Goal: Task Accomplishment & Management: Use online tool/utility

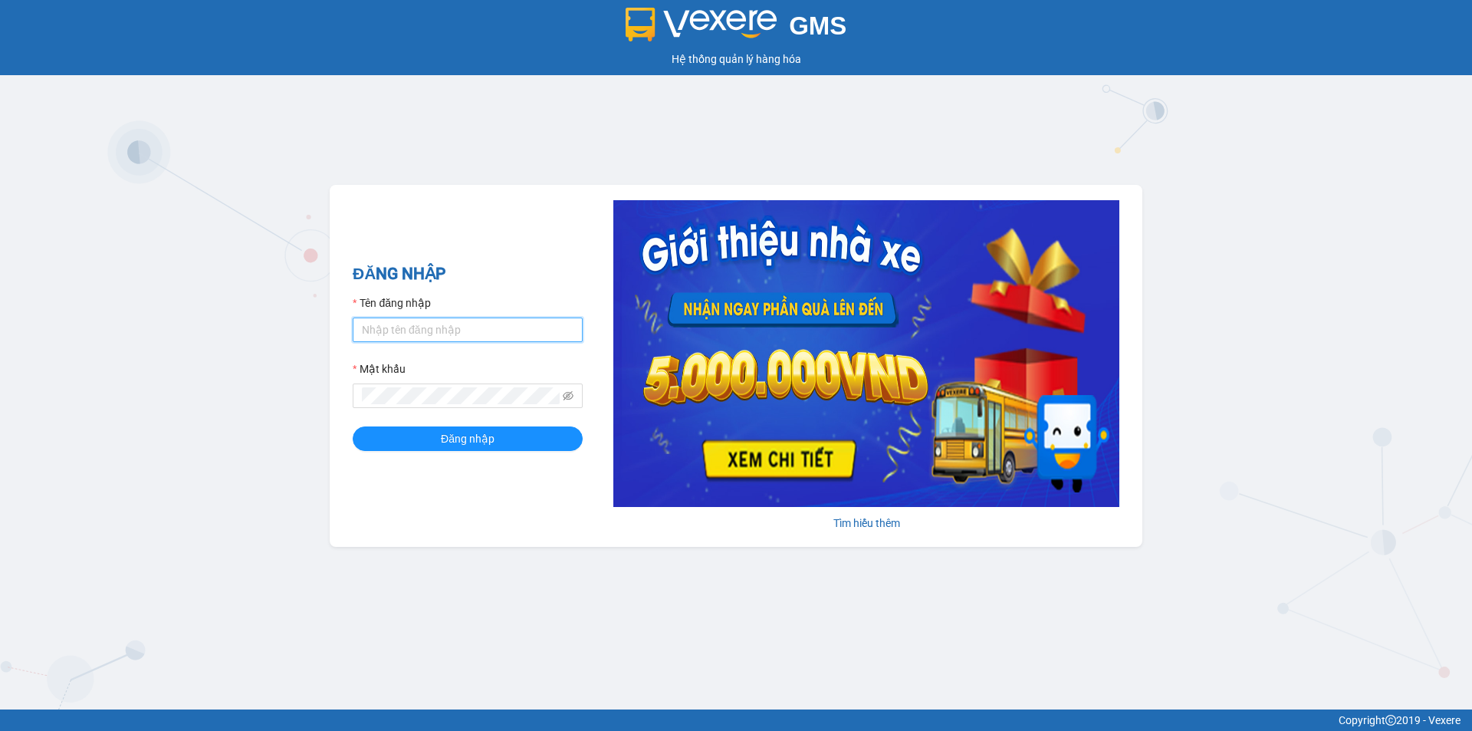
click at [423, 330] on input "Tên đăng nhập" at bounding box center [468, 329] width 230 height 25
type input "trung.minhtam"
click at [353, 426] on button "Đăng nhập" at bounding box center [468, 438] width 230 height 25
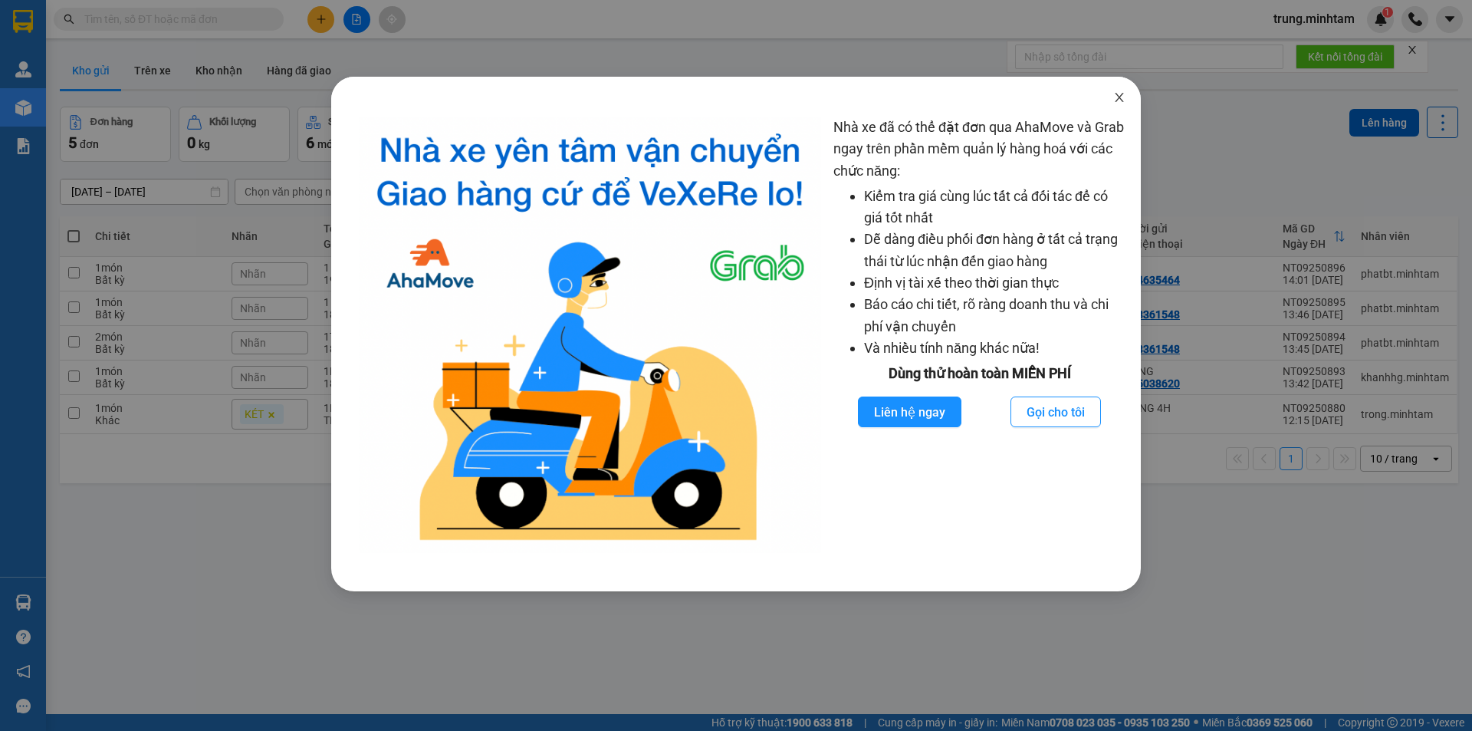
click at [1118, 102] on icon "close" at bounding box center [1119, 97] width 12 height 12
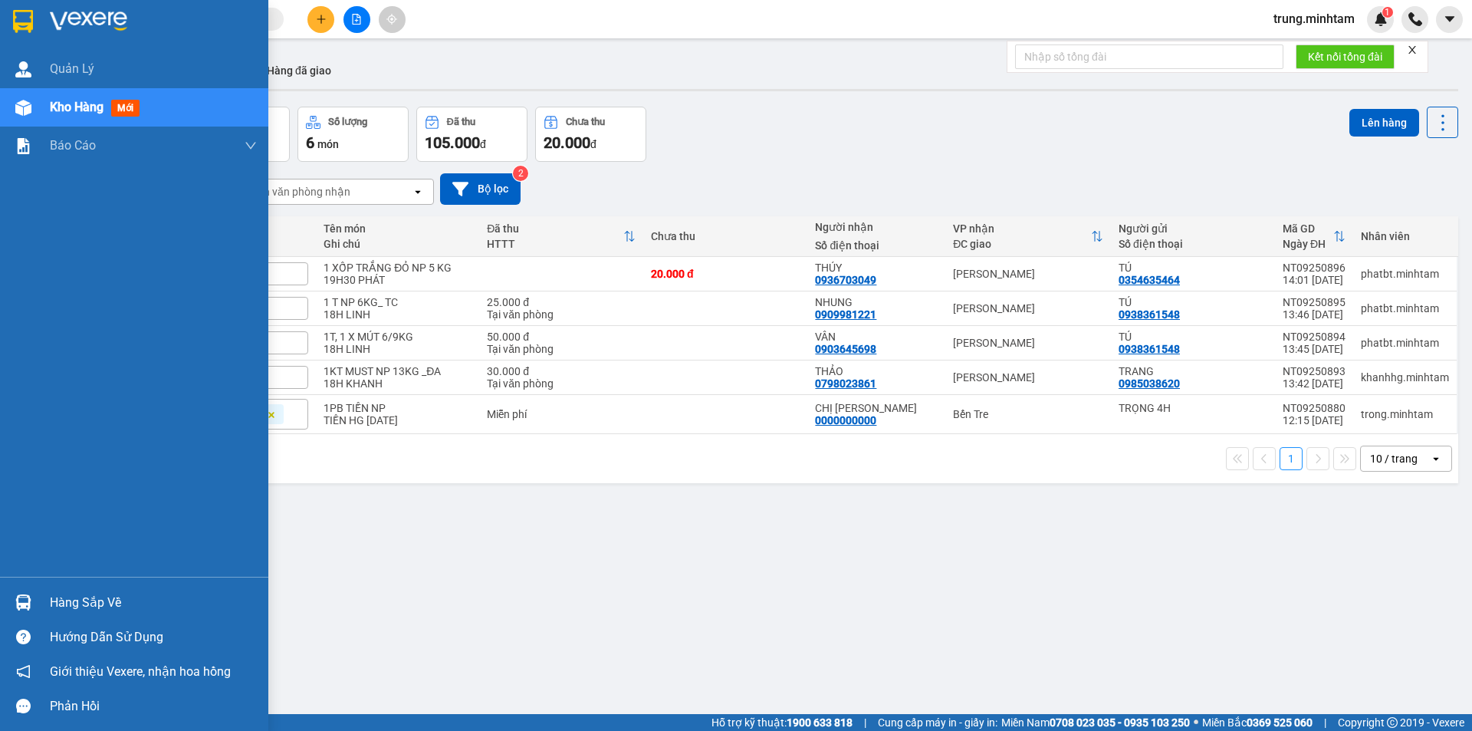
click at [98, 606] on div "Hàng sắp về" at bounding box center [153, 602] width 207 height 23
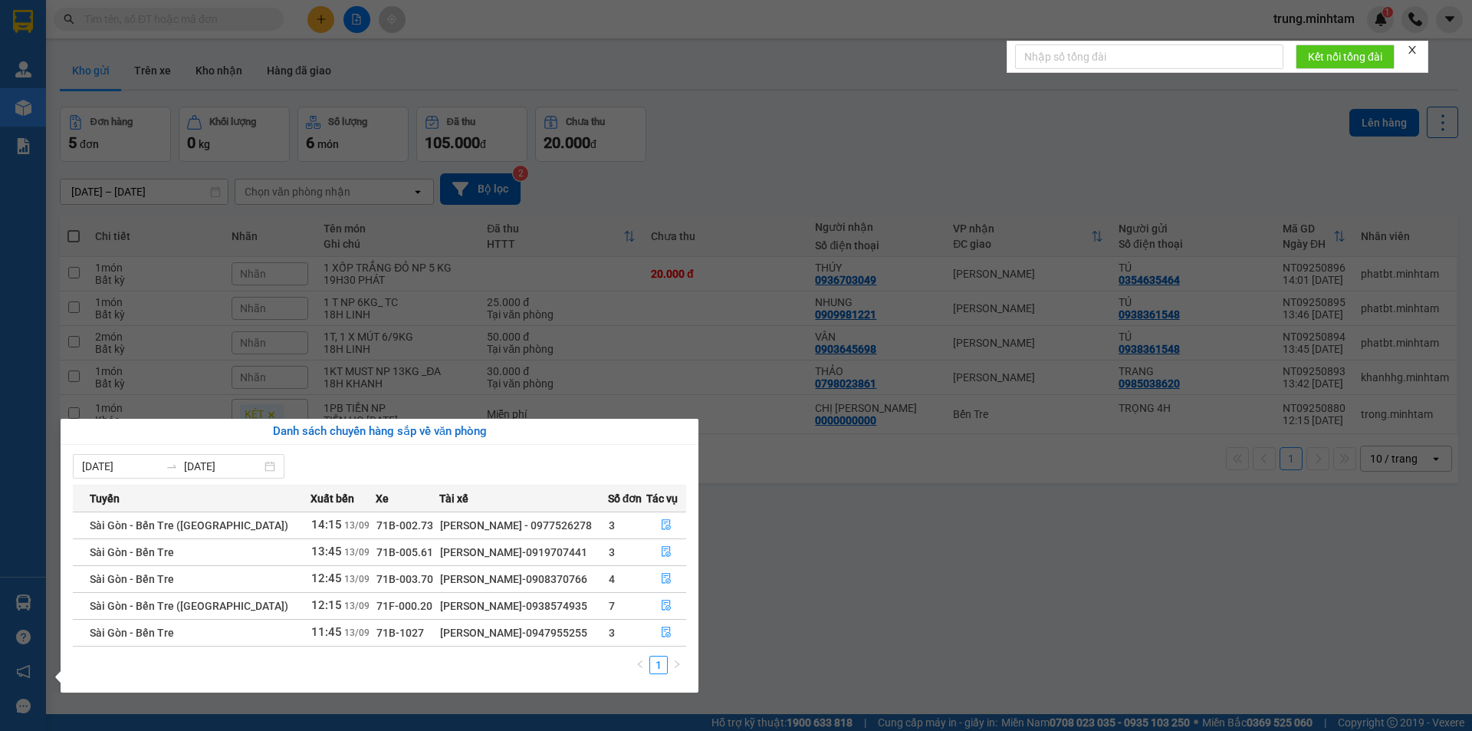
click at [890, 122] on section "Kết quả tìm kiếm ( 0 ) Bộ lọc No Data trung.minhtam 1 Quản [PERSON_NAME] hàng m…" at bounding box center [736, 365] width 1472 height 731
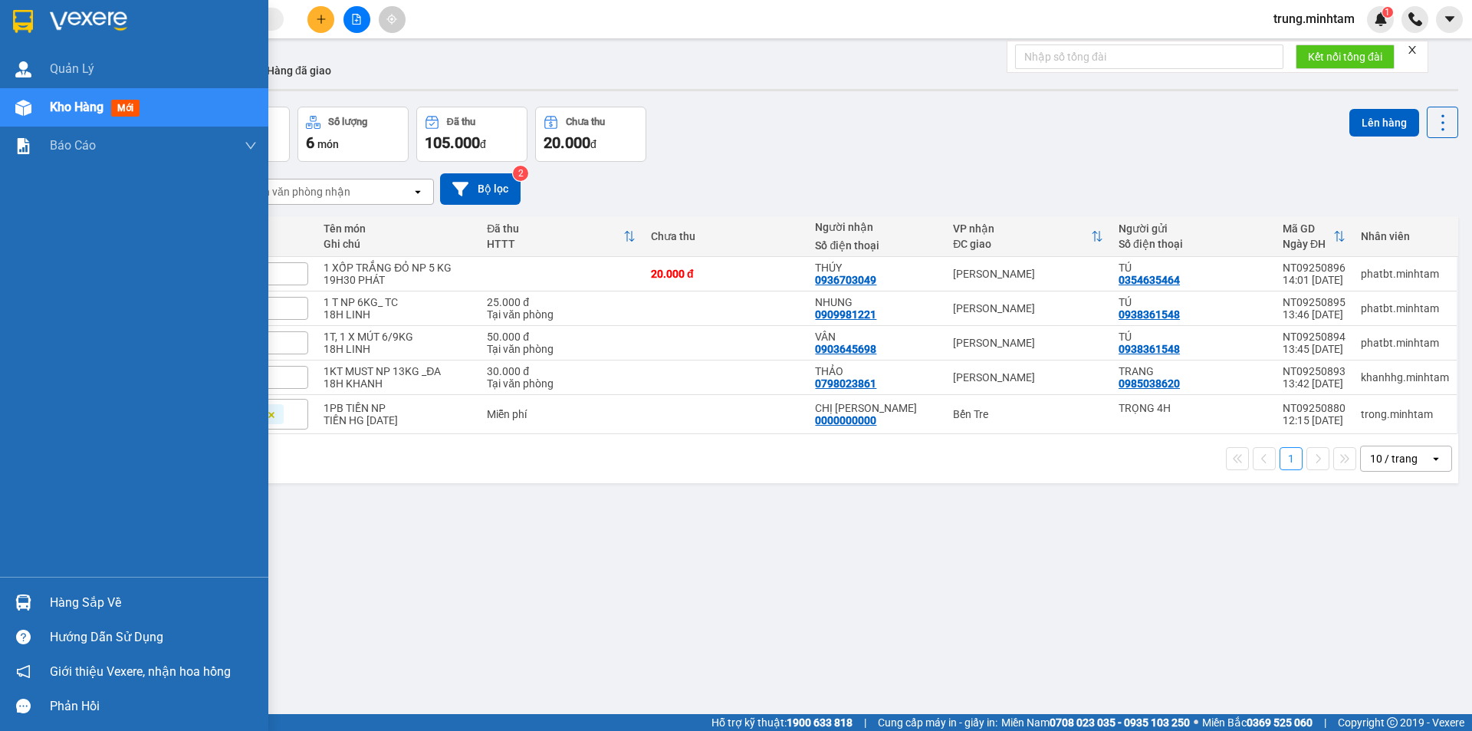
click at [96, 606] on div "Hàng sắp về" at bounding box center [153, 602] width 207 height 23
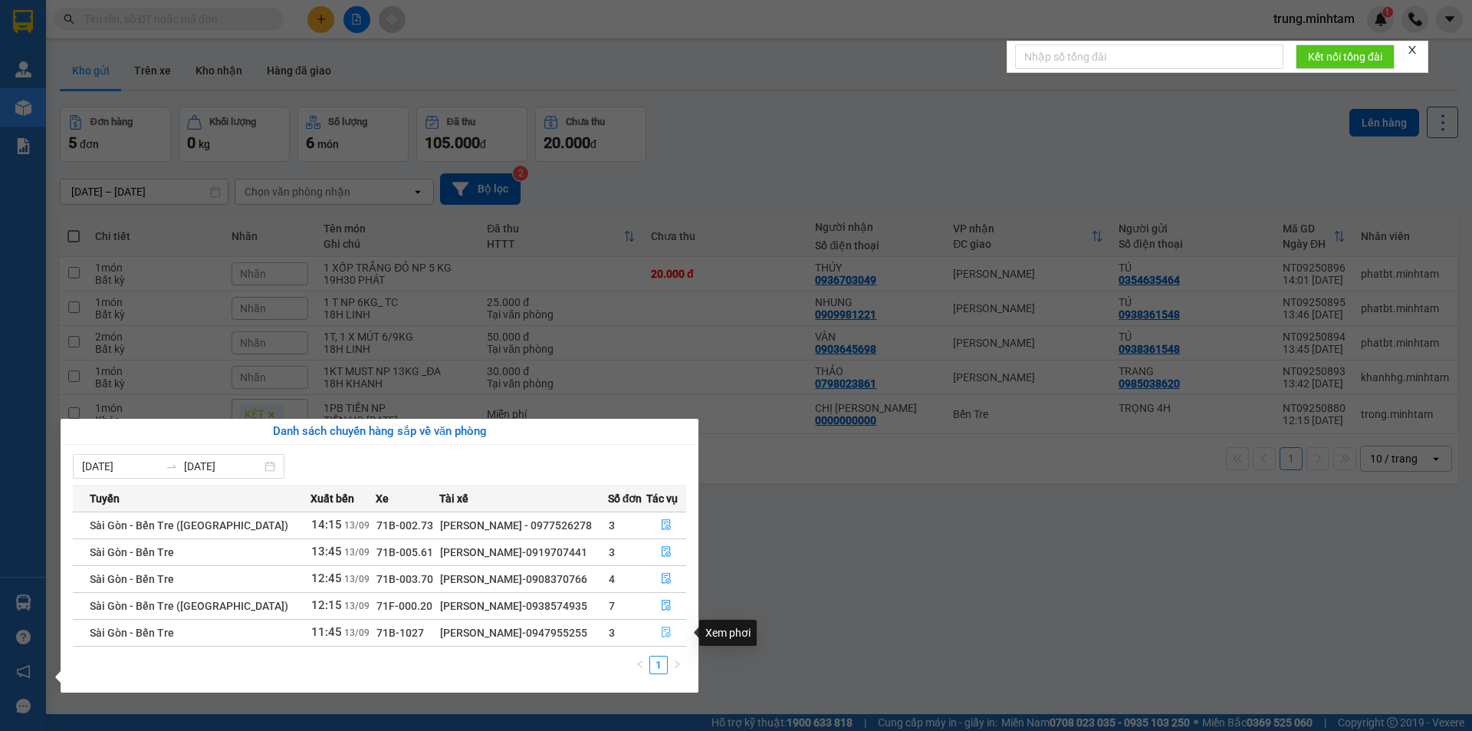
click at [666, 632] on icon "file-done" at bounding box center [666, 631] width 11 height 11
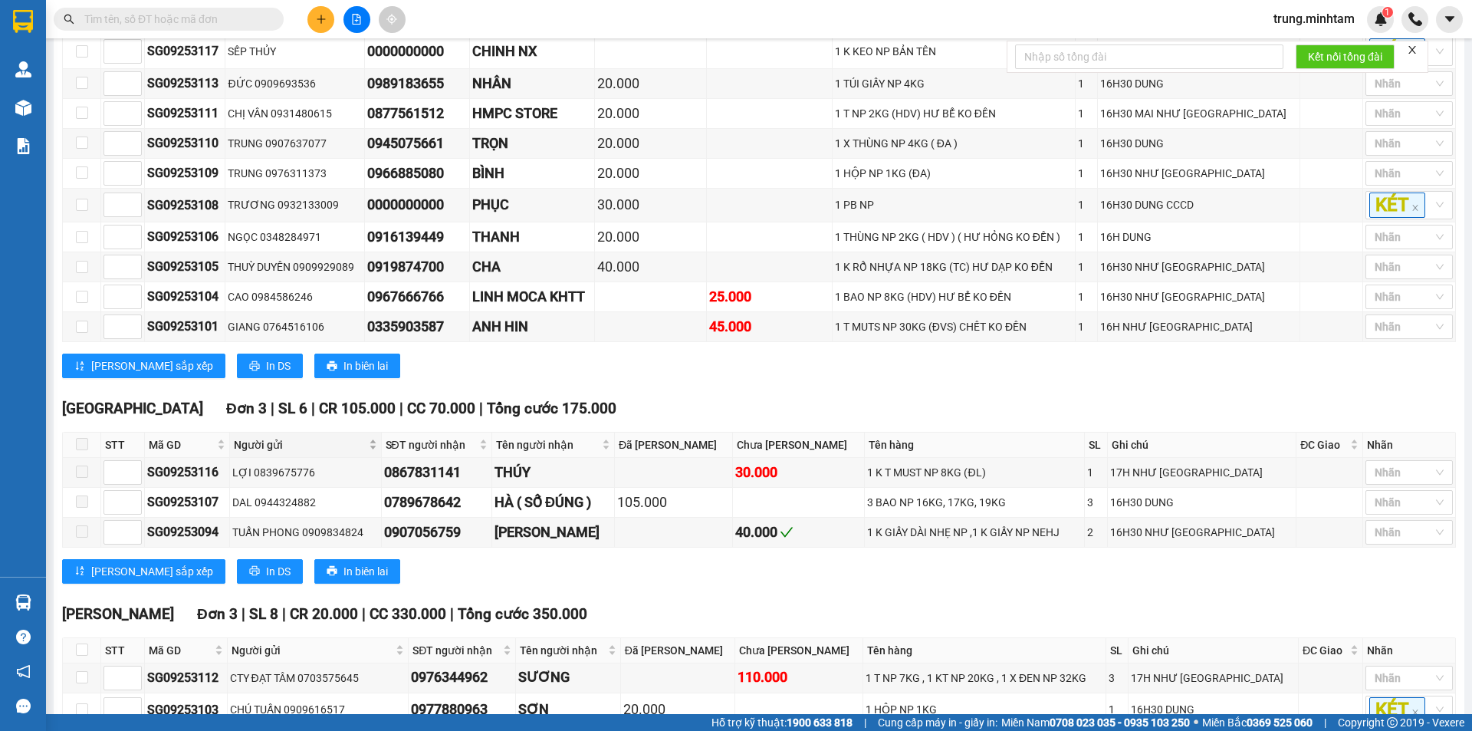
scroll to position [511, 0]
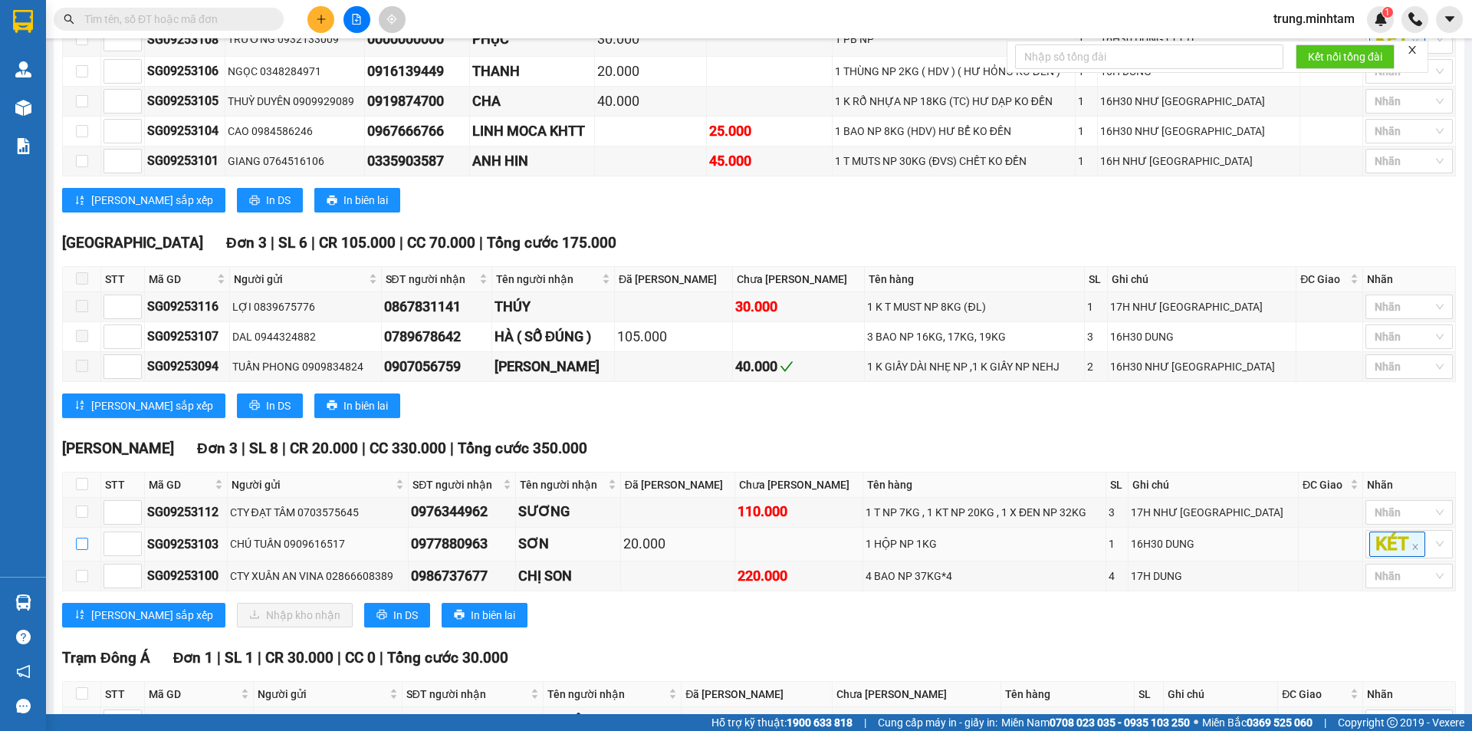
click at [83, 550] on input "checkbox" at bounding box center [82, 544] width 12 height 12
checkbox input "true"
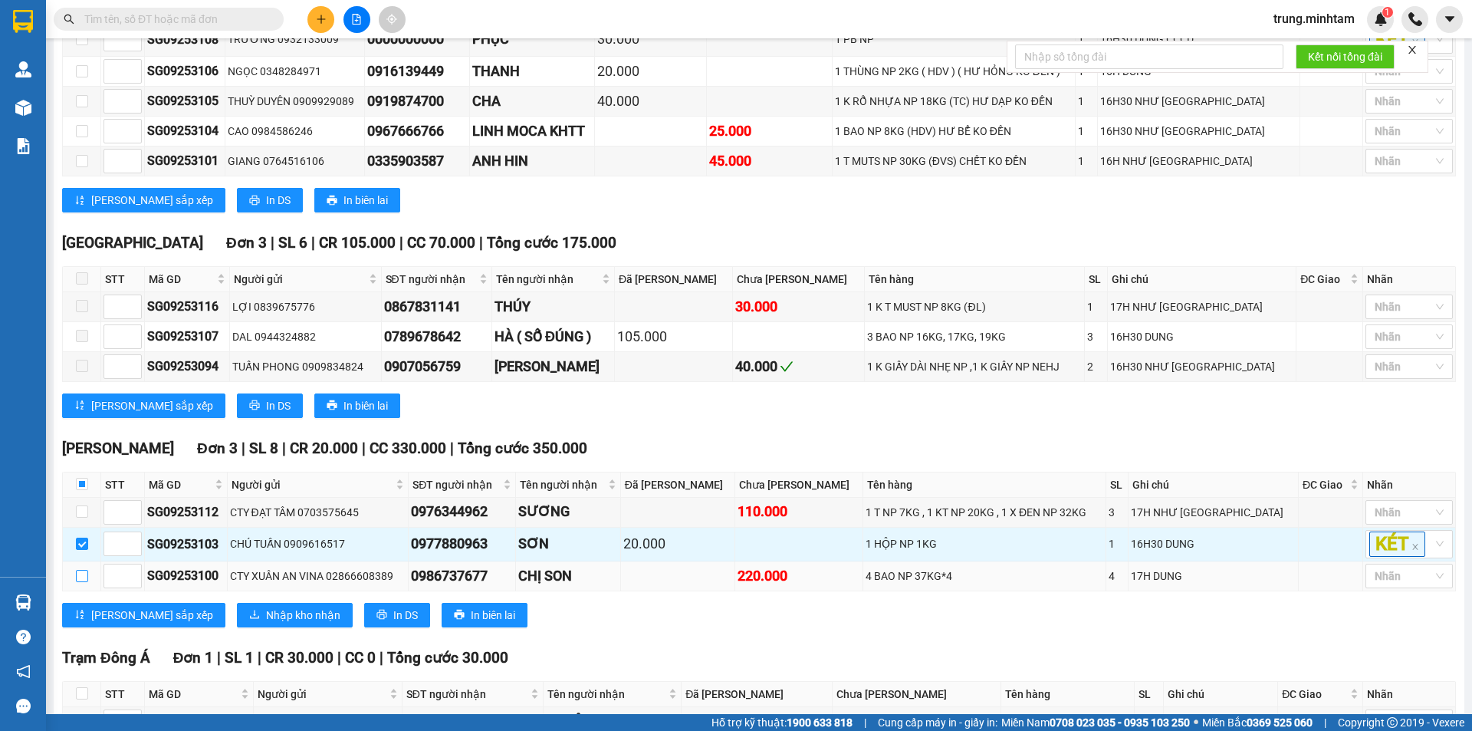
click at [84, 582] on input "checkbox" at bounding box center [82, 576] width 12 height 12
checkbox input "true"
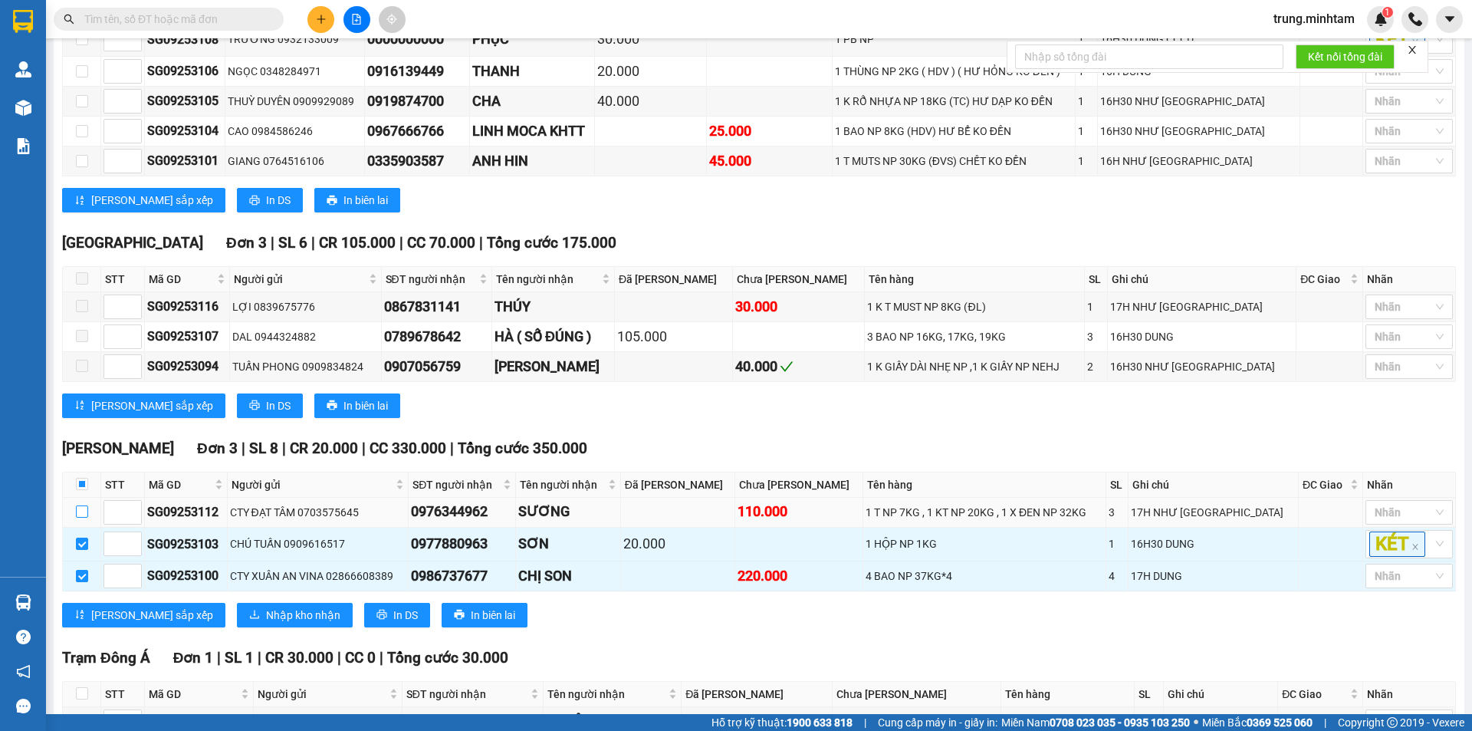
click at [83, 518] on input "checkbox" at bounding box center [82, 511] width 12 height 12
checkbox input "true"
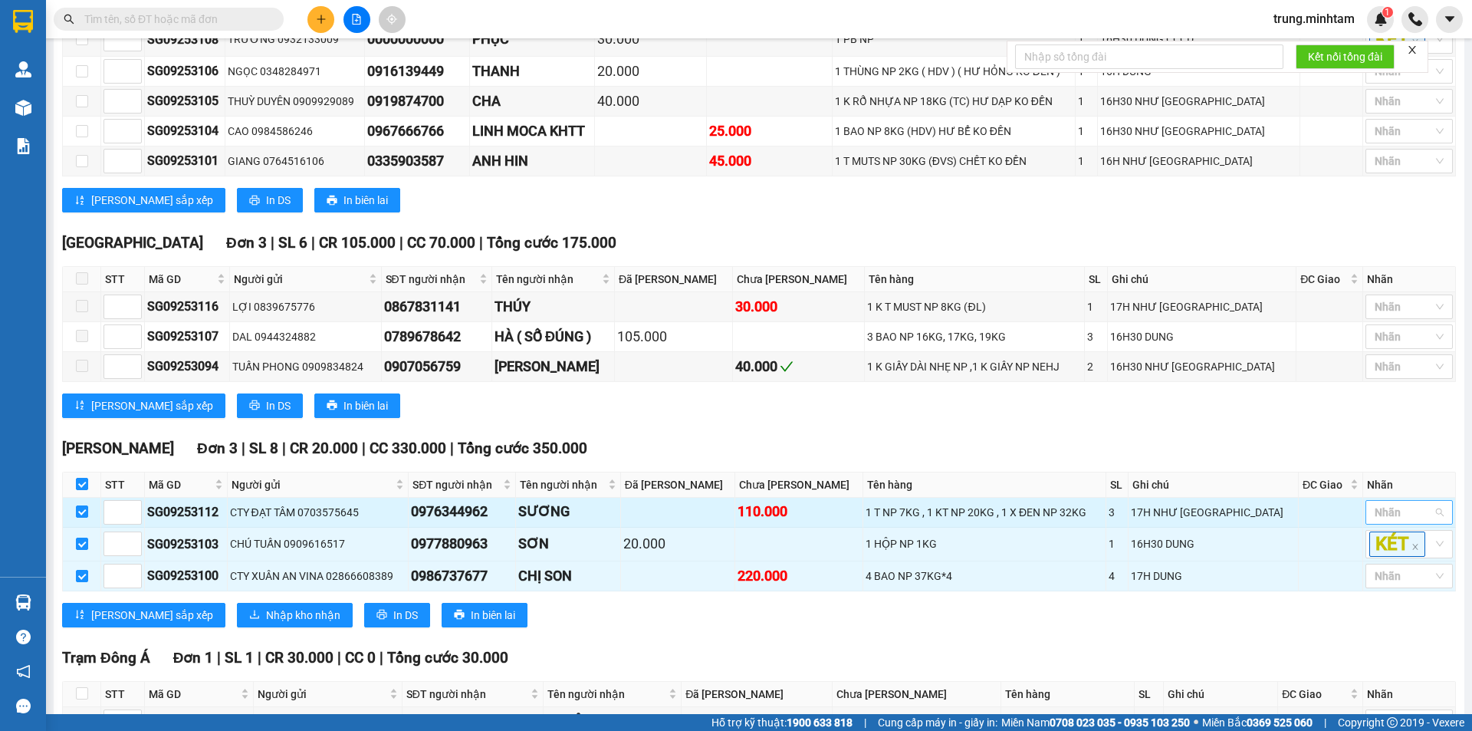
click at [1408, 521] on div at bounding box center [1402, 512] width 64 height 18
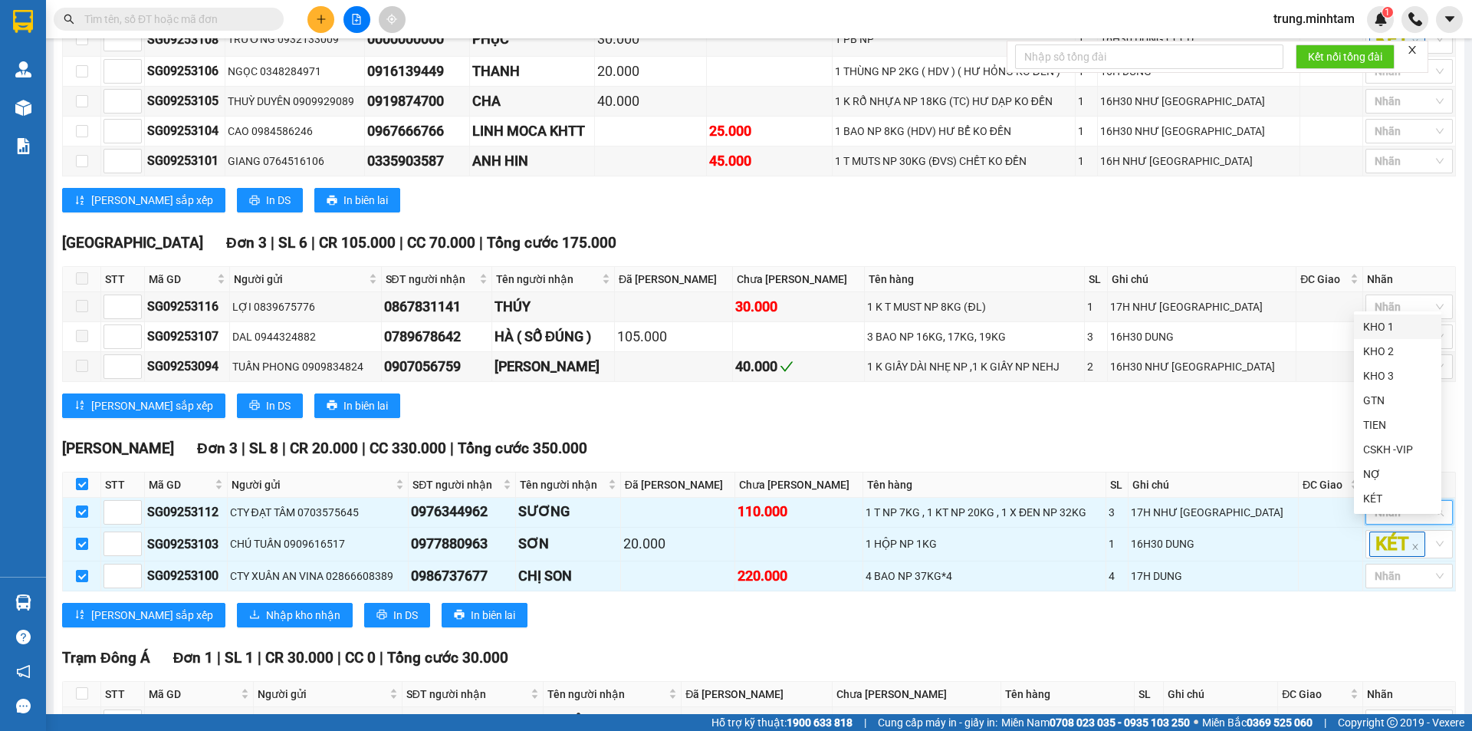
click at [1368, 323] on div "KHO 1" at bounding box center [1397, 326] width 69 height 17
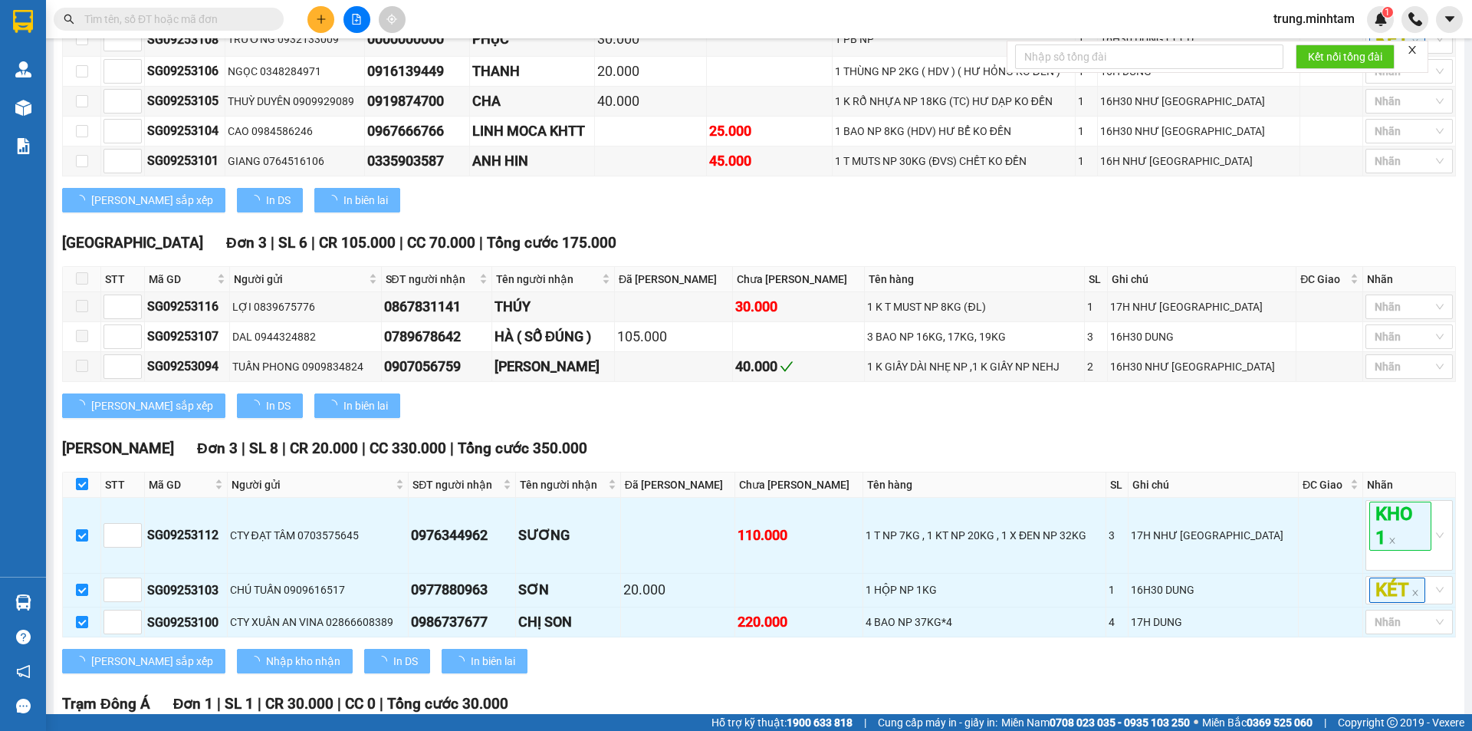
click at [1320, 418] on div "[PERSON_NAME] sắp xếp In DS In biên lai" at bounding box center [759, 405] width 1394 height 25
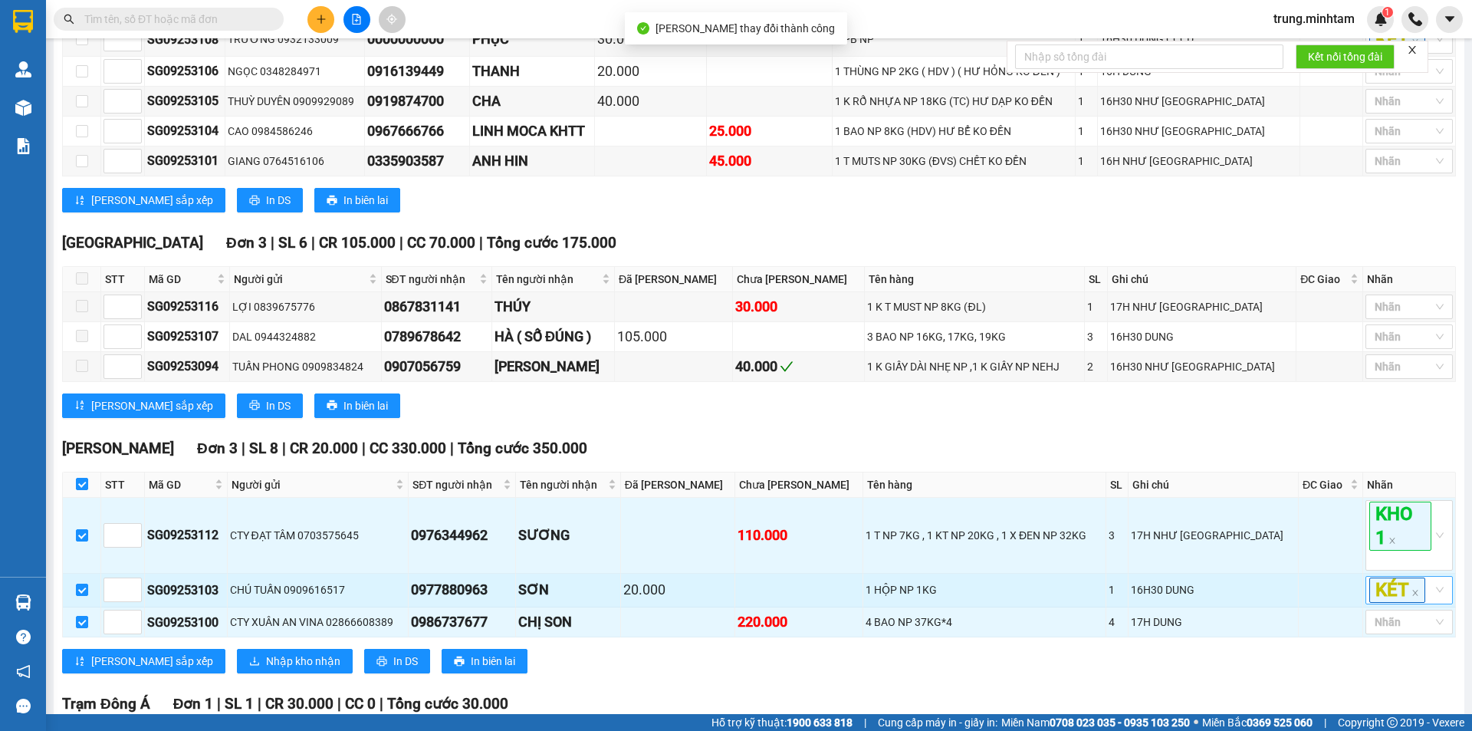
click at [1425, 604] on div "KÉT" at bounding box center [1409, 590] width 87 height 28
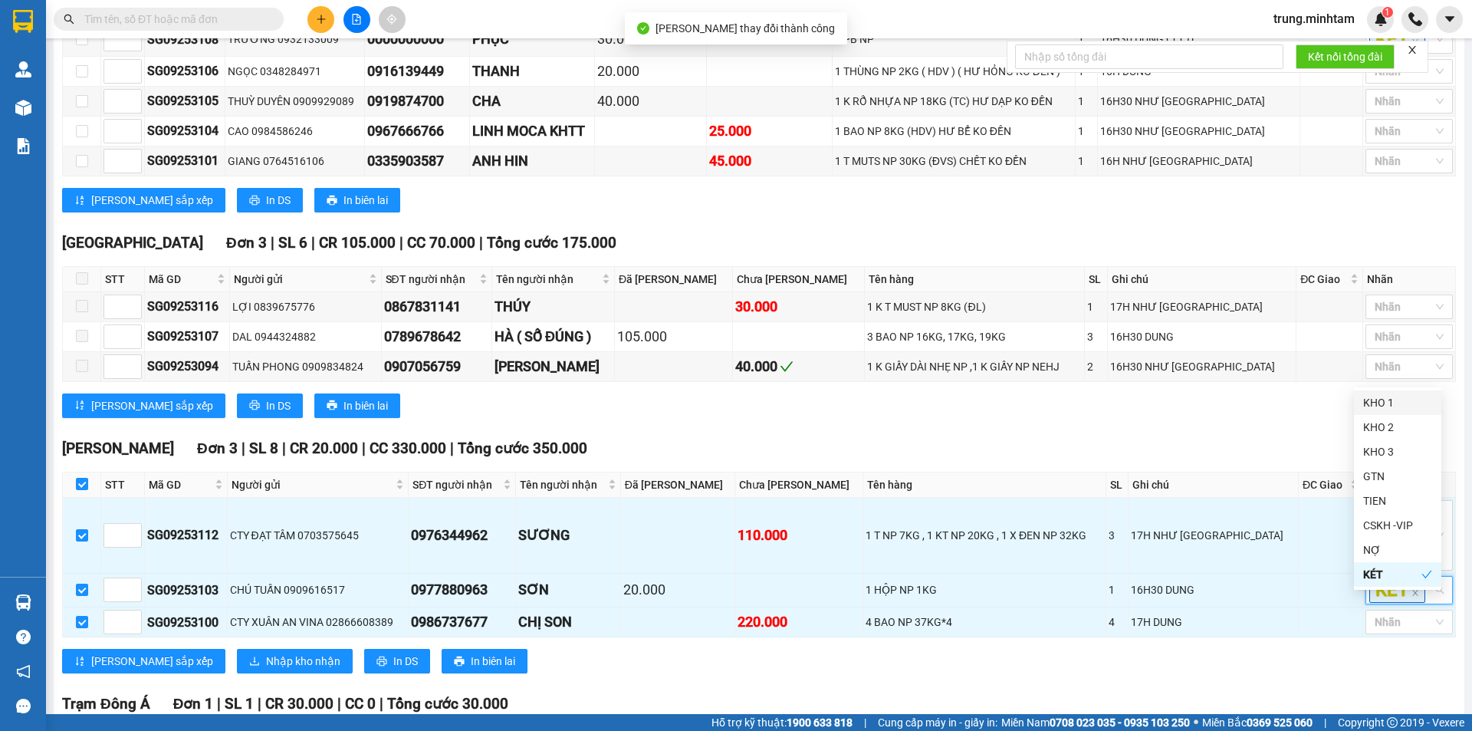
click at [1380, 406] on div "KHO 1" at bounding box center [1397, 402] width 69 height 17
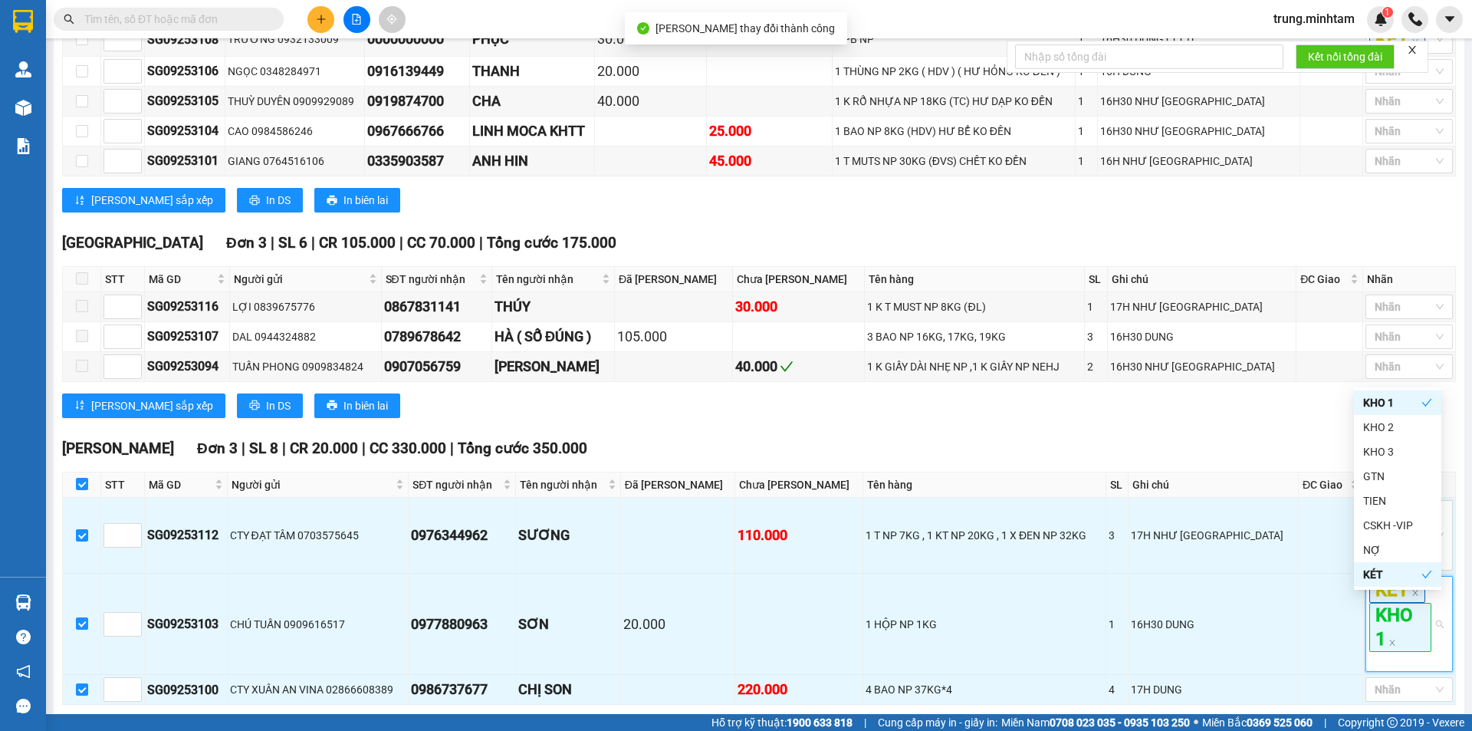
click at [1327, 418] on div "[PERSON_NAME] sắp xếp In DS In biên lai" at bounding box center [759, 405] width 1394 height 25
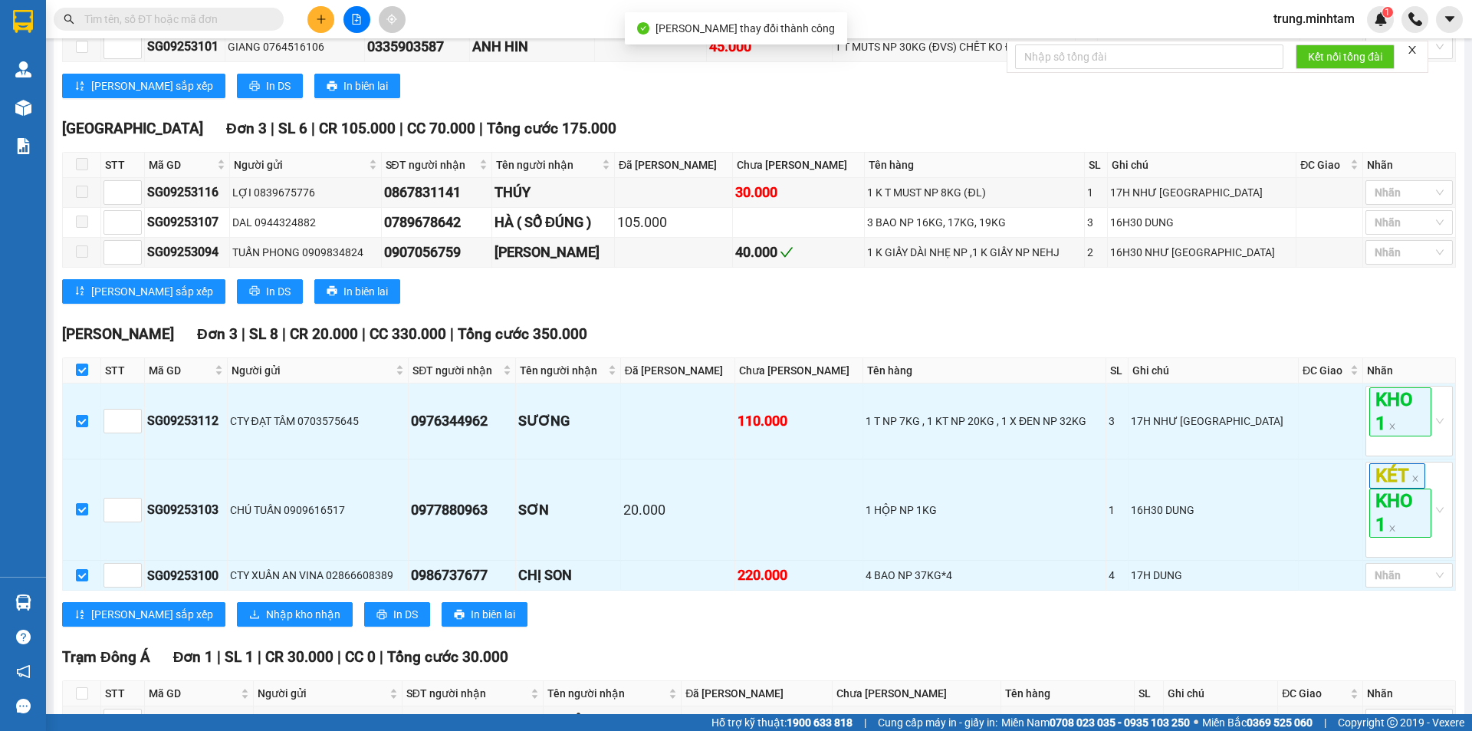
scroll to position [744, 0]
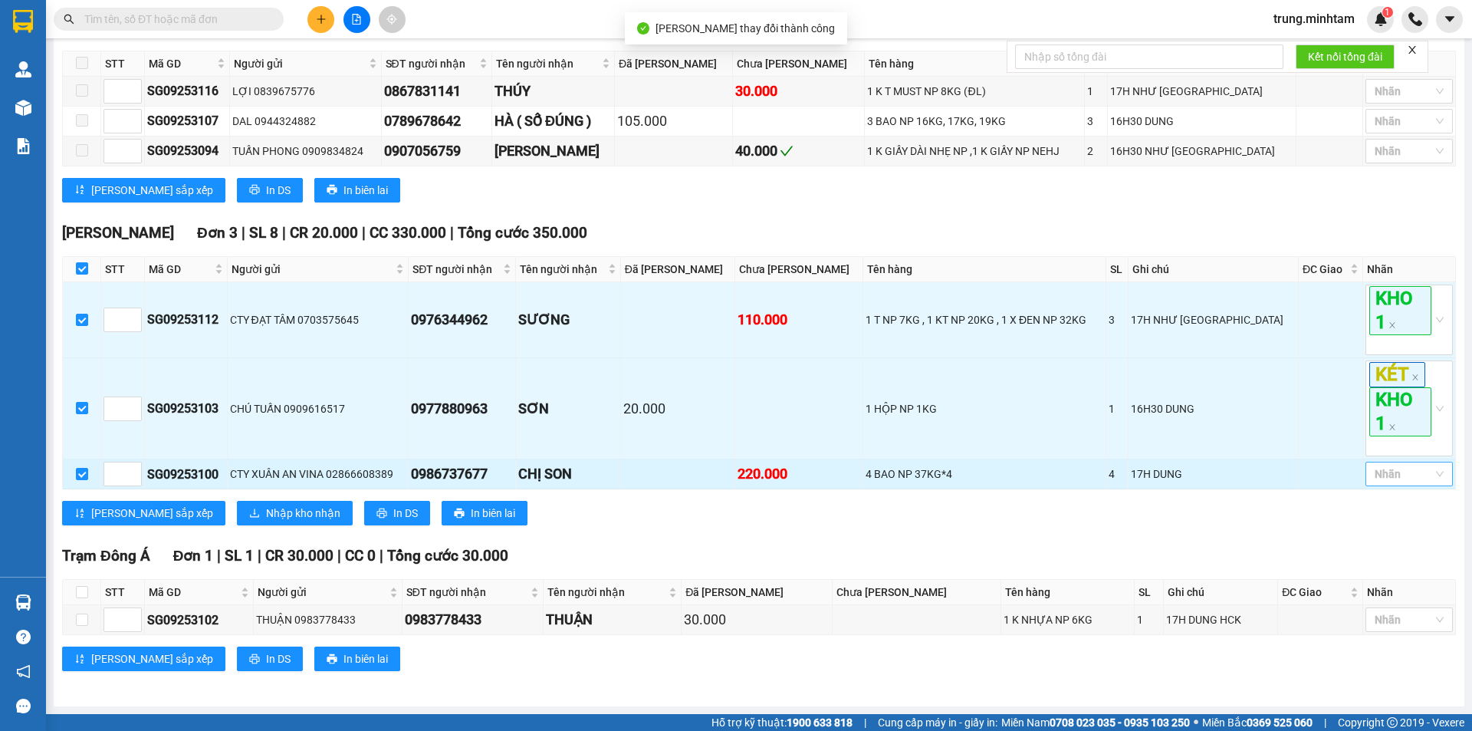
click at [1385, 475] on div at bounding box center [1402, 474] width 64 height 18
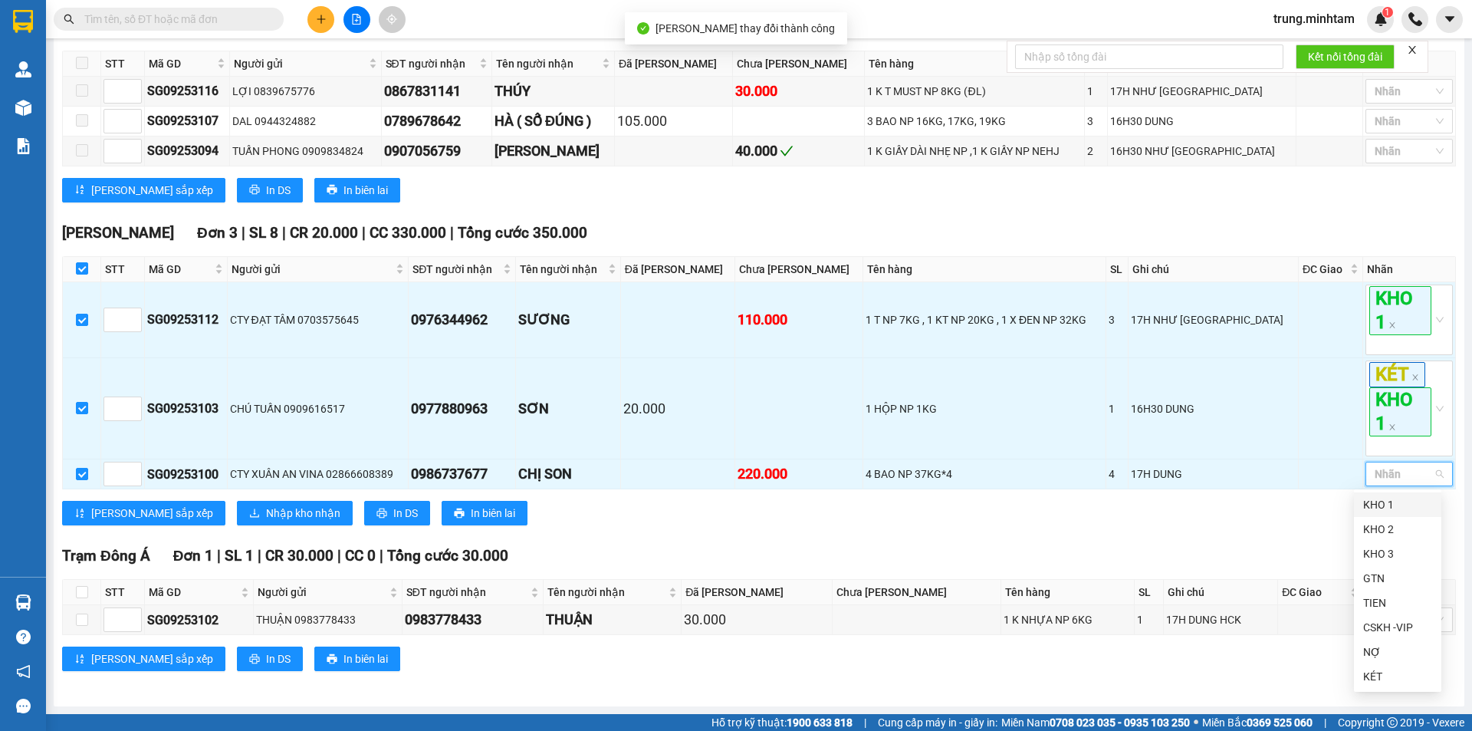
click at [1386, 504] on div "KHO 1" at bounding box center [1397, 504] width 69 height 17
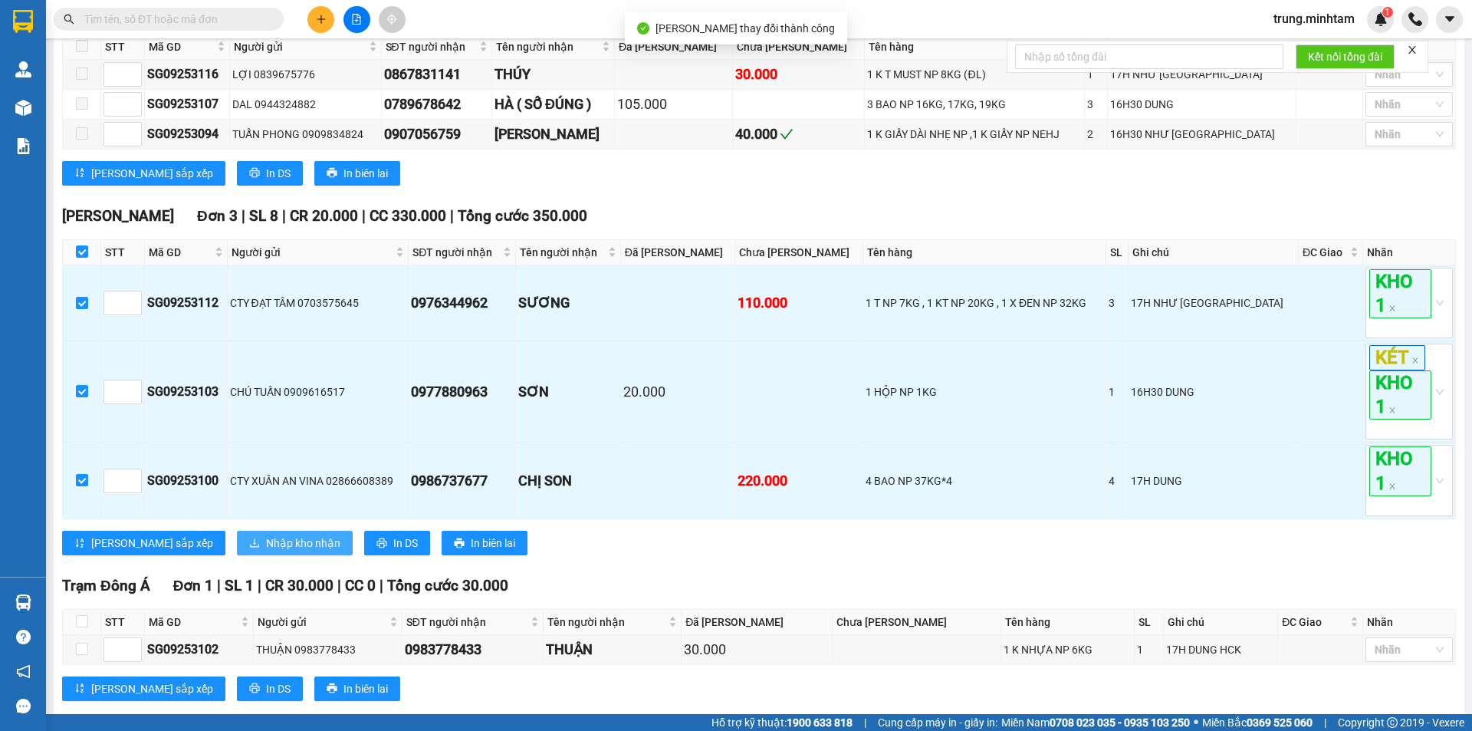
click at [266, 551] on span "Nhập kho nhận" at bounding box center [303, 542] width 74 height 17
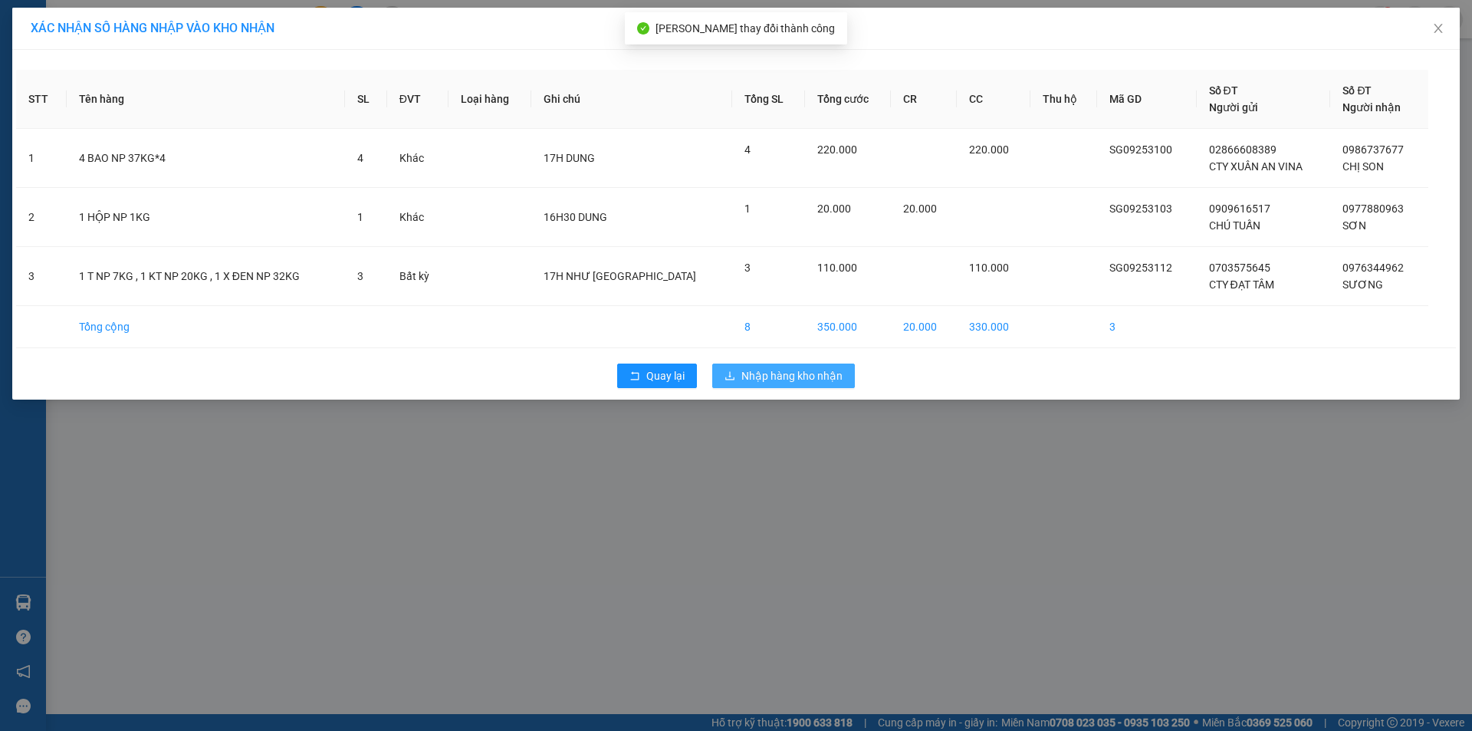
click at [768, 375] on span "Nhập hàng kho nhận" at bounding box center [792, 375] width 101 height 17
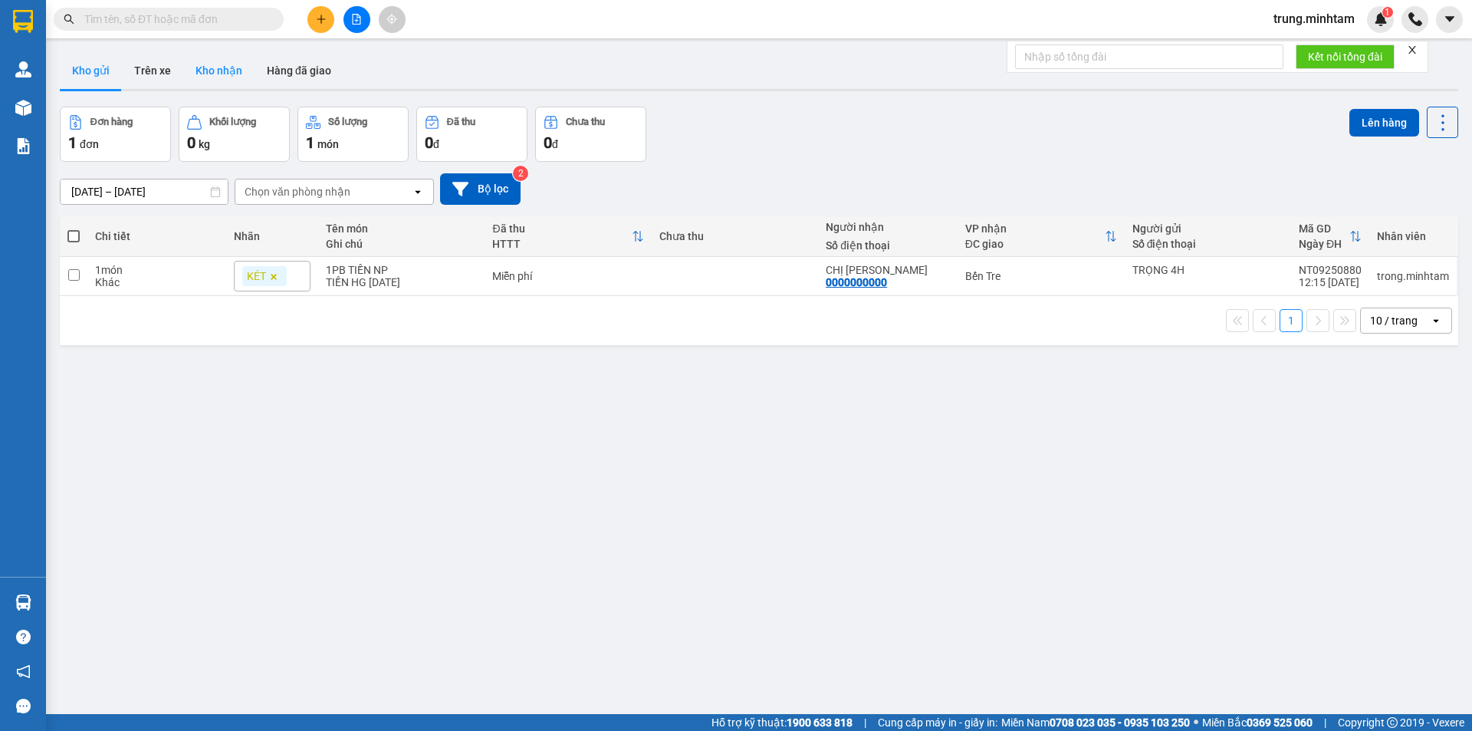
click at [222, 68] on button "Kho nhận" at bounding box center [218, 70] width 71 height 37
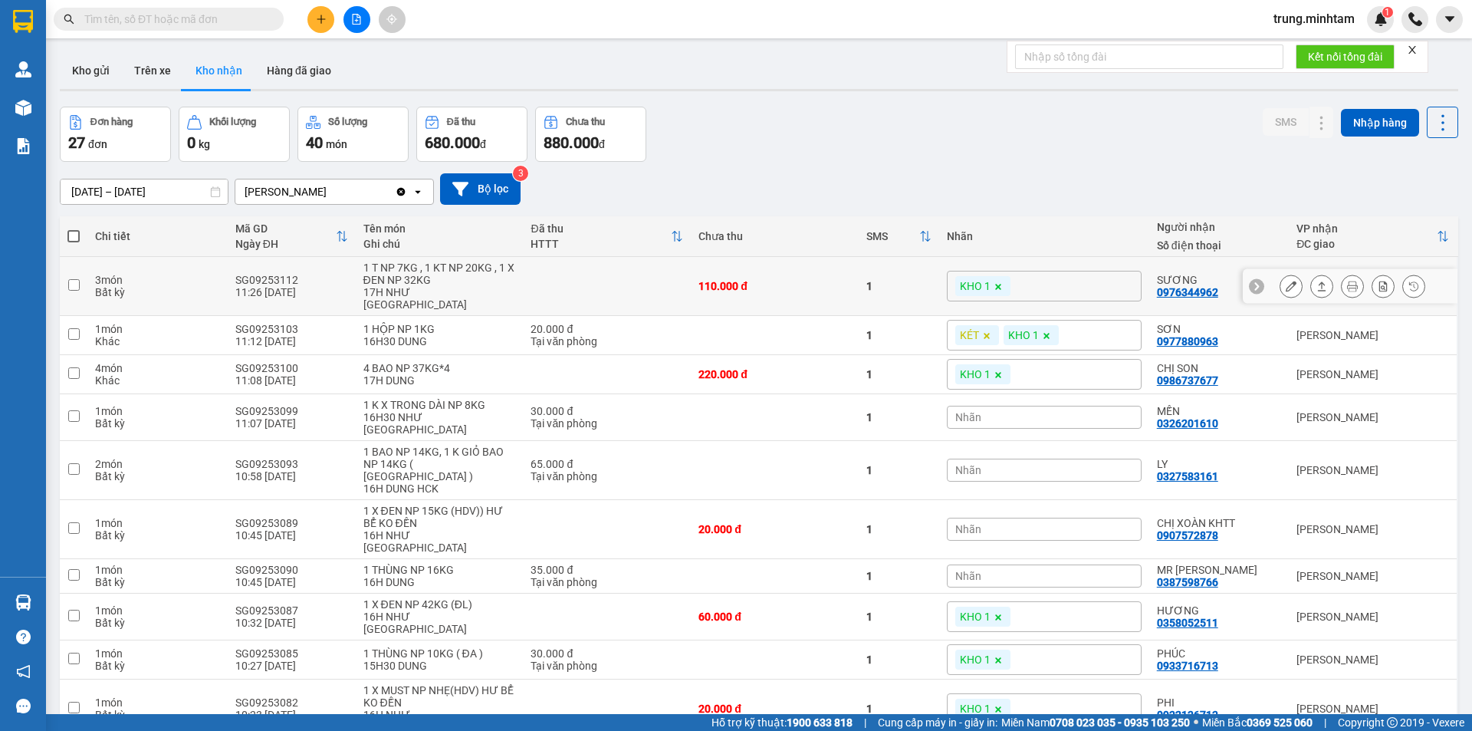
drag, startPoint x: 793, startPoint y: 275, endPoint x: 781, endPoint y: 255, distance: 23.4
click at [794, 280] on div "110.000 đ" at bounding box center [775, 286] width 153 height 12
checkbox input "true"
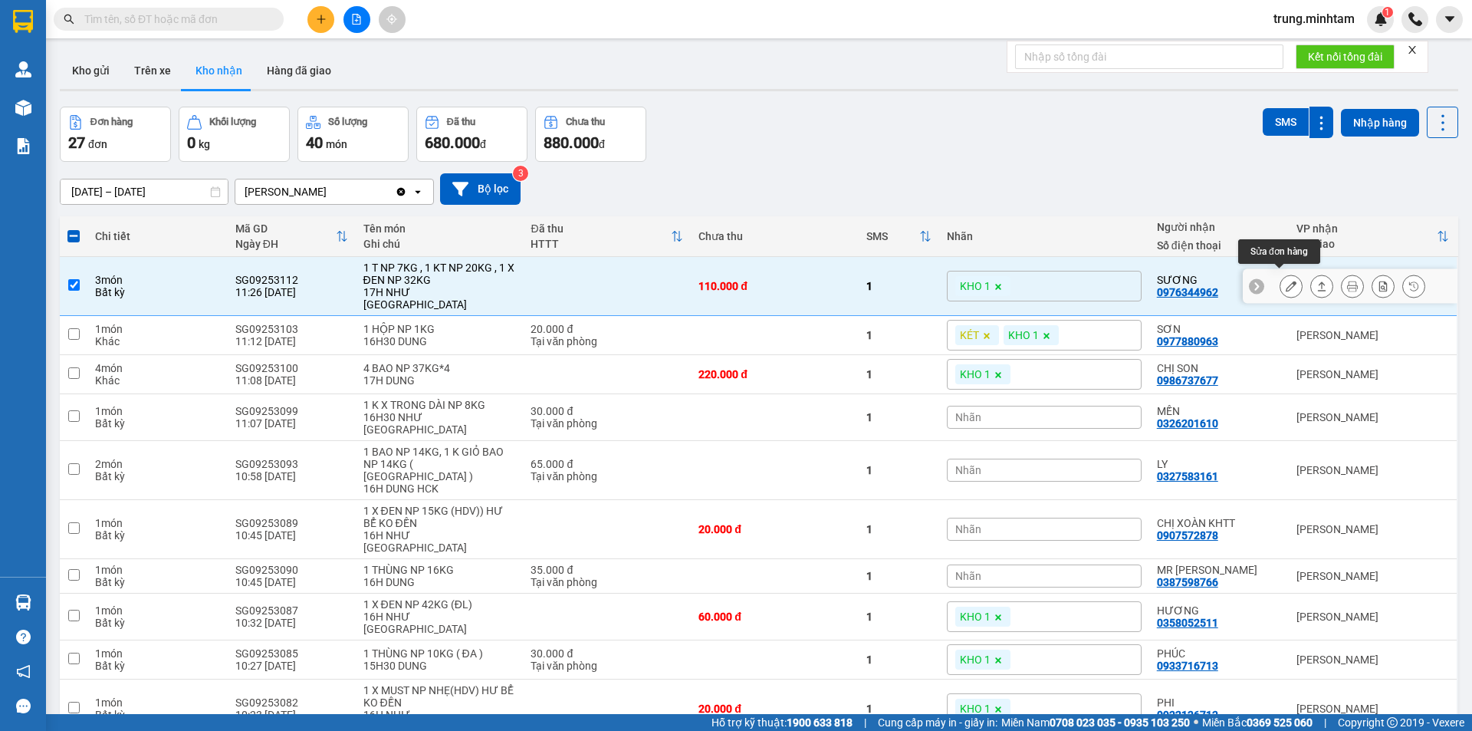
click at [1286, 281] on icon at bounding box center [1291, 286] width 11 height 11
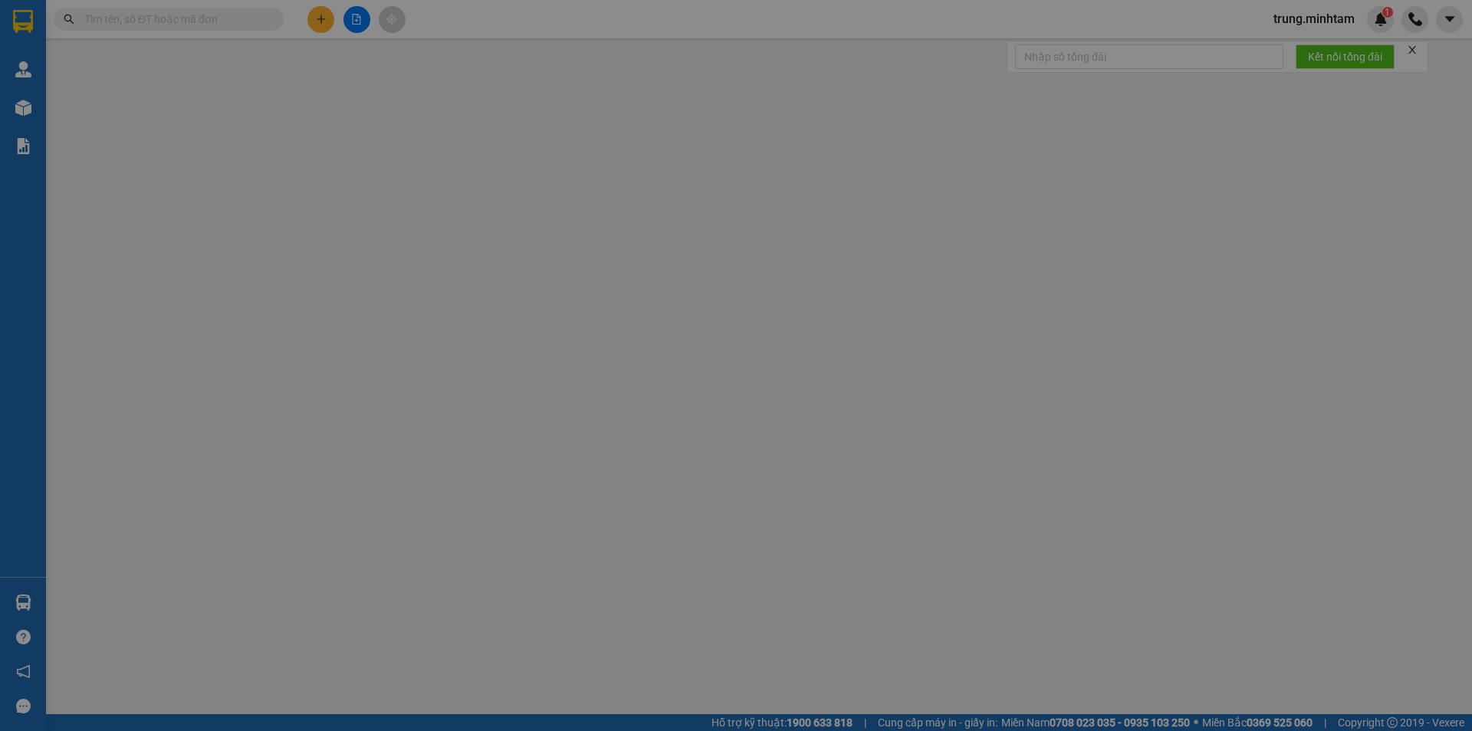
type input "0703575645"
type input "CTY ĐẠT TÂM"
type input "0976344962"
type input "SƯƠNG"
type input "HCK"
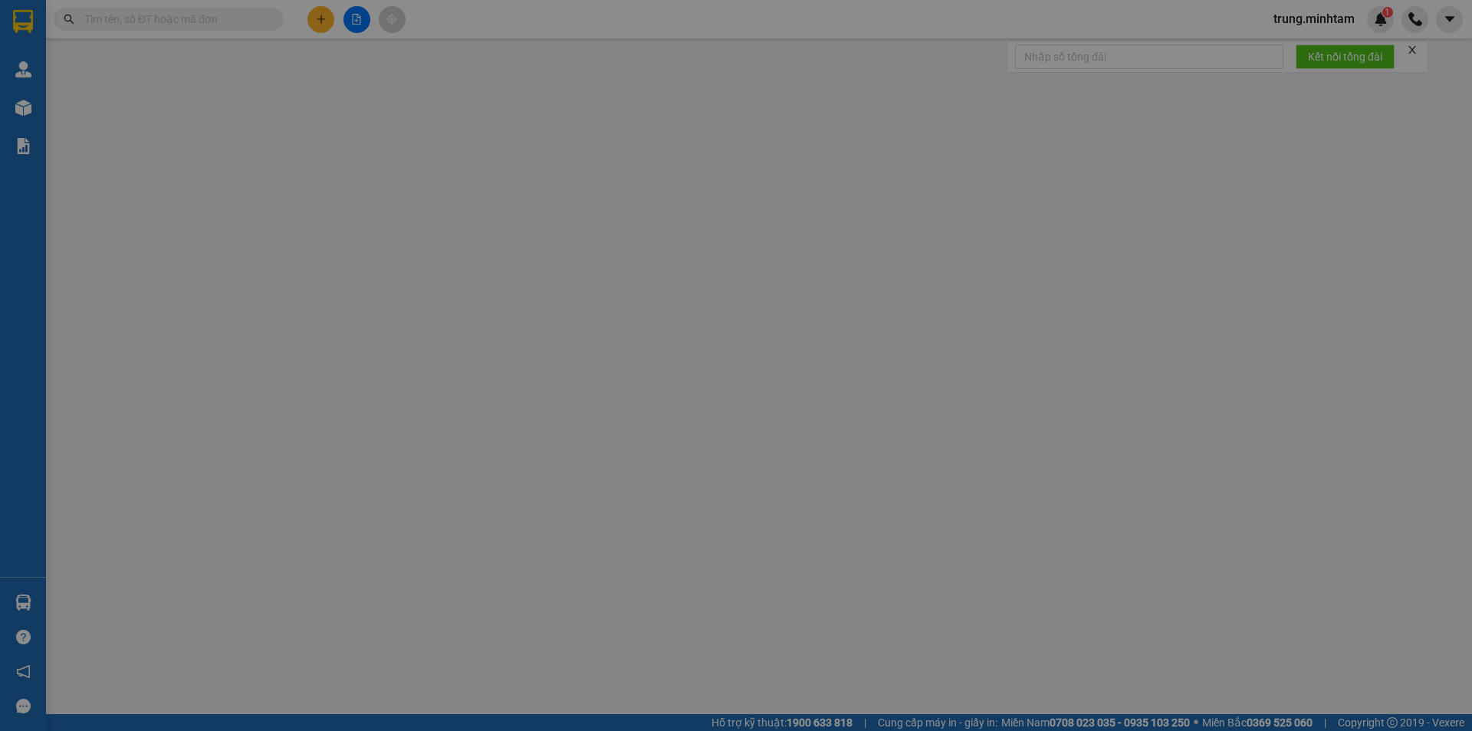
type input "110.000"
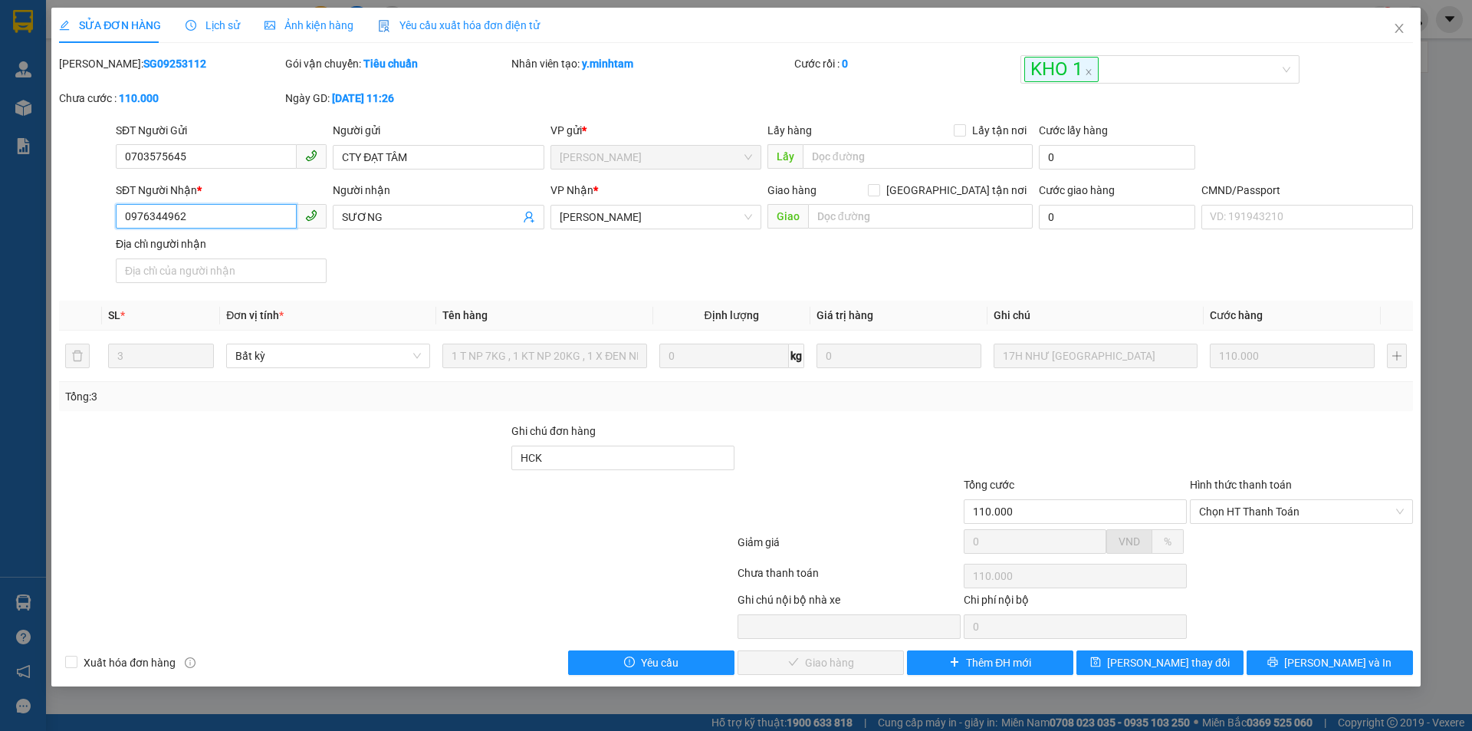
drag, startPoint x: 192, startPoint y: 217, endPoint x: 53, endPoint y: 232, distance: 139.6
click at [53, 232] on div "SỬA ĐƠN HÀNG Lịch sử Ảnh kiện hàng Yêu cầu xuất hóa đơn điện tử Total Paid Fee …" at bounding box center [736, 347] width 1370 height 679
click at [603, 454] on input "HCK" at bounding box center [622, 458] width 223 height 25
drag, startPoint x: 544, startPoint y: 458, endPoint x: 585, endPoint y: 457, distance: 40.6
click at [554, 459] on input "HCK BM" at bounding box center [622, 458] width 223 height 25
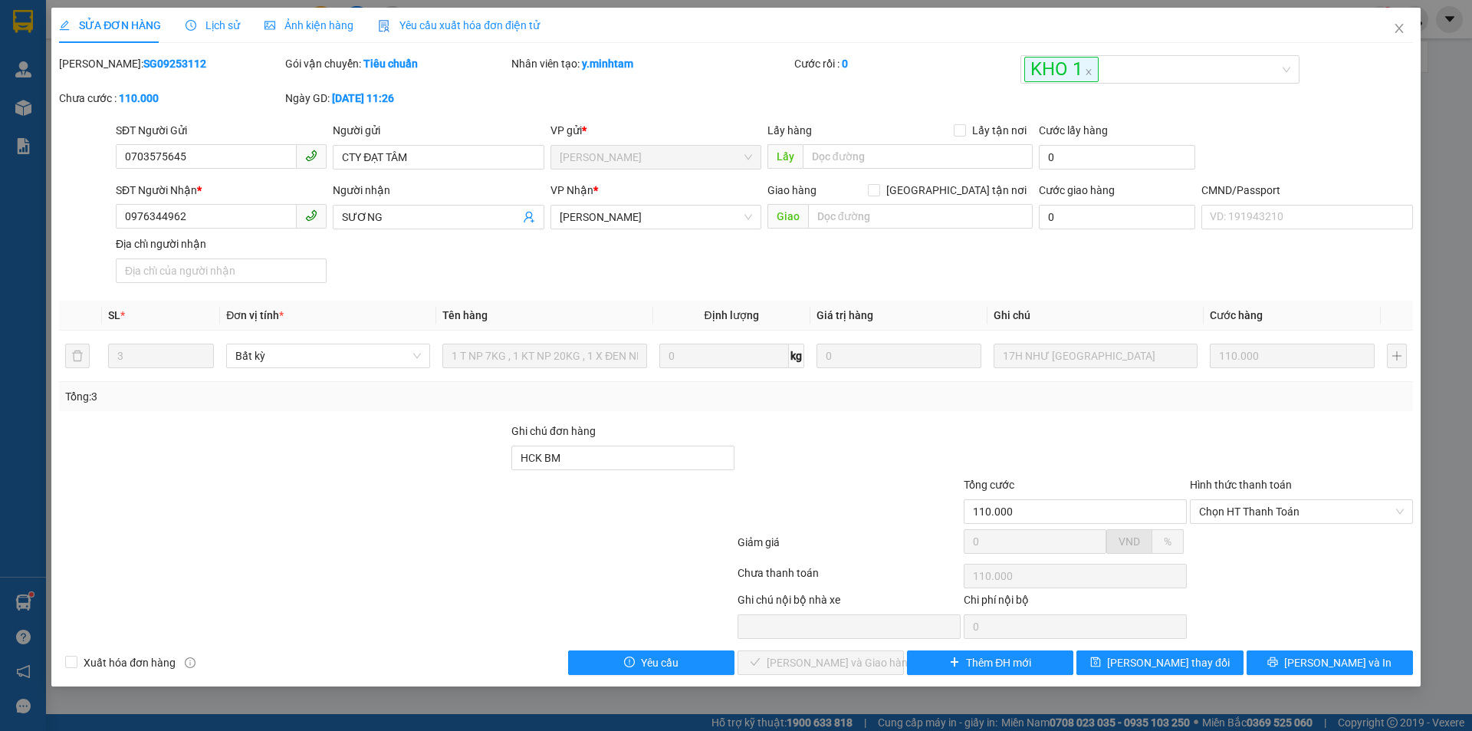
click at [673, 408] on div "Tổng: 3" at bounding box center [736, 396] width 1354 height 29
click at [548, 455] on input "HCK BM" at bounding box center [622, 458] width 223 height 25
click at [544, 457] on input "HCK BM" at bounding box center [622, 458] width 223 height 25
type input "HCK KBM"
click at [1179, 666] on span "[PERSON_NAME] thay đổi" at bounding box center [1168, 662] width 123 height 17
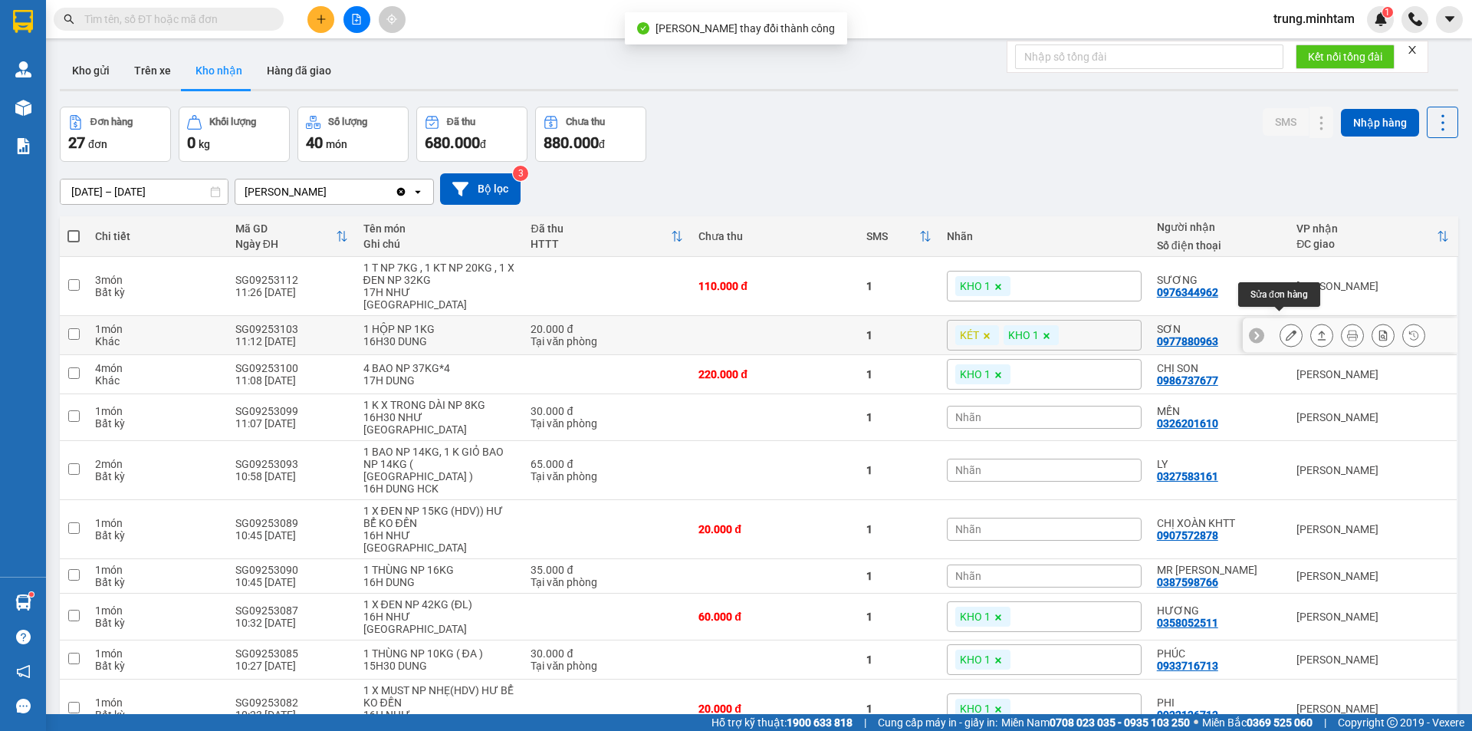
click at [1286, 330] on icon at bounding box center [1291, 335] width 11 height 11
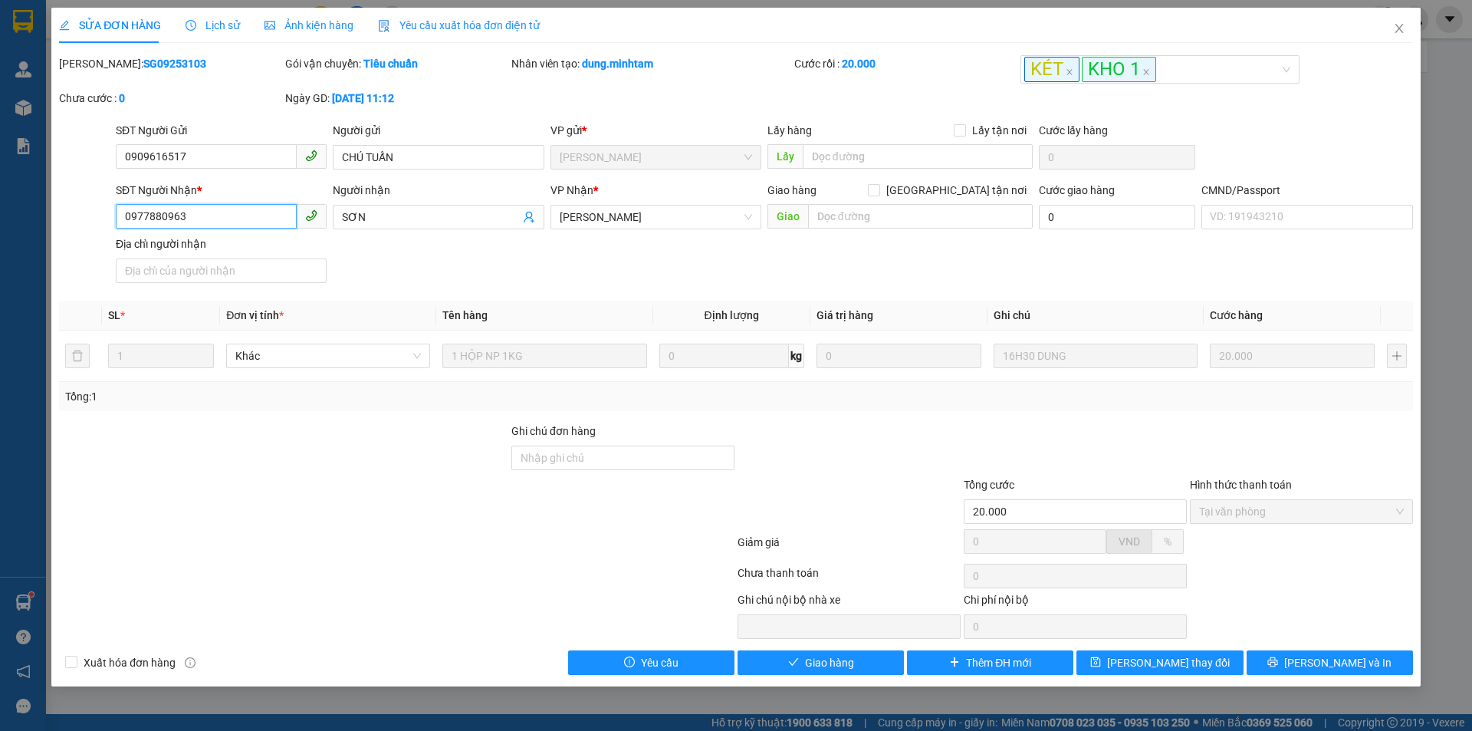
drag, startPoint x: 184, startPoint y: 211, endPoint x: 96, endPoint y: 222, distance: 88.8
click at [96, 222] on div "SĐT Người Nhận * 0977880963 0977880963 Người nhận SƠN VP Nhận * Ngã Tư Huyện …" at bounding box center [736, 235] width 1357 height 107
click at [585, 461] on input "Ghi chú đơn hàng" at bounding box center [622, 458] width 223 height 25
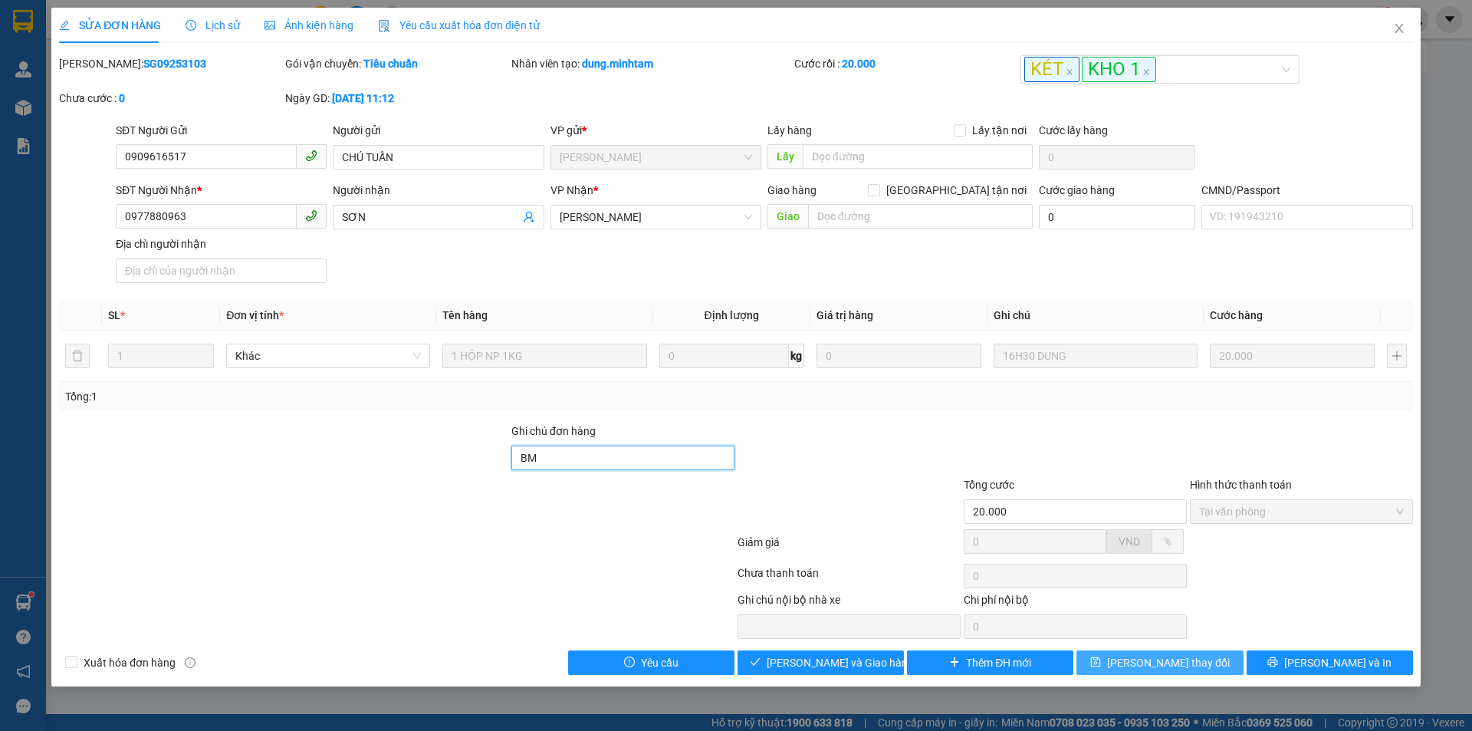
type input "BM"
click at [1172, 664] on span "[PERSON_NAME] thay đổi" at bounding box center [1168, 662] width 123 height 17
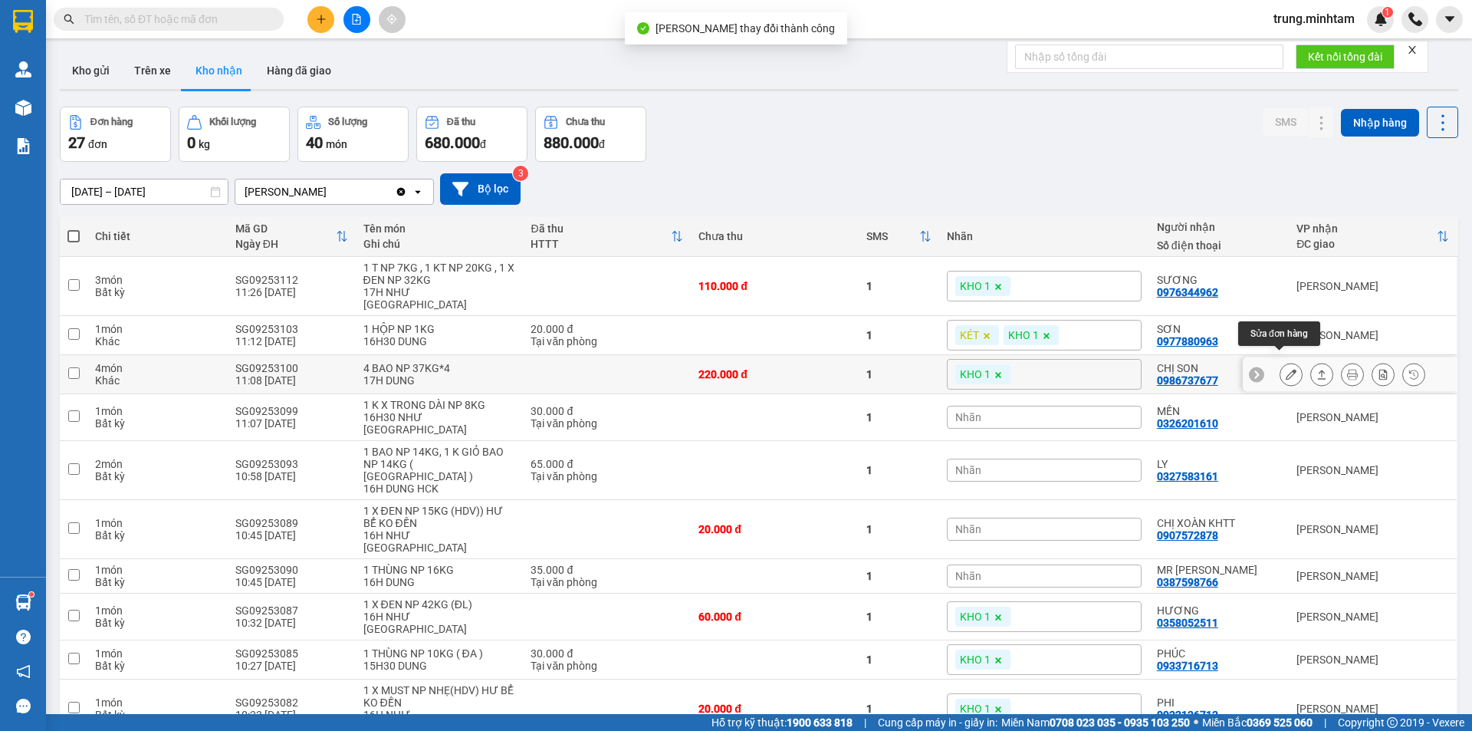
click at [1286, 369] on icon at bounding box center [1291, 374] width 11 height 11
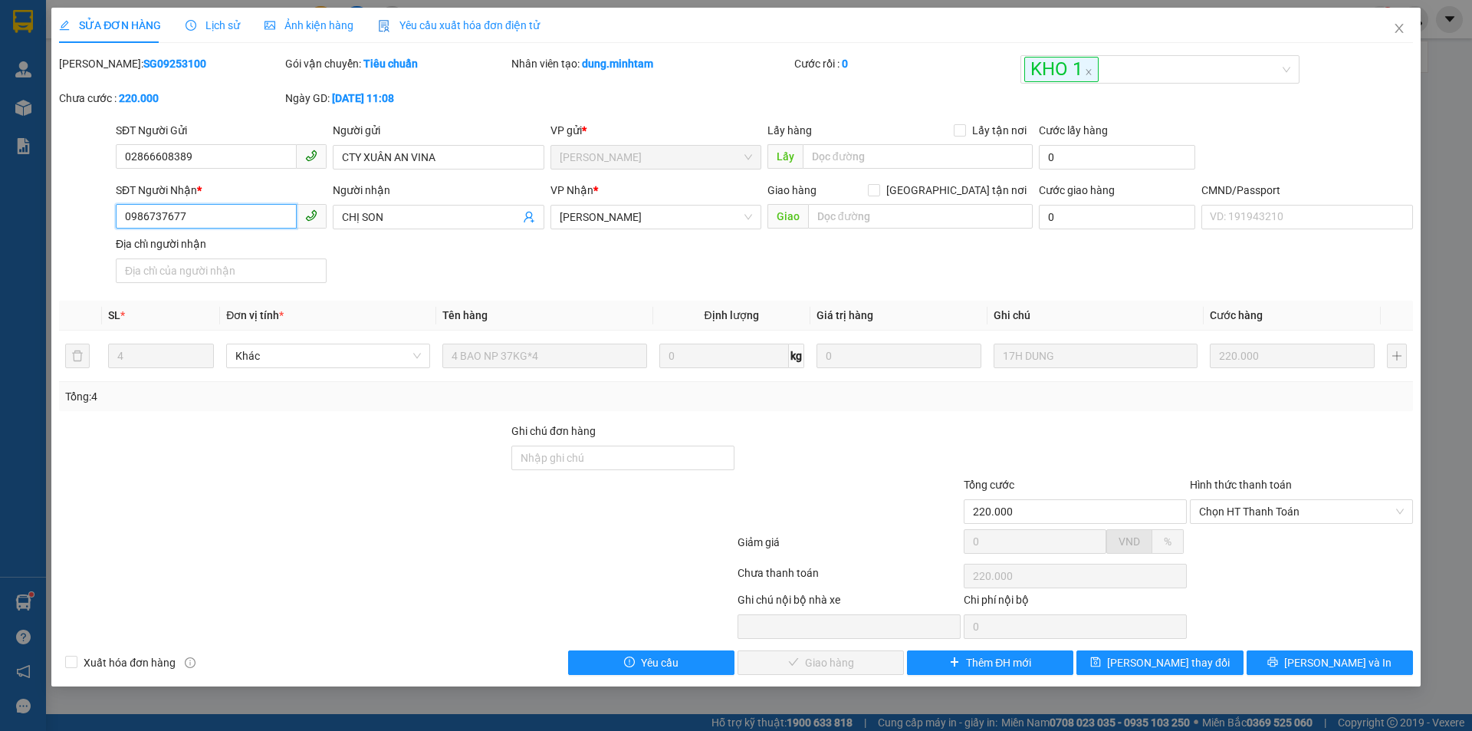
drag, startPoint x: 190, startPoint y: 212, endPoint x: 100, endPoint y: 214, distance: 89.7
click at [100, 214] on div "SĐT Người Nhận * 0986737677 0986737677 Người nhận CHỊ SON VP Nhận * [PERSON_NAM…" at bounding box center [736, 235] width 1357 height 107
click at [559, 444] on div "Ghi chú đơn hàng" at bounding box center [622, 434] width 223 height 23
click at [563, 458] on input "Ghi chú đơn hàng" at bounding box center [622, 458] width 223 height 25
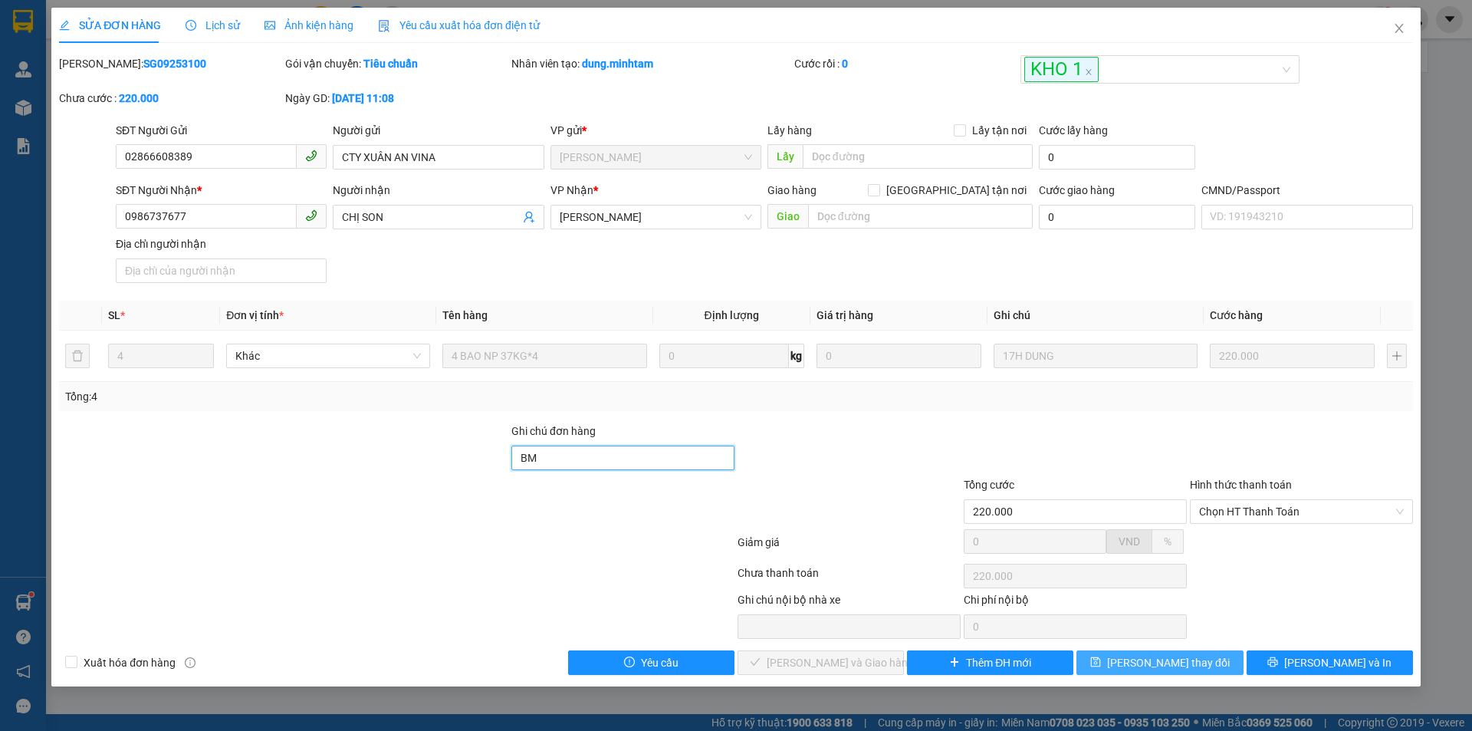
type input "BM"
click at [1202, 661] on button "[PERSON_NAME] thay đổi" at bounding box center [1160, 662] width 166 height 25
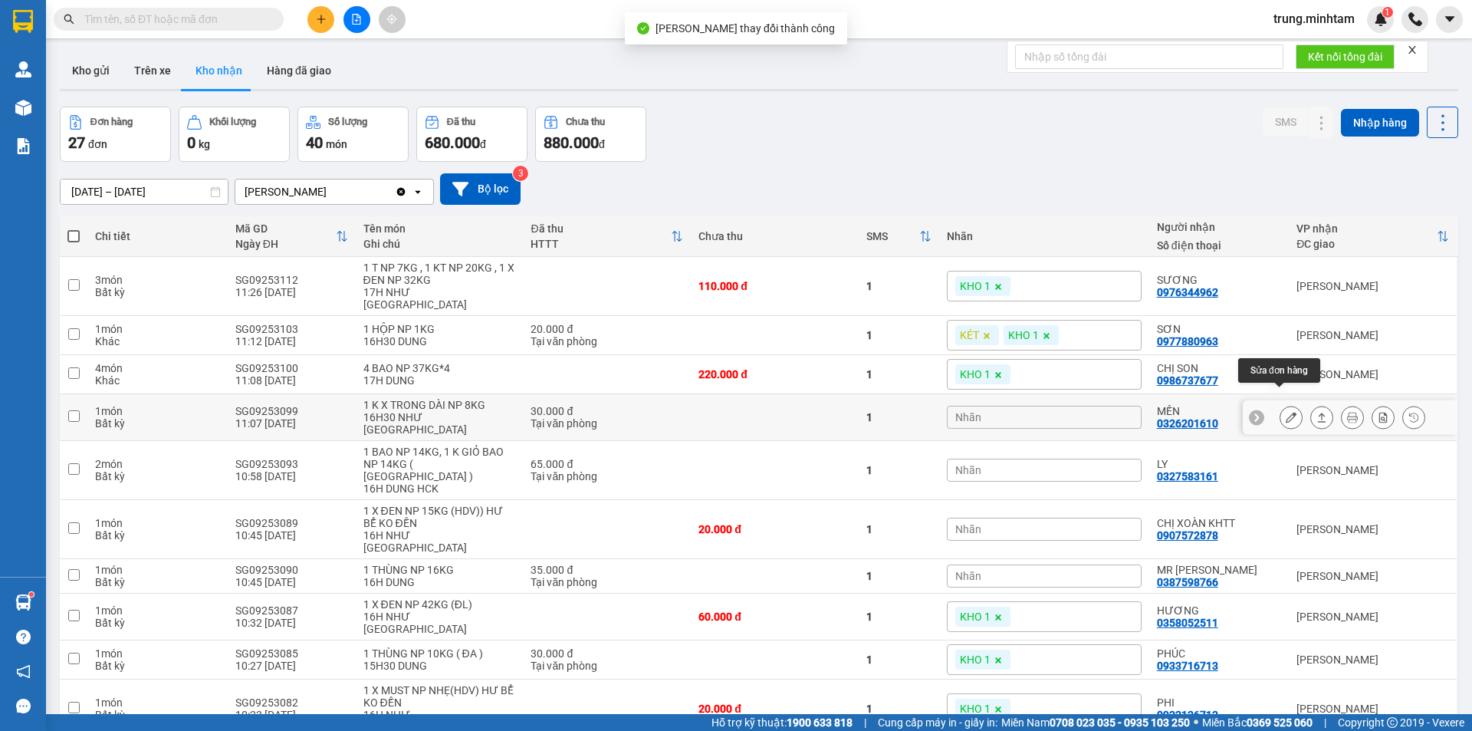
click at [1286, 412] on icon at bounding box center [1291, 417] width 11 height 11
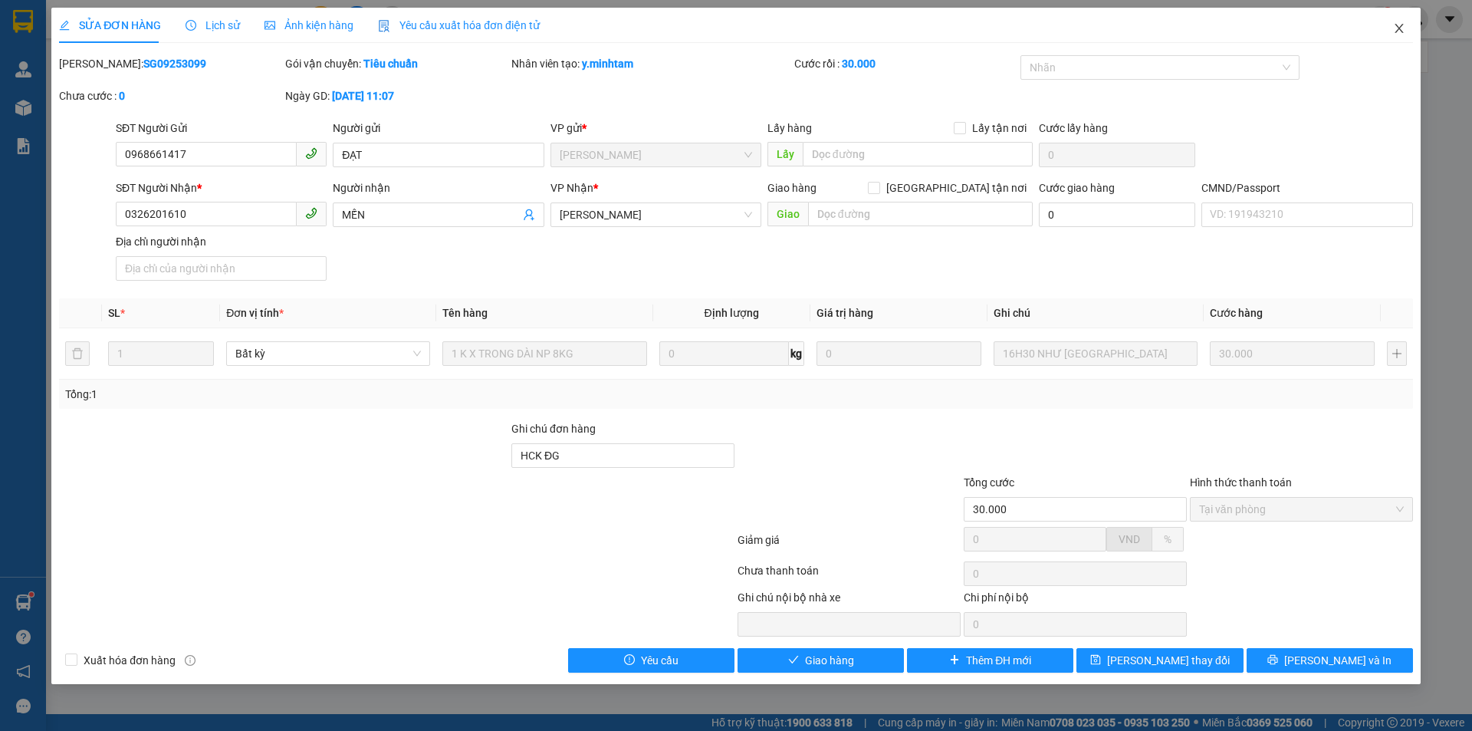
click at [1396, 30] on icon "close" at bounding box center [1399, 28] width 12 height 12
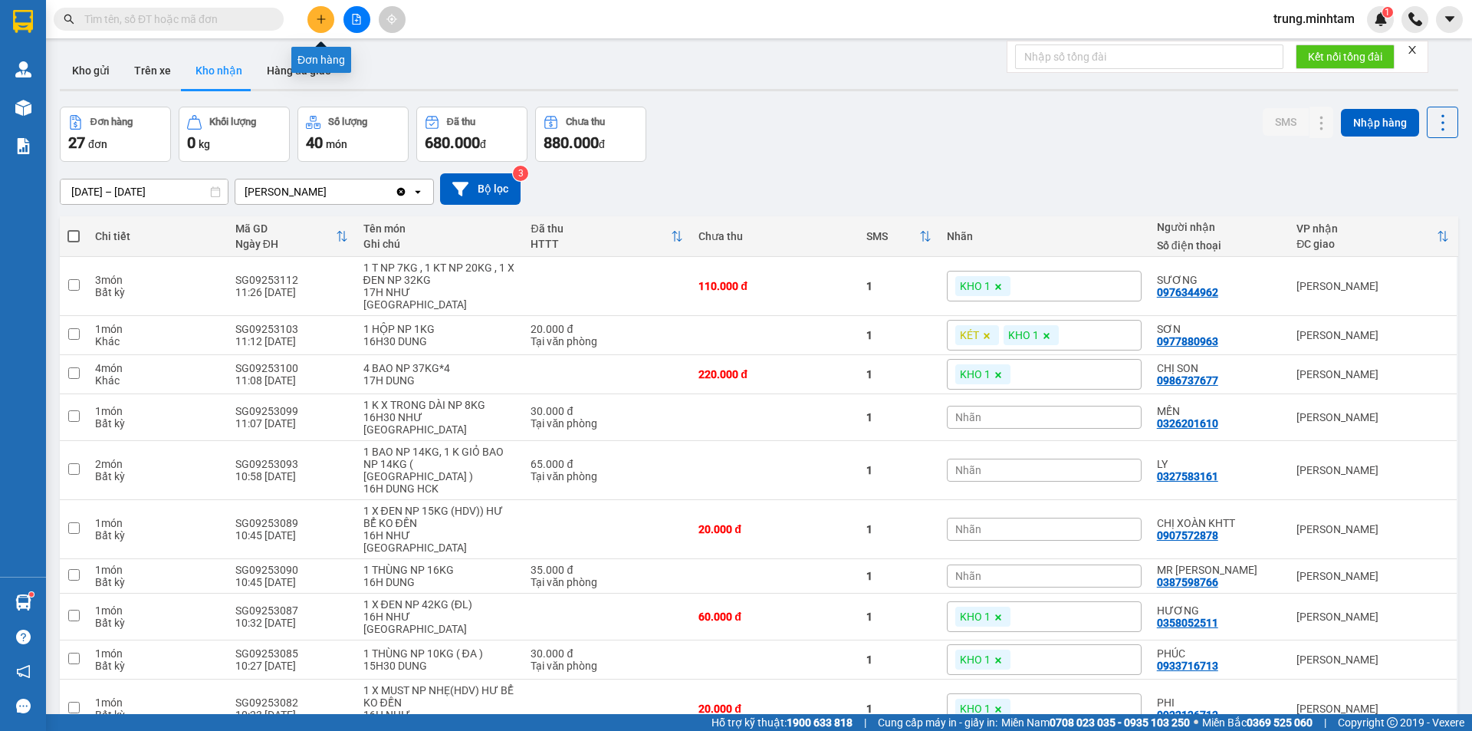
click at [320, 22] on icon "plus" at bounding box center [321, 19] width 11 height 11
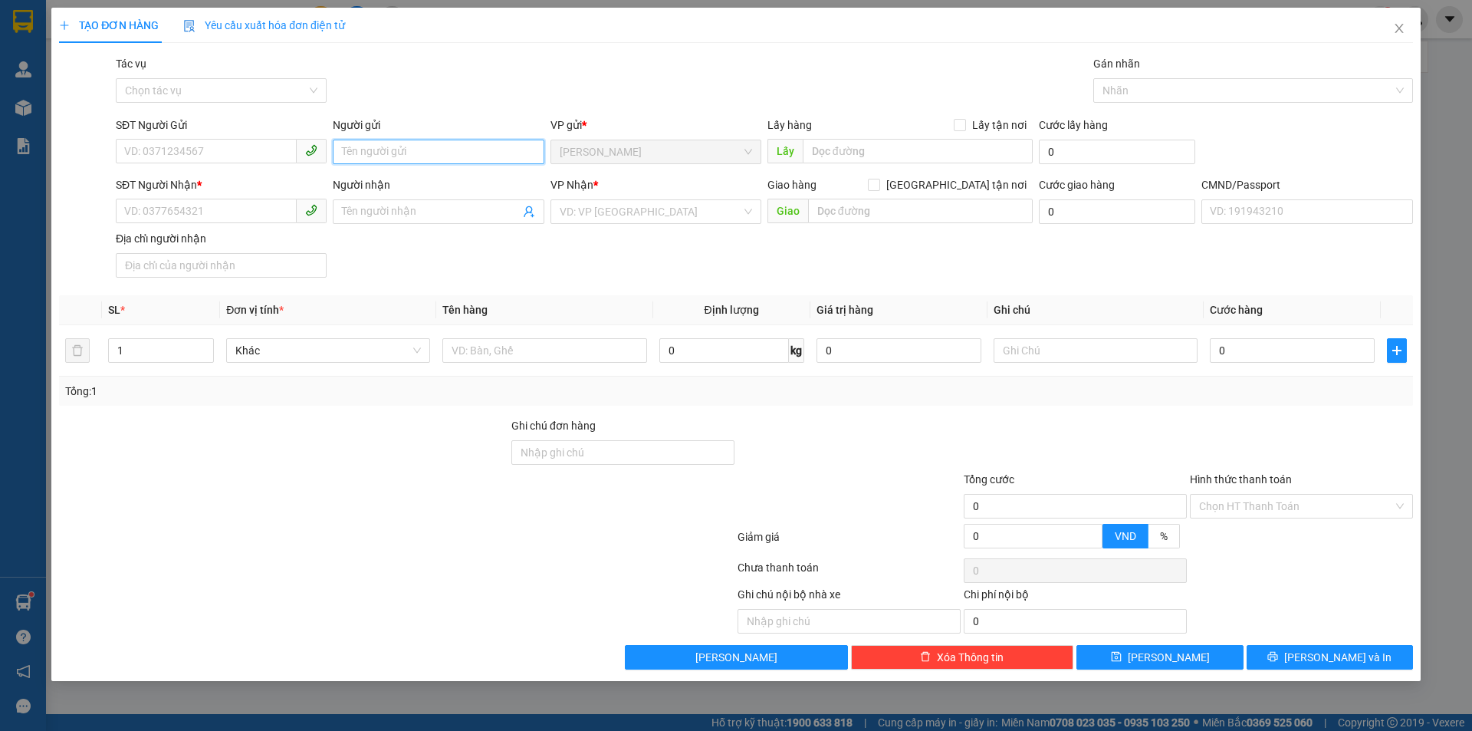
click at [414, 146] on input "Người gửi" at bounding box center [438, 152] width 211 height 25
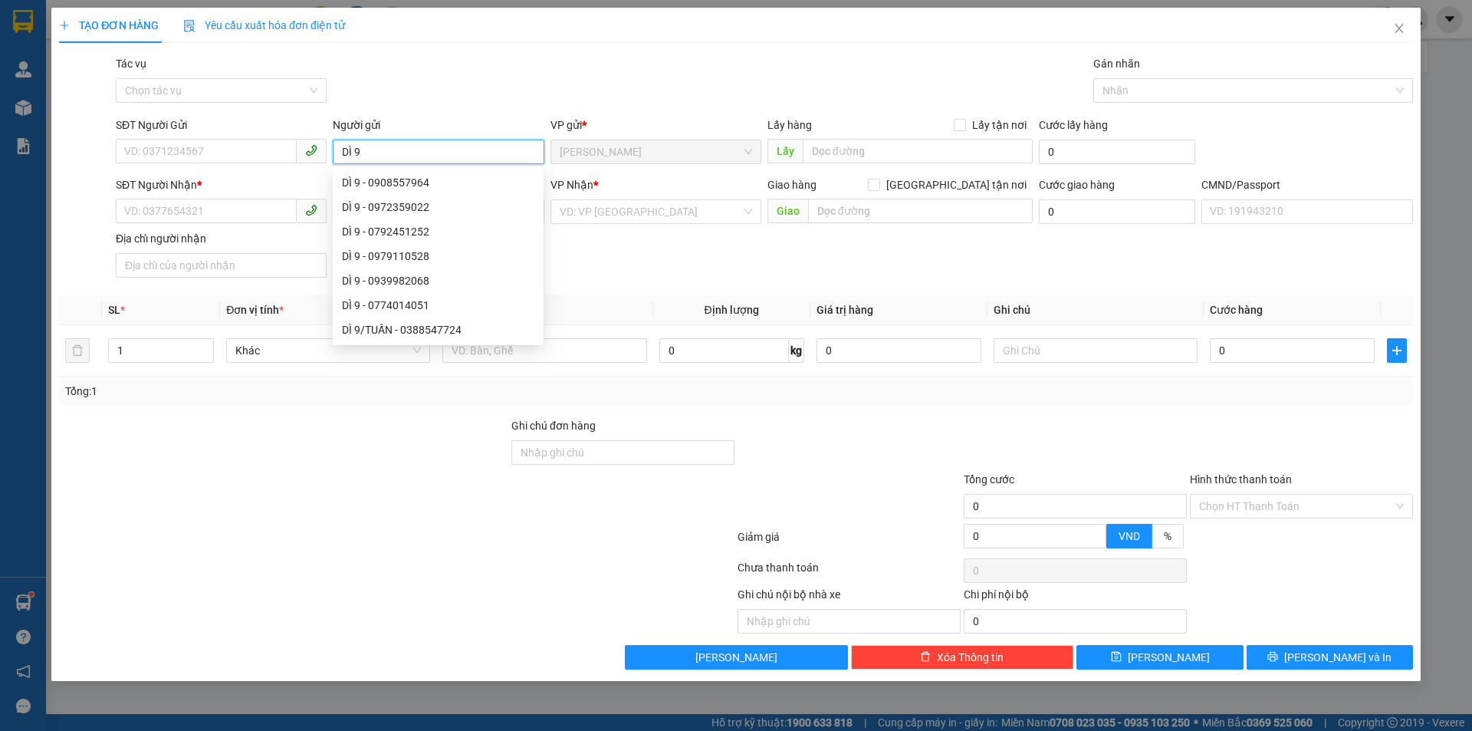
type input "DÌ 9/"
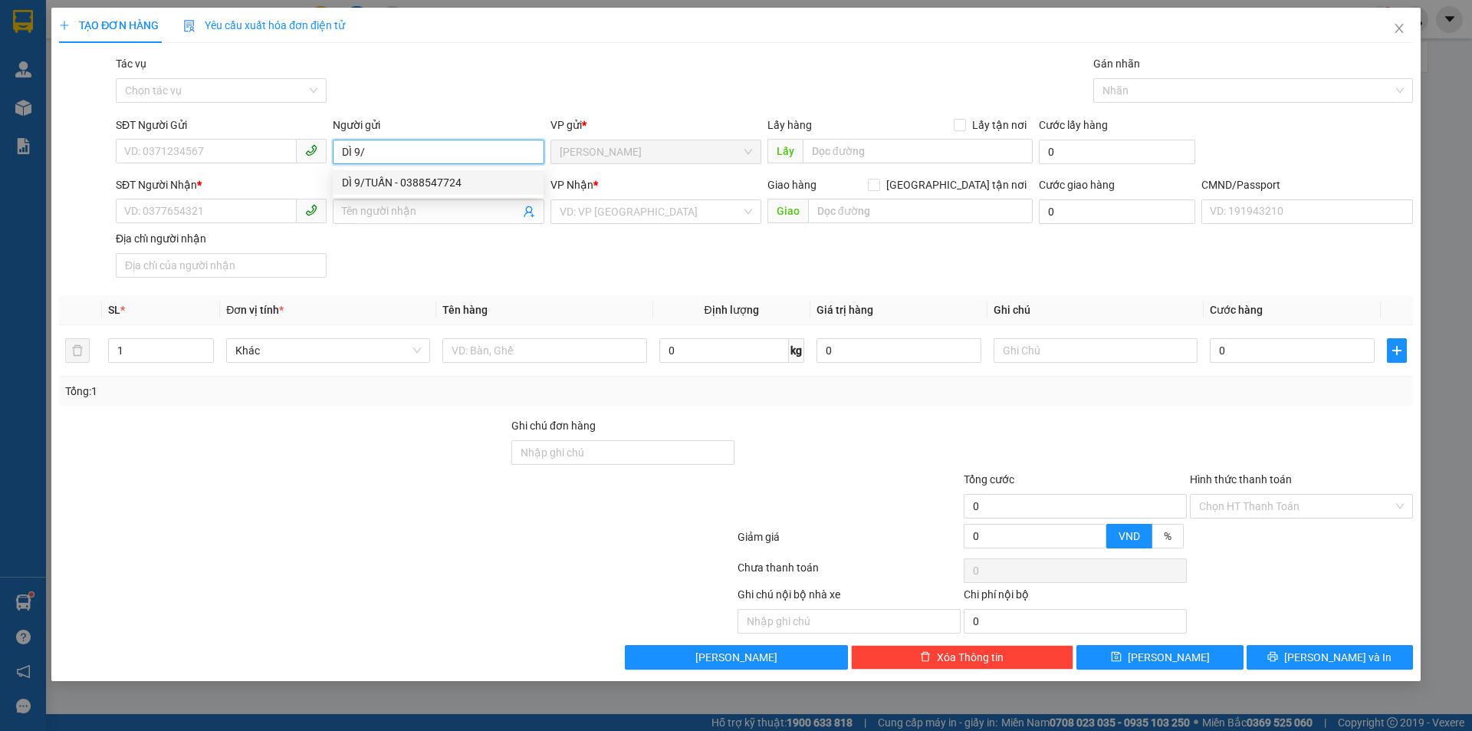
click at [419, 182] on div "DÌ 9/TUẤN - 0388547724" at bounding box center [438, 182] width 192 height 17
type input "0388547724"
type input "DÌ 9/TUẤN"
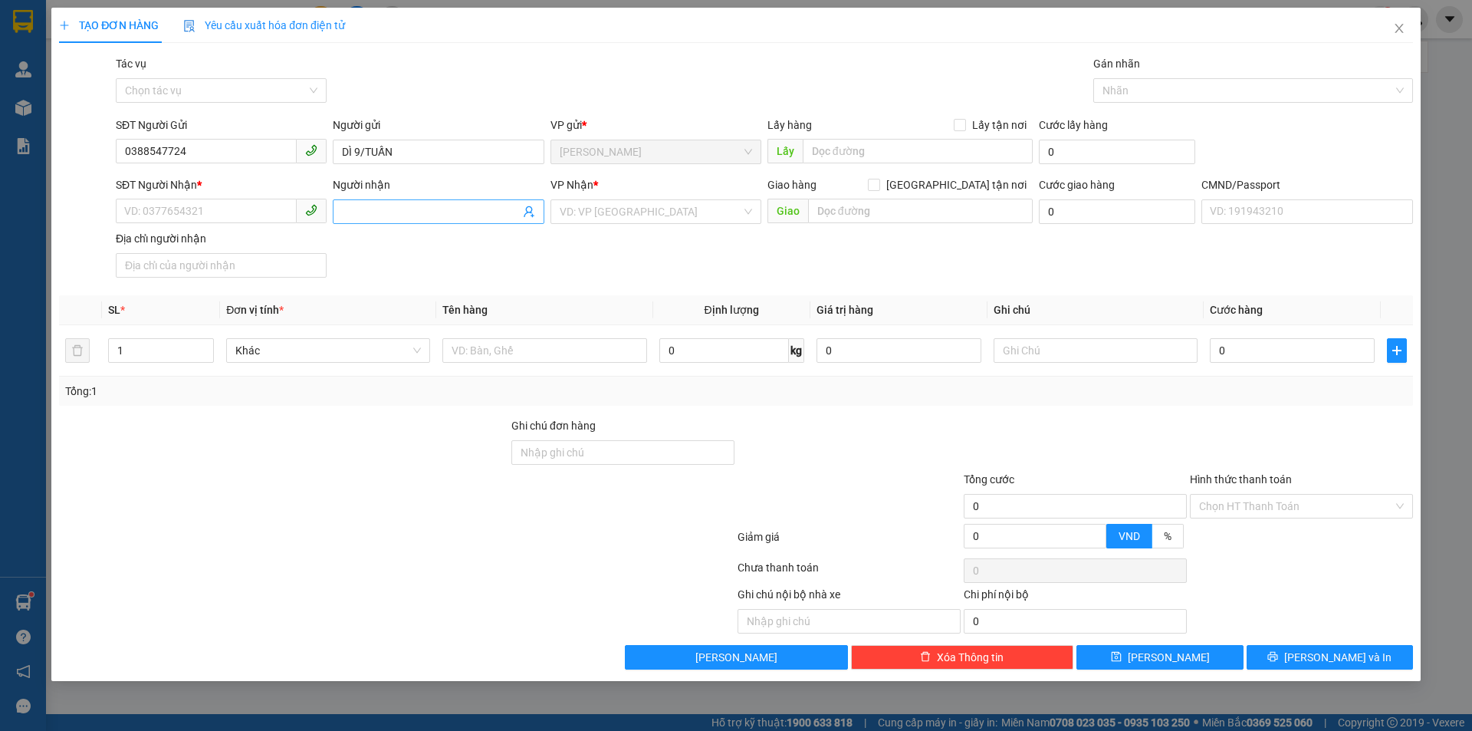
click at [528, 212] on icon "user-add" at bounding box center [529, 212] width 10 height 12
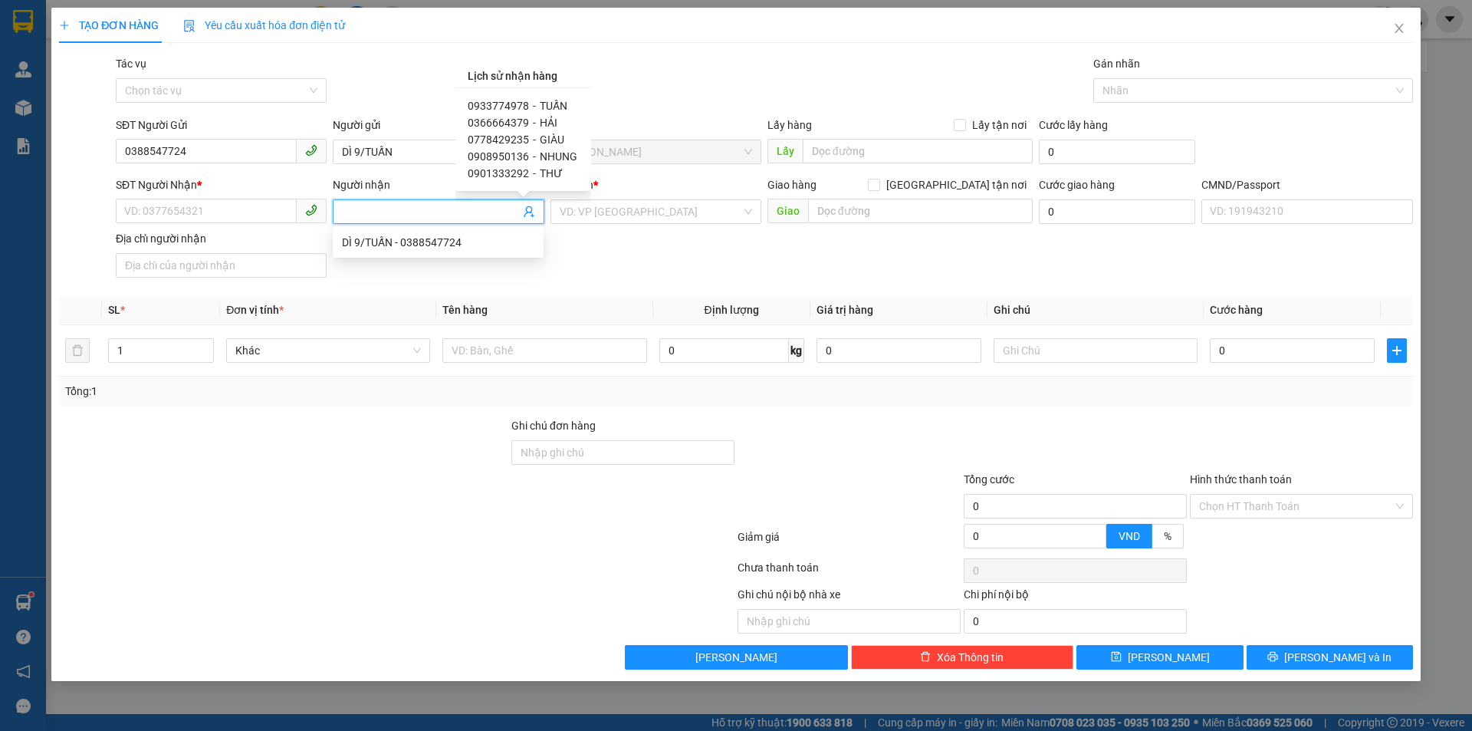
click at [542, 100] on span "TUẤN" at bounding box center [554, 106] width 28 height 12
type input "0933774978"
type input "TUẤN"
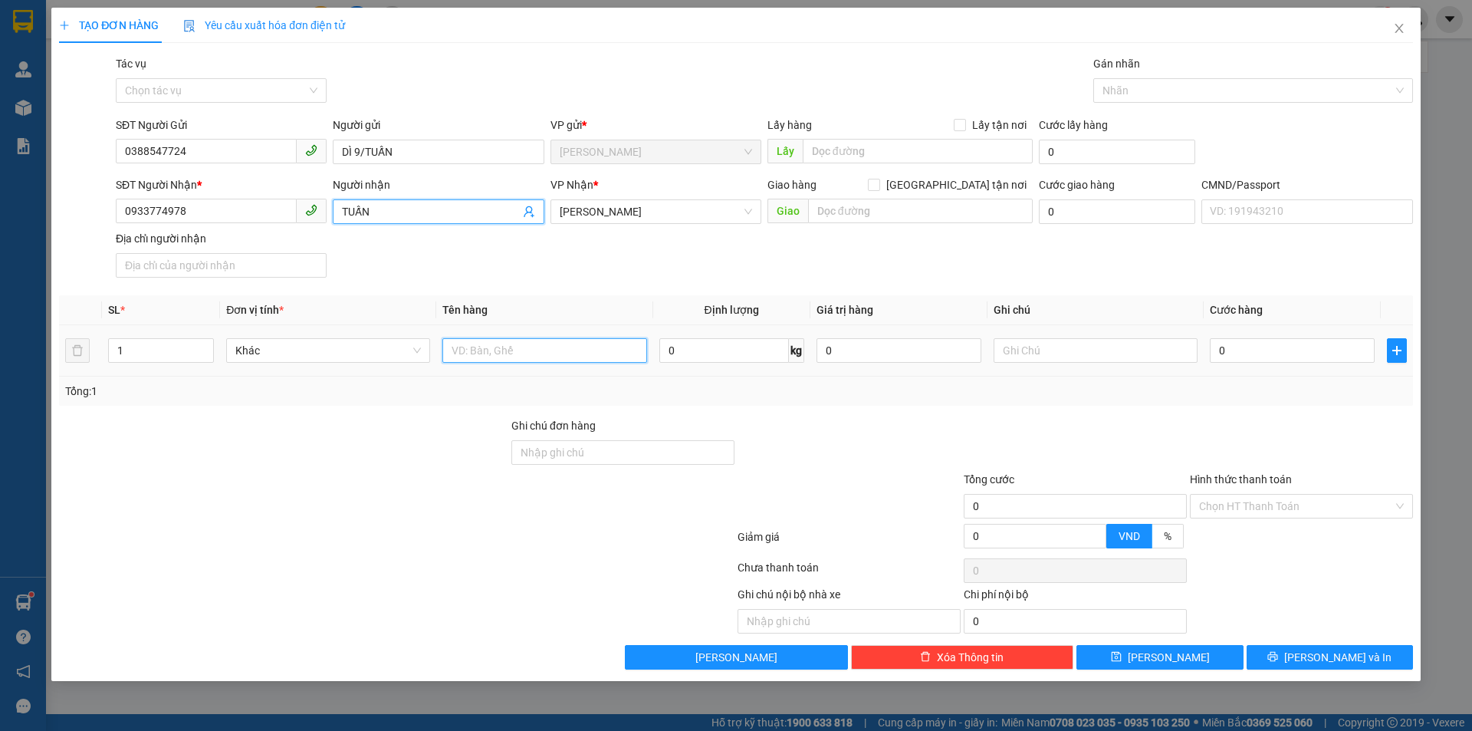
click at [511, 347] on input "text" at bounding box center [544, 350] width 204 height 25
click at [561, 350] on input "1 X TRẮNG" at bounding box center [544, 350] width 204 height 25
type input "1 X TRẮNG 14 KG NP (TC)"
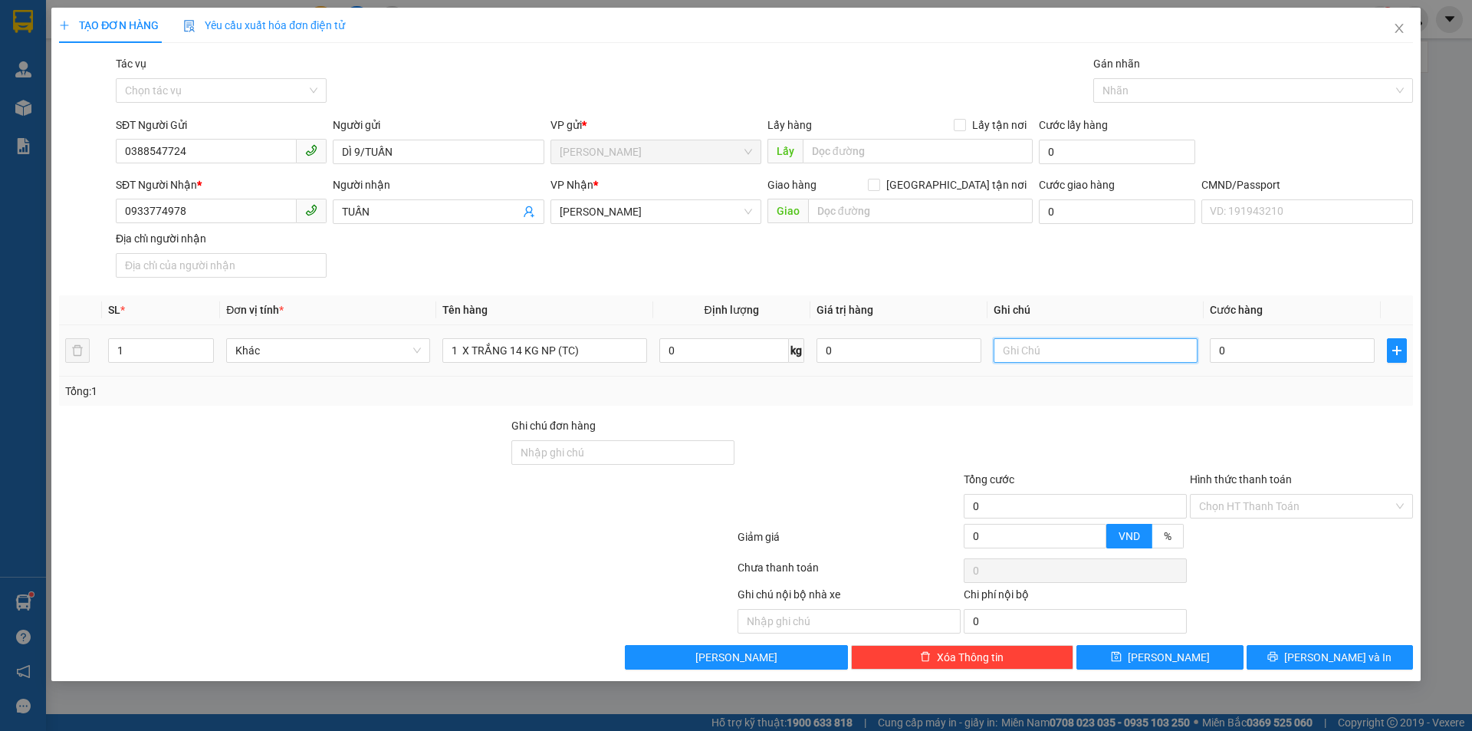
click at [1090, 348] on input "text" at bounding box center [1096, 350] width 204 height 25
type input "19H30 TRUNG"
type input "3"
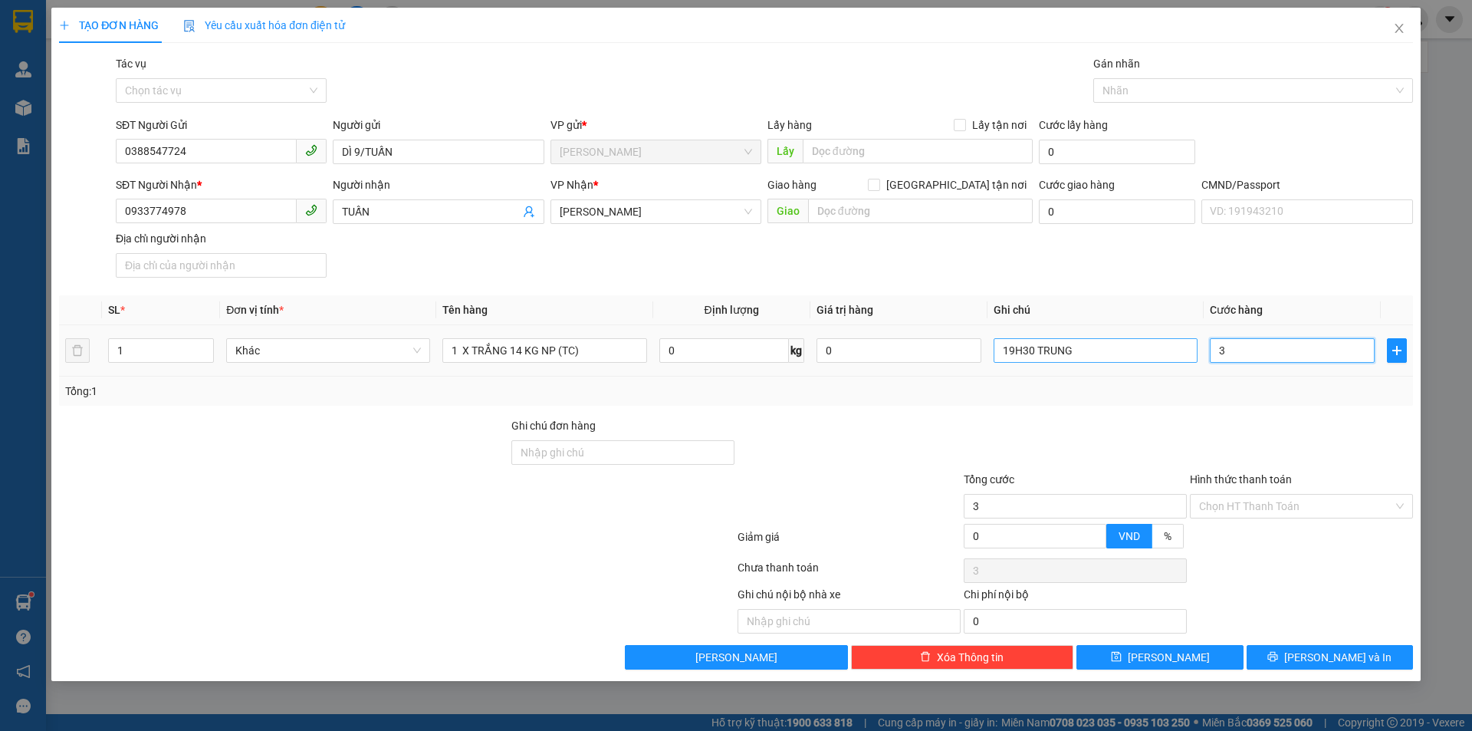
type input "30"
type input "30.000"
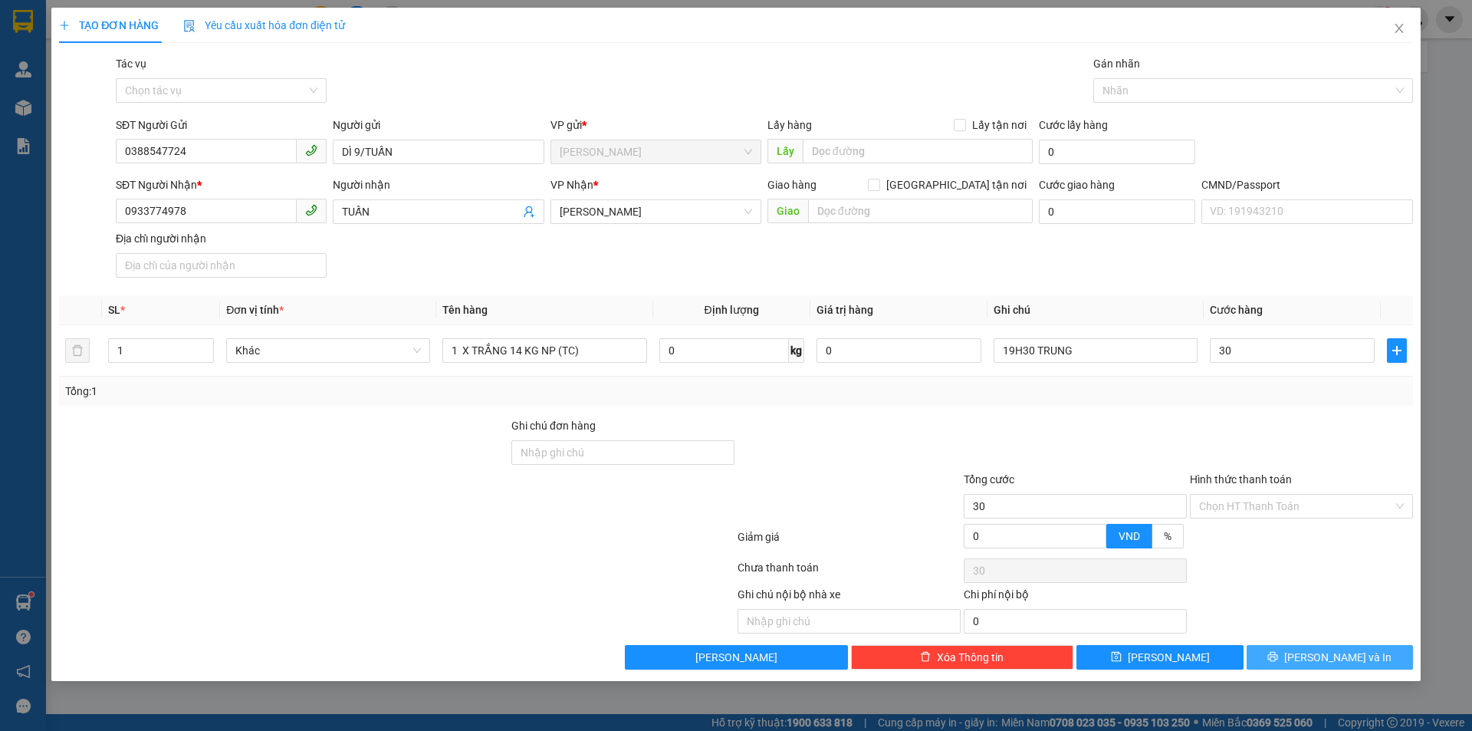
type input "30.000"
click at [1316, 652] on button "[PERSON_NAME] và In" at bounding box center [1330, 657] width 166 height 25
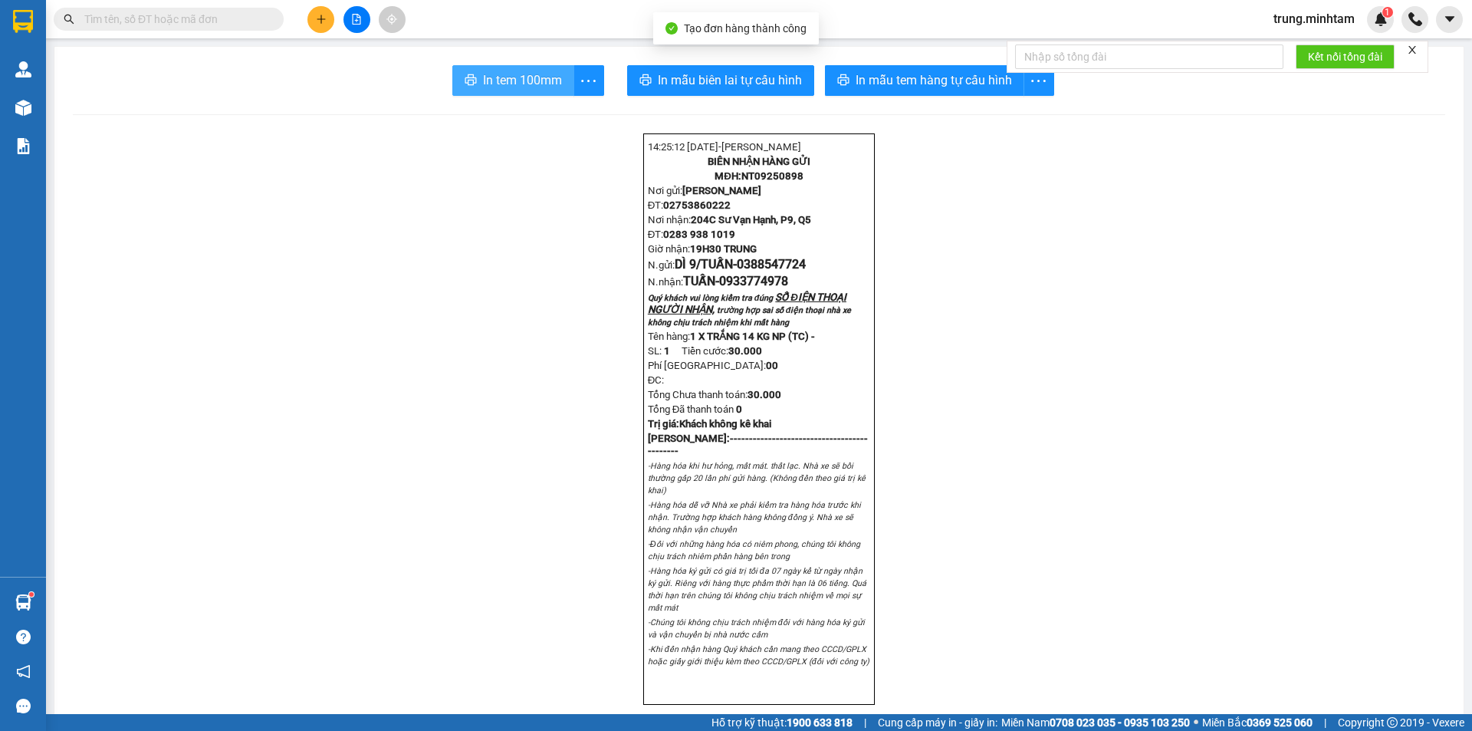
click at [534, 81] on span "In tem 100mm" at bounding box center [522, 80] width 79 height 19
click at [192, 21] on input "text" at bounding box center [174, 19] width 181 height 17
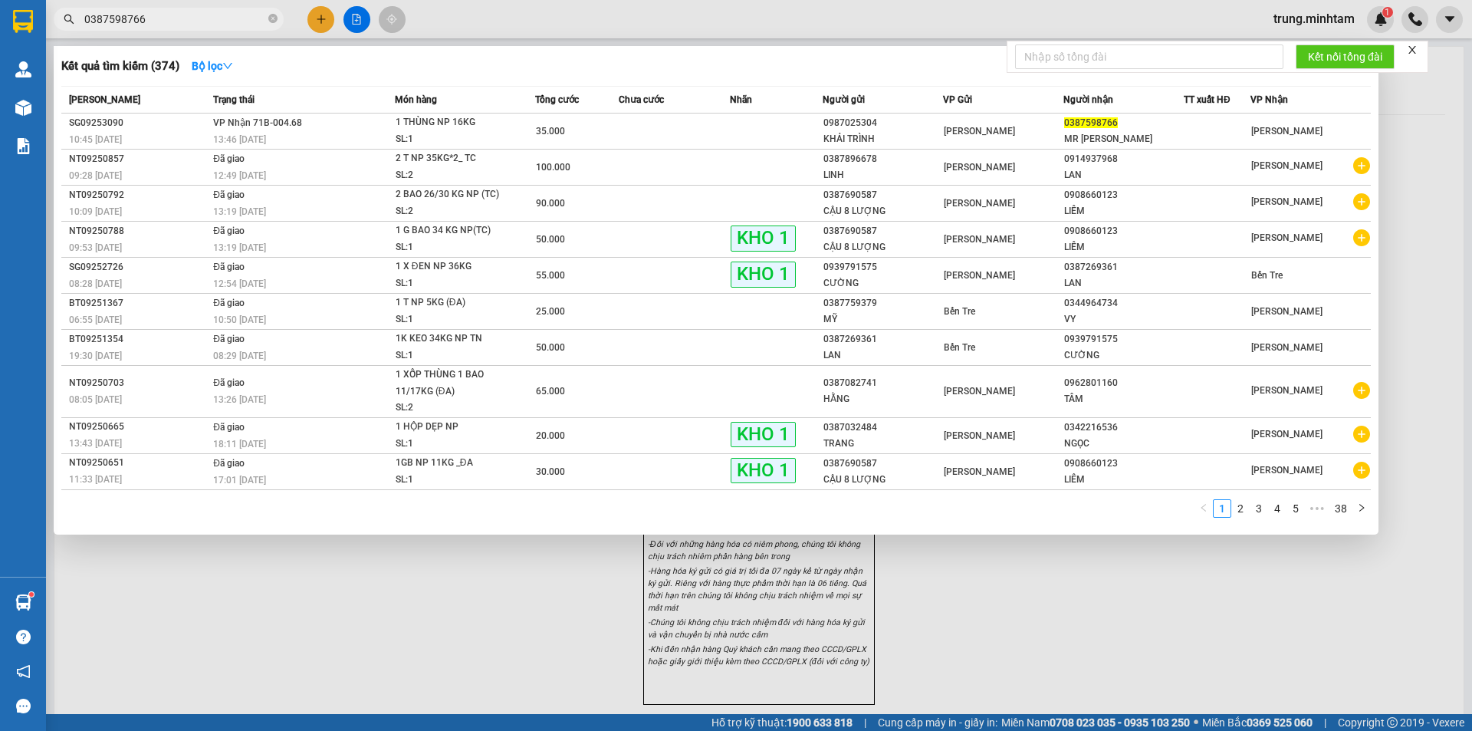
type input "0387598766"
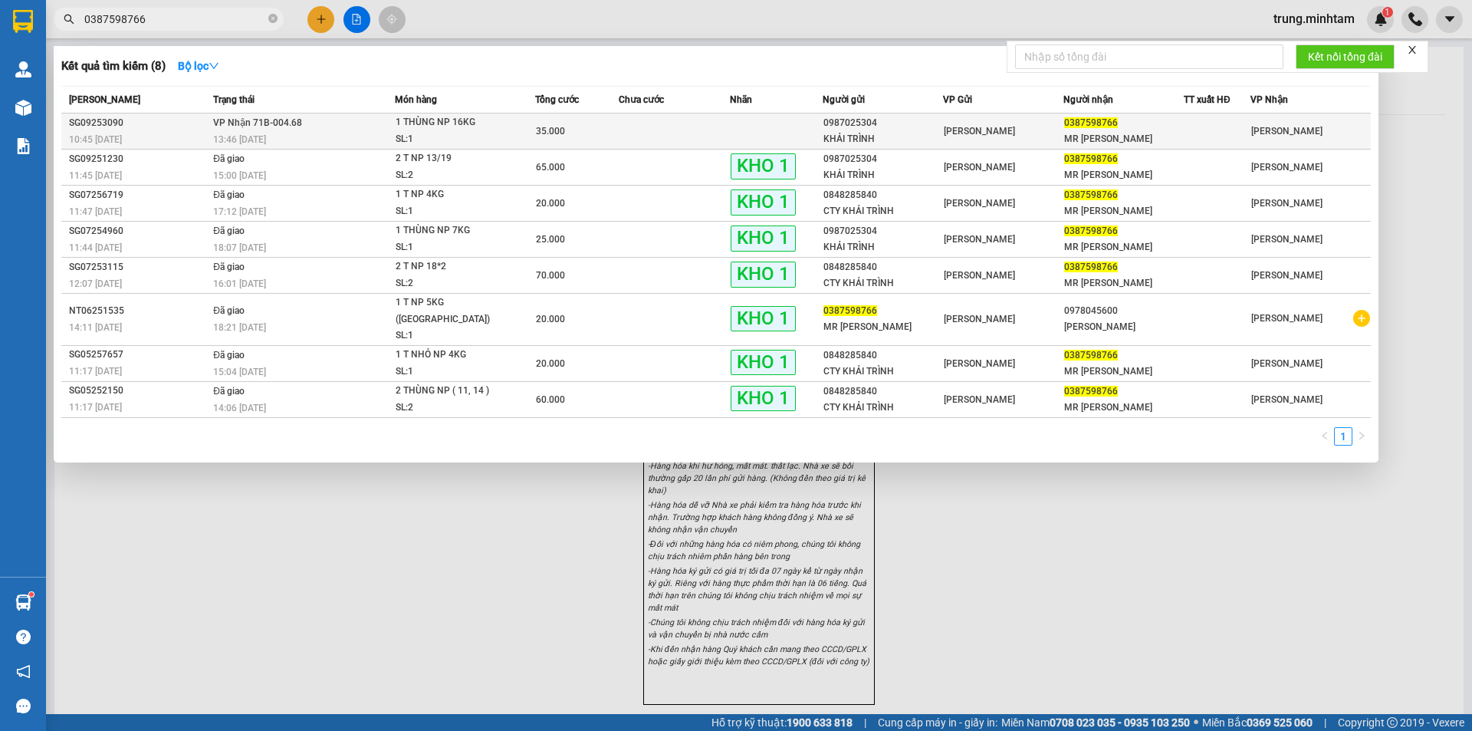
click at [642, 126] on td at bounding box center [674, 131] width 111 height 36
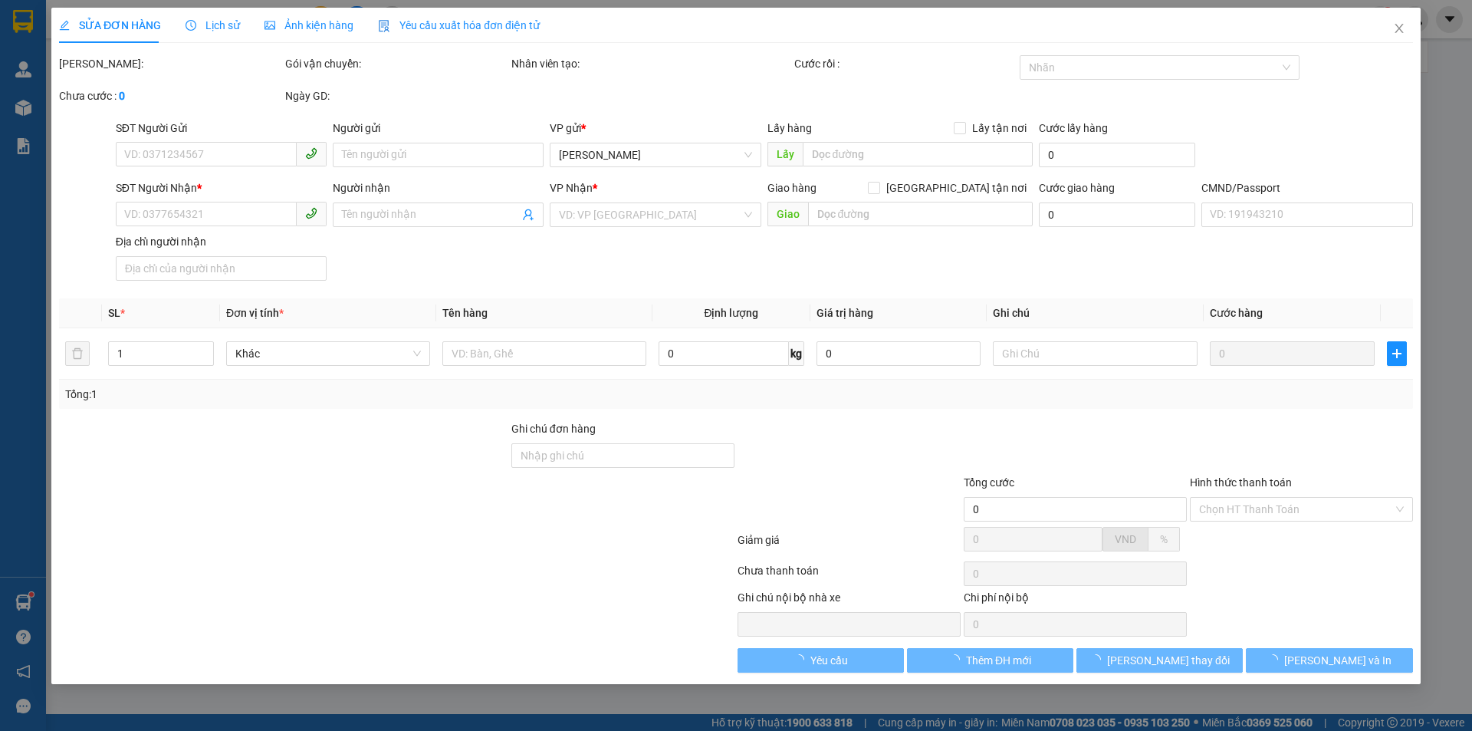
type input "0987025304"
type input "KHẢI TRÌNH"
type input "0387598766"
type input "MR [PERSON_NAME]"
type input "TCCG"
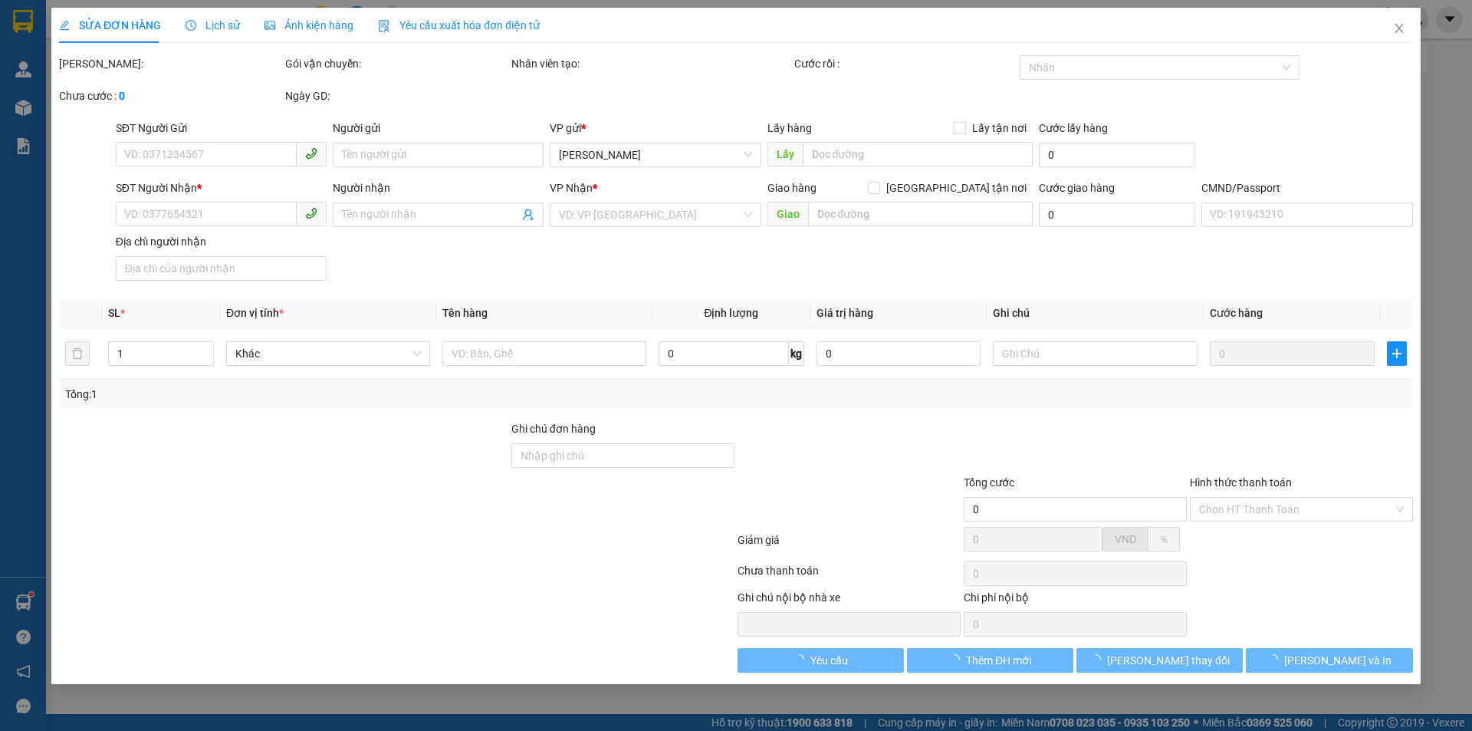
type input "35.000"
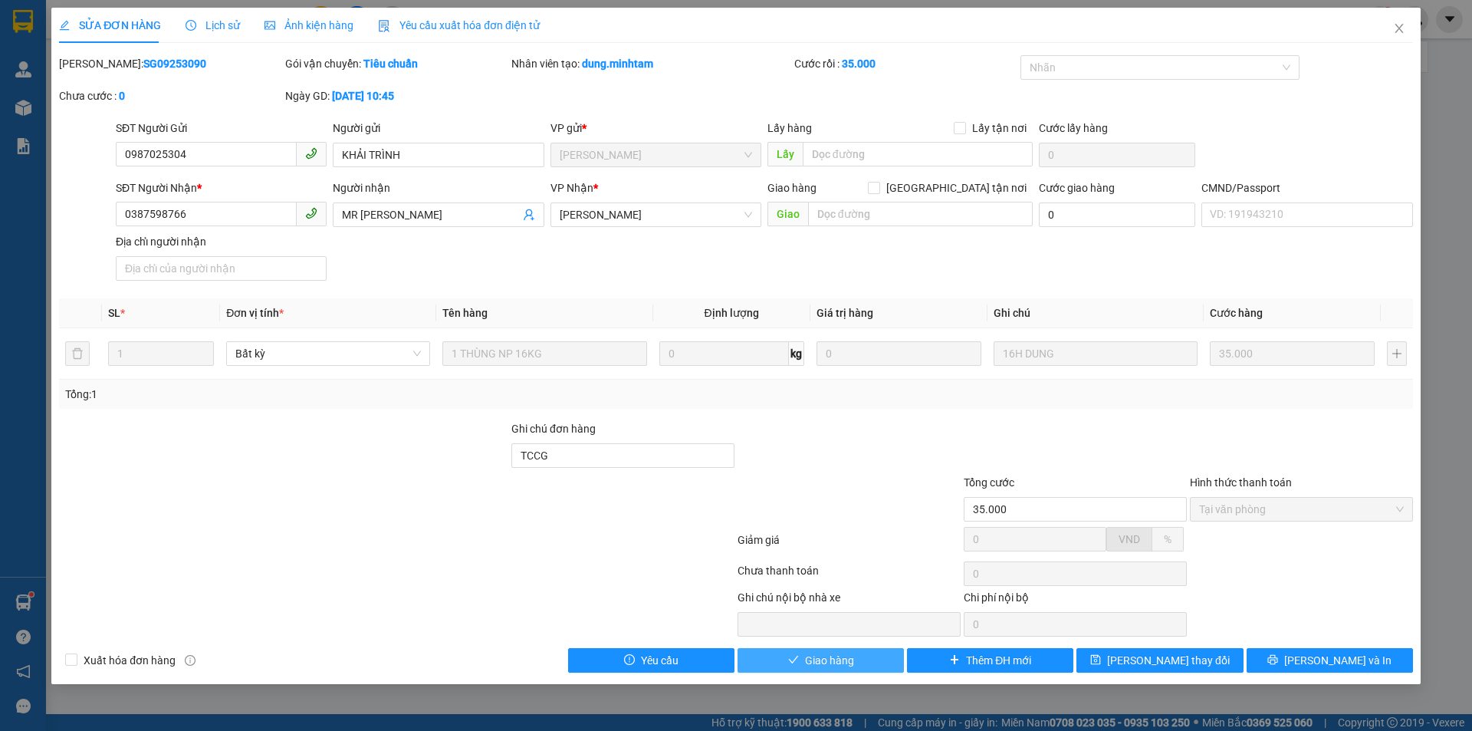
click at [847, 662] on span "Giao hàng" at bounding box center [829, 660] width 49 height 17
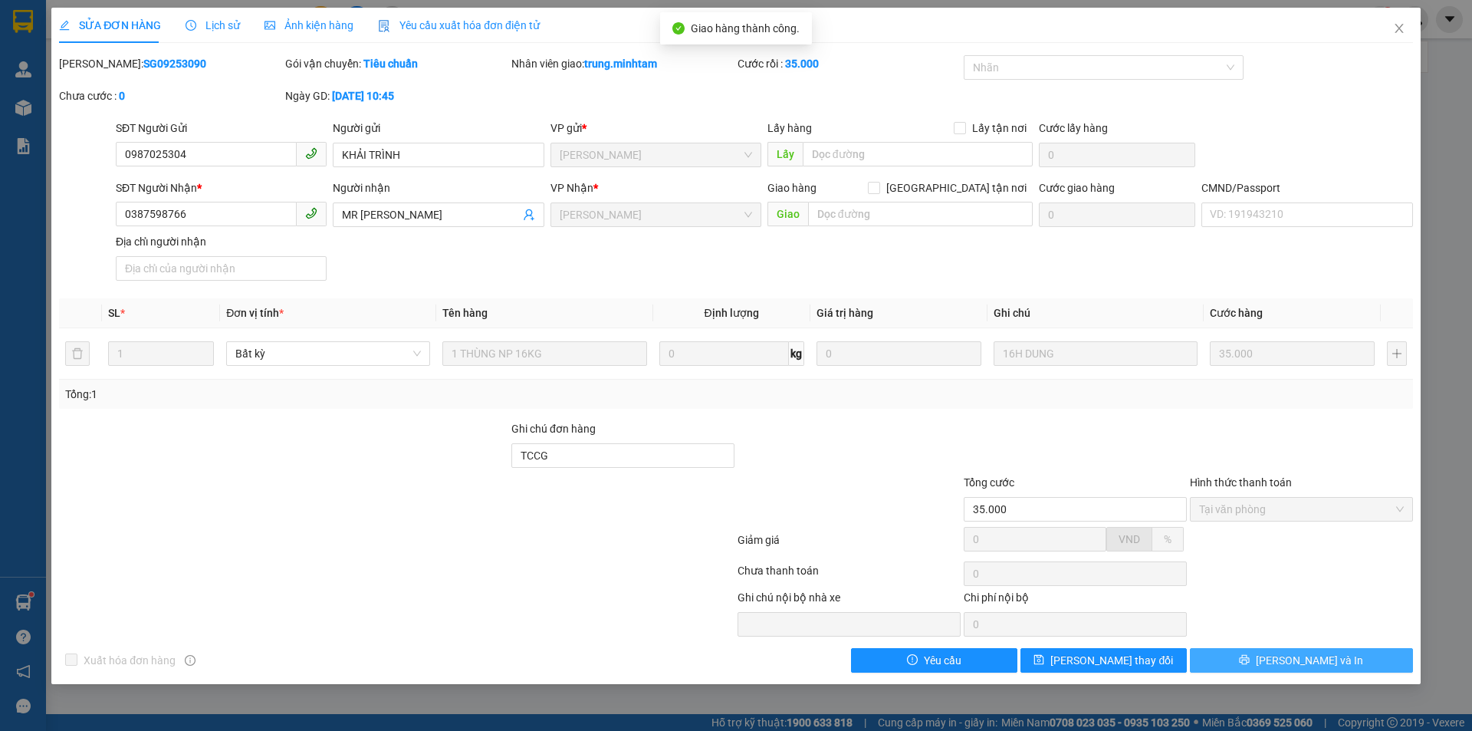
click at [1249, 663] on button "[PERSON_NAME] và In" at bounding box center [1301, 660] width 223 height 25
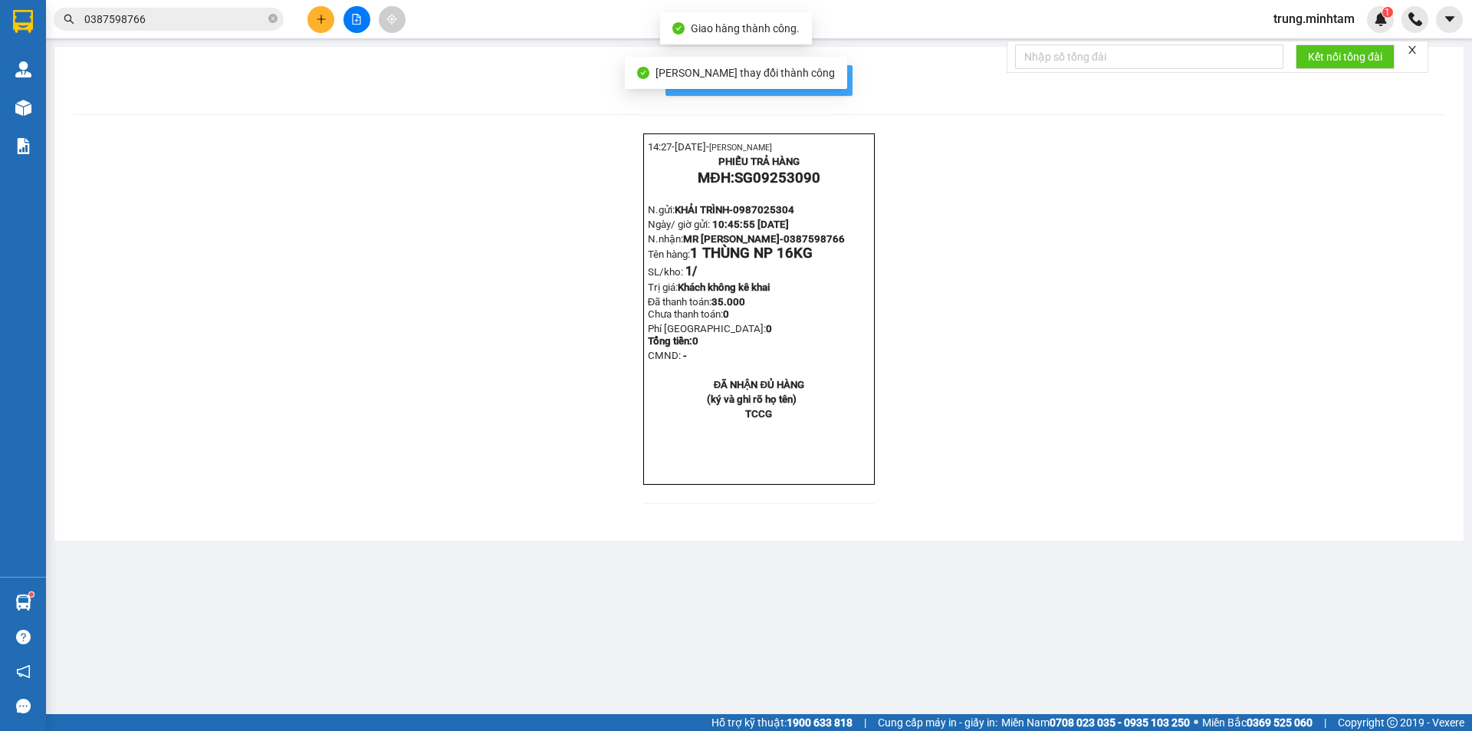
click at [834, 77] on span "In mẫu biên lai tự cấu hình" at bounding box center [768, 80] width 144 height 19
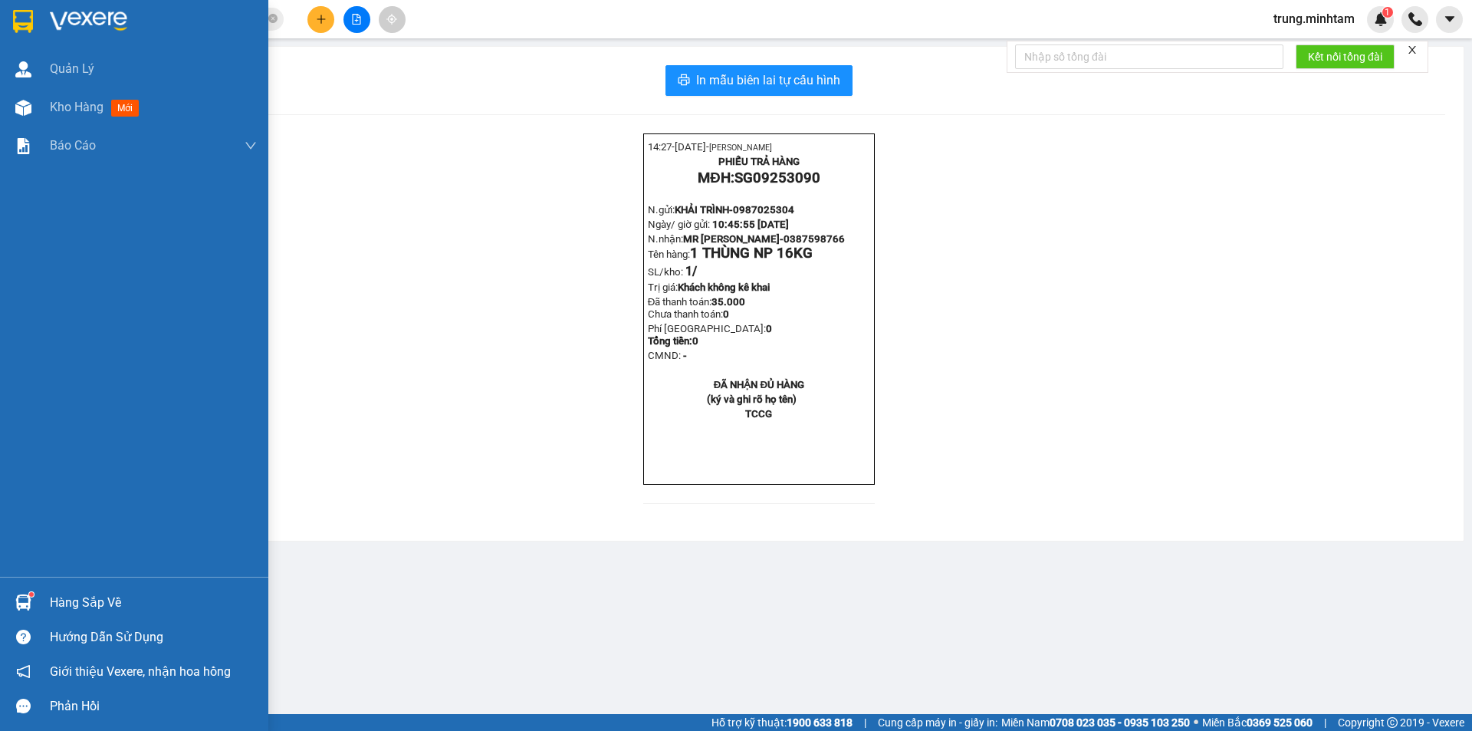
click at [104, 603] on div "Hàng sắp về" at bounding box center [153, 602] width 207 height 23
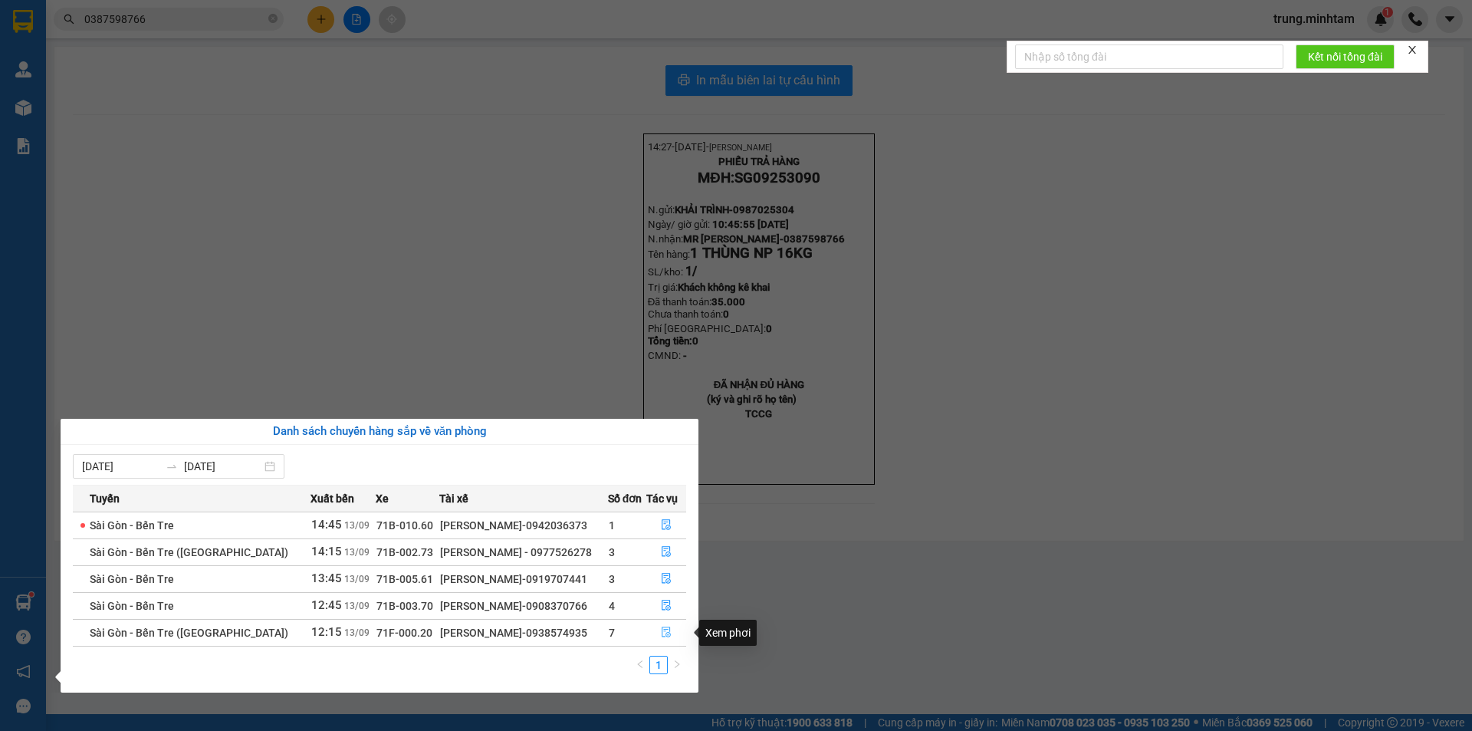
click at [665, 630] on icon "file-done" at bounding box center [666, 631] width 11 height 11
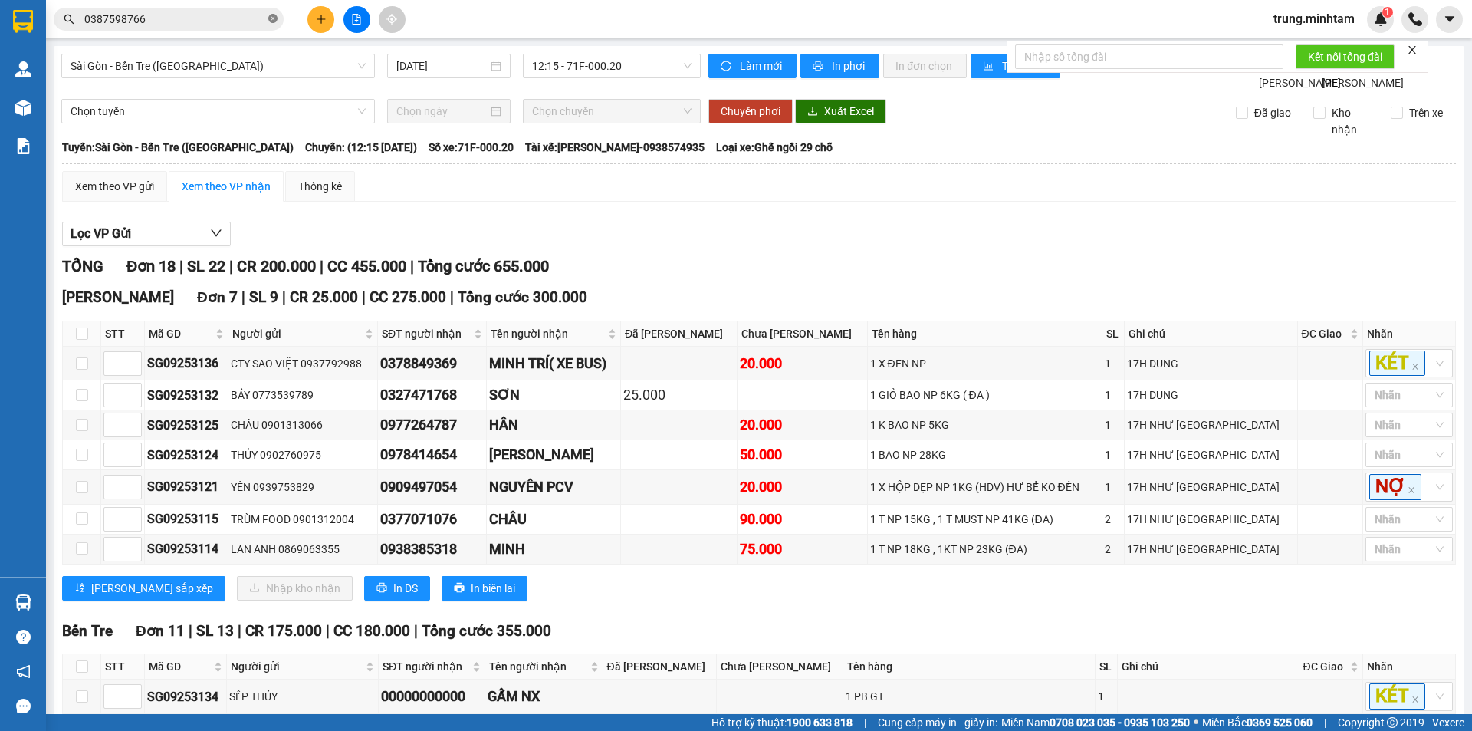
click at [271, 21] on icon "close-circle" at bounding box center [272, 18] width 9 height 9
click at [183, 23] on input "text" at bounding box center [174, 19] width 181 height 17
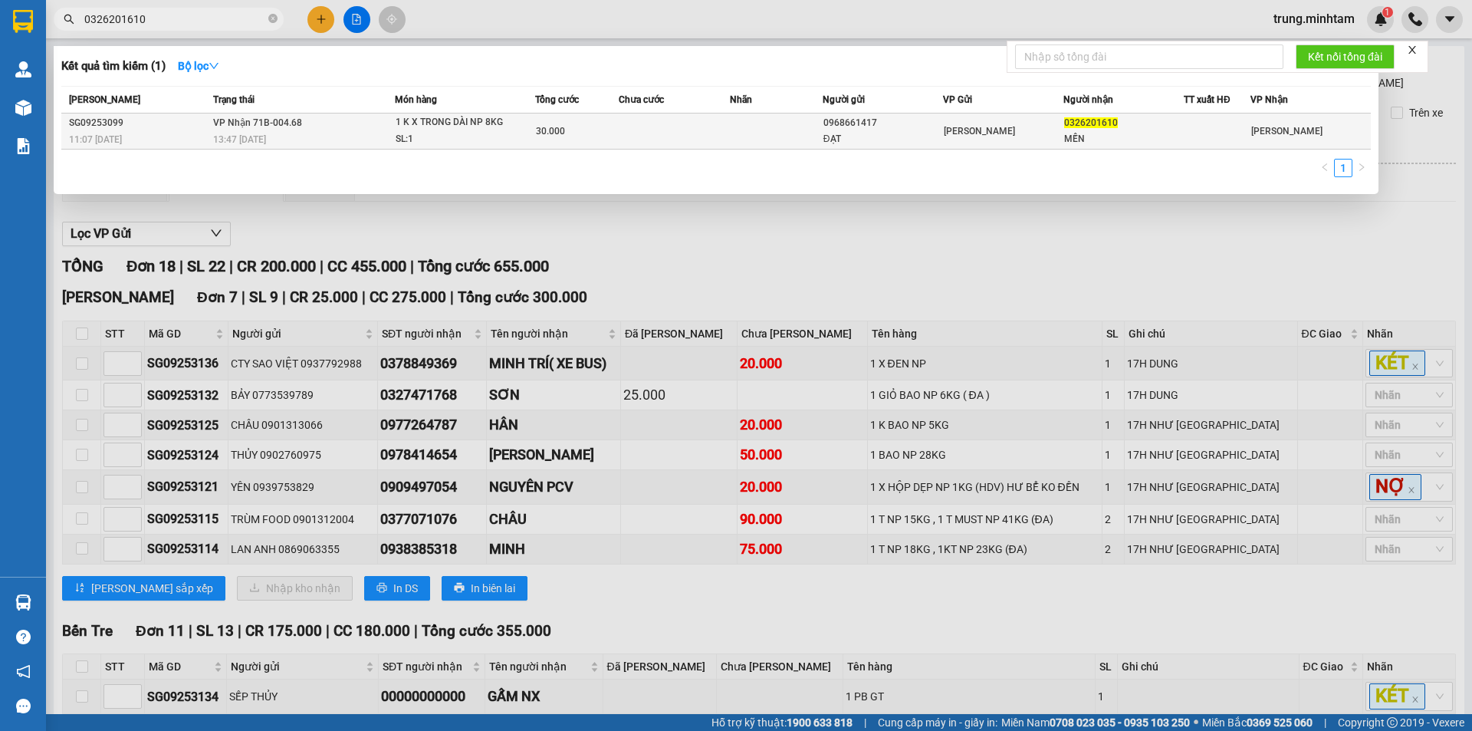
type input "0326201610"
click at [699, 122] on td at bounding box center [674, 131] width 111 height 36
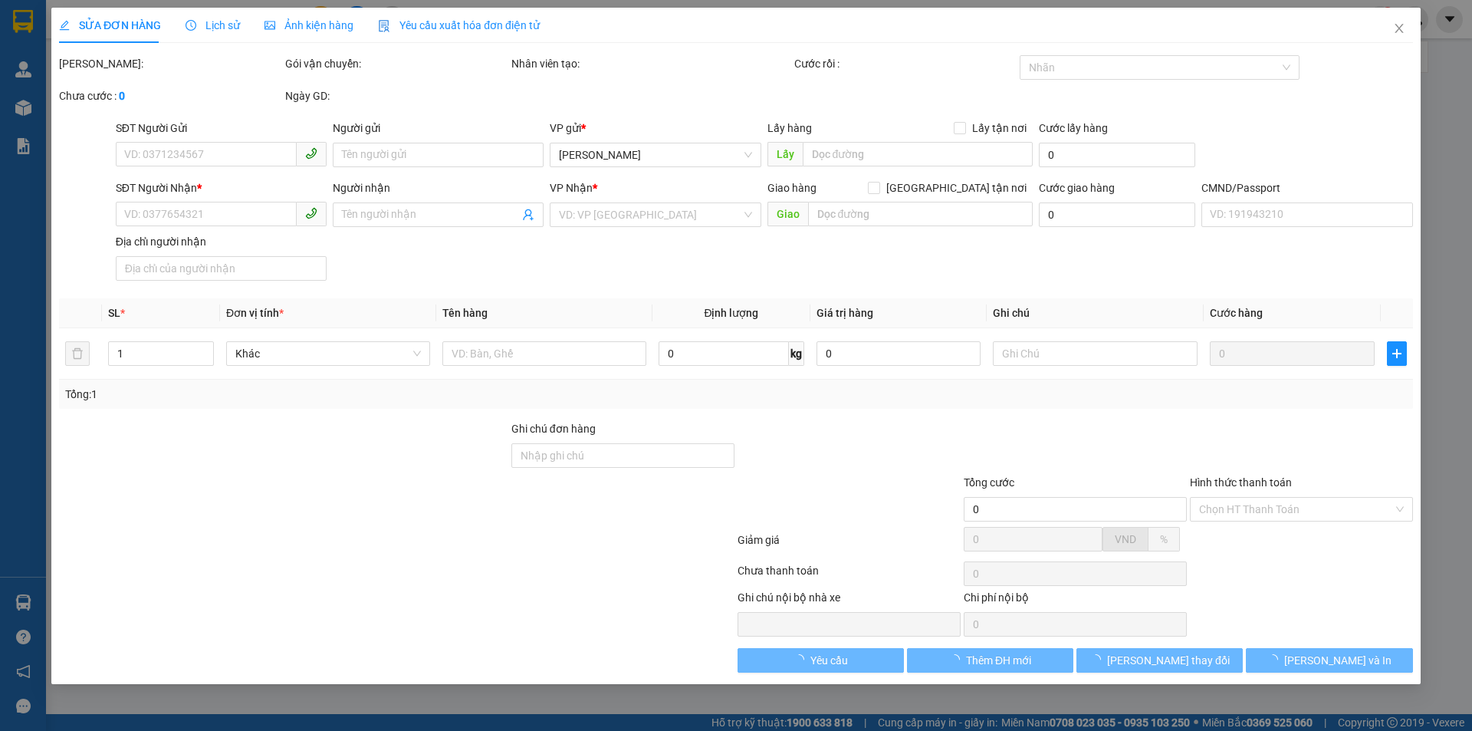
type input "0968661417"
type input "ĐẠT"
type input "0326201610"
type input "MẾN"
type input "HCK ĐG"
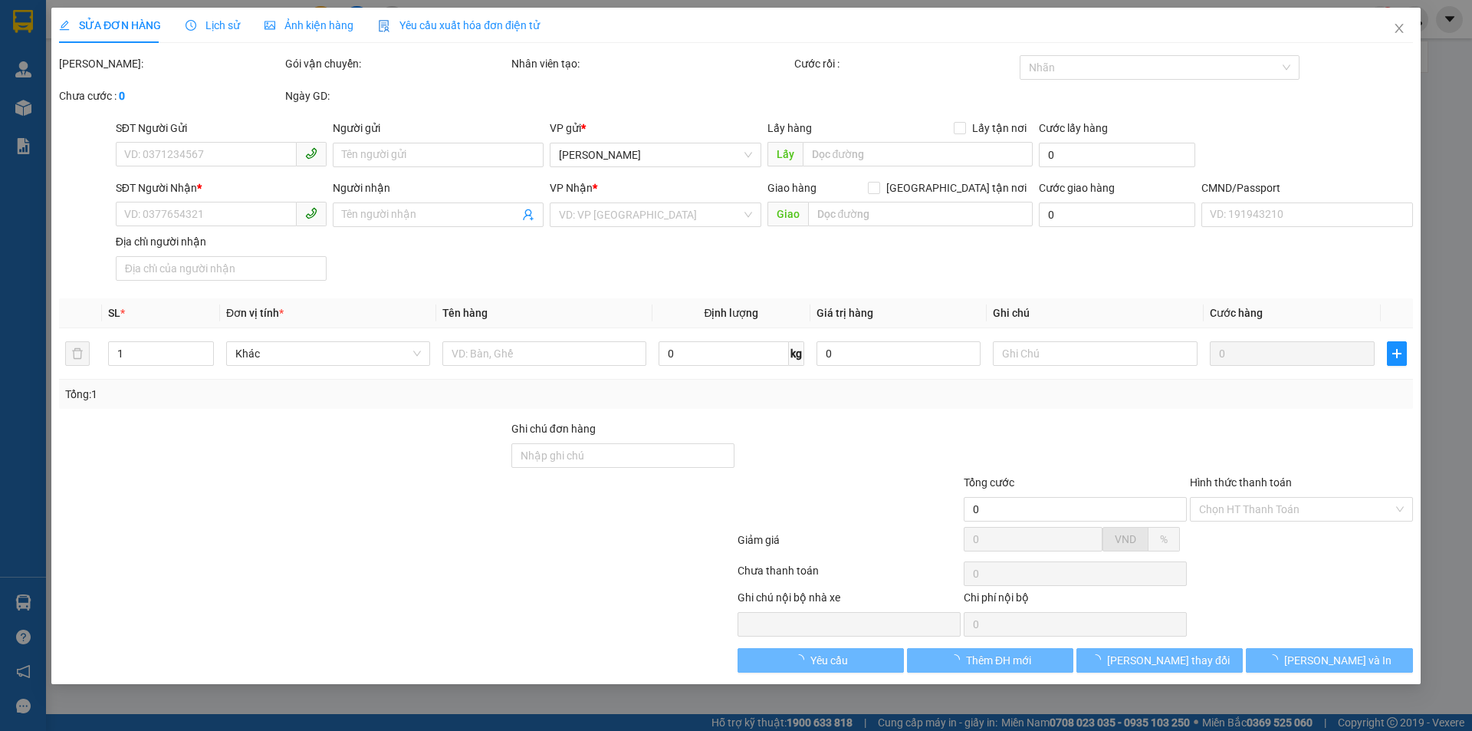
type input "30.000"
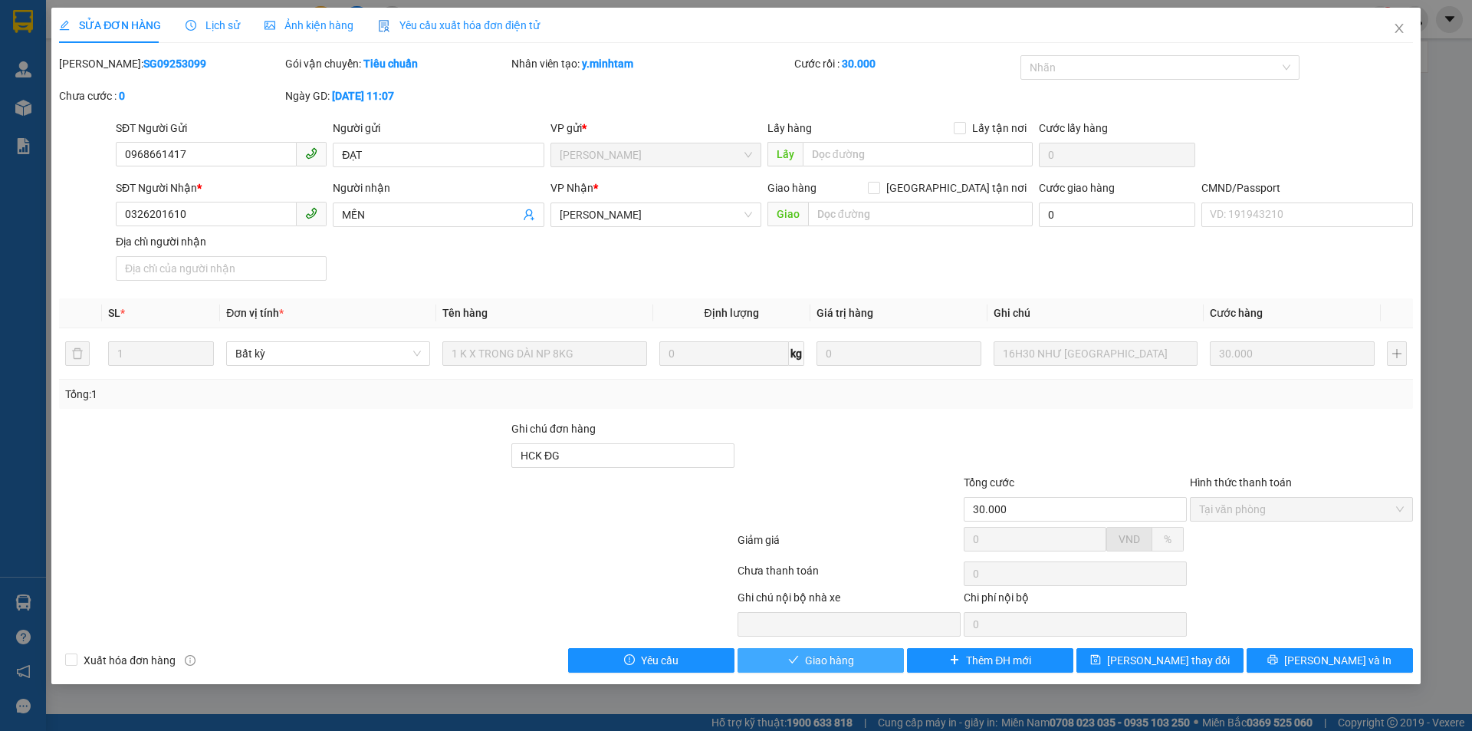
click at [841, 670] on button "Giao hàng" at bounding box center [821, 660] width 166 height 25
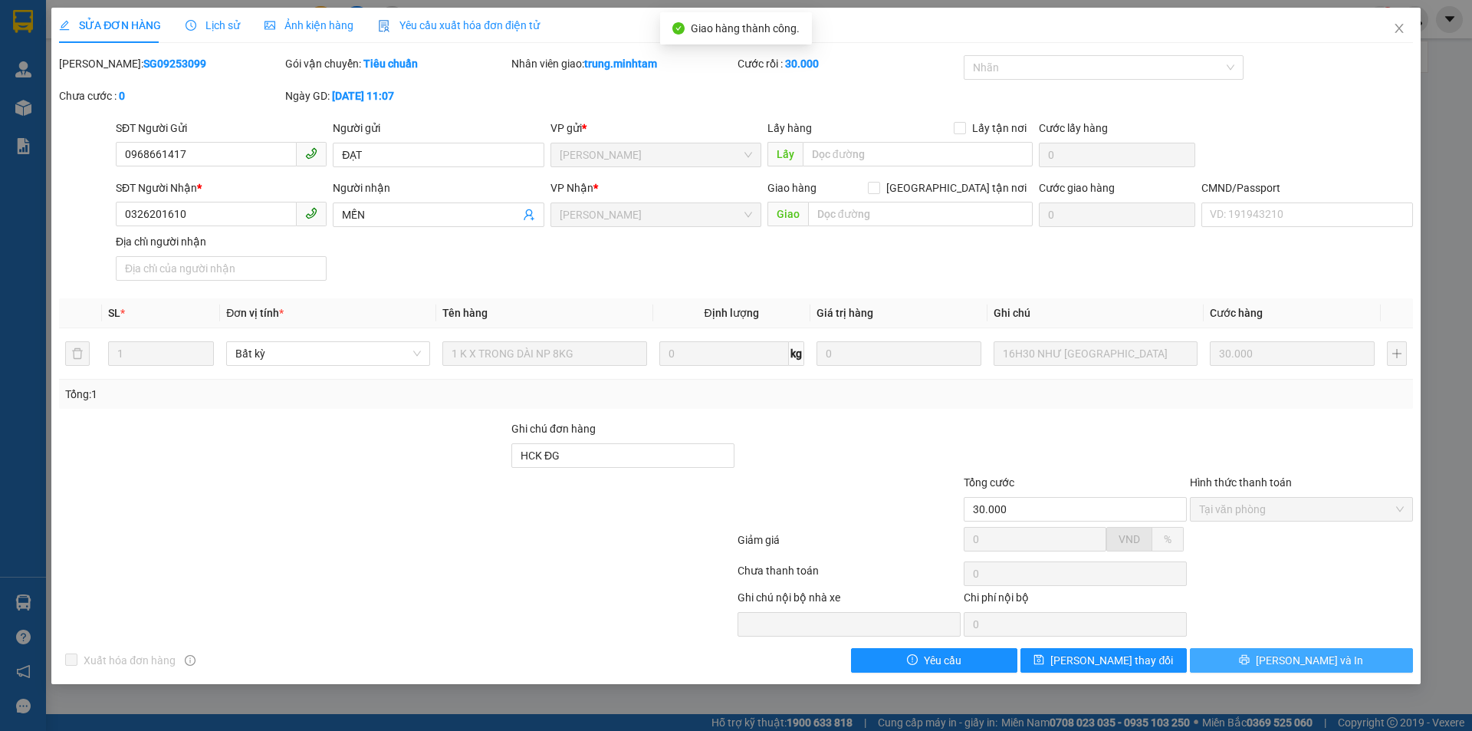
click at [1333, 659] on button "[PERSON_NAME] và In" at bounding box center [1301, 660] width 223 height 25
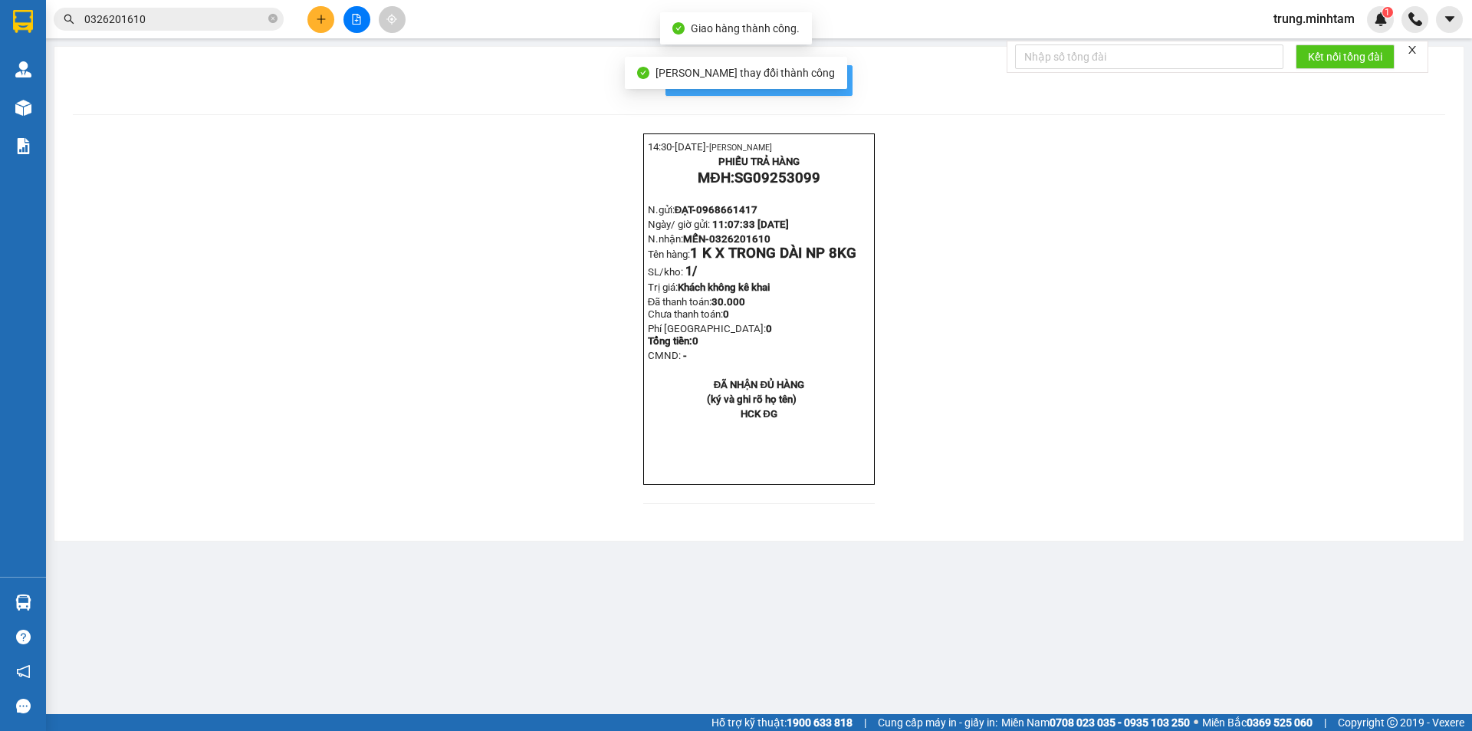
click at [840, 83] on button "In mẫu biên lai tự cấu hình" at bounding box center [759, 80] width 187 height 31
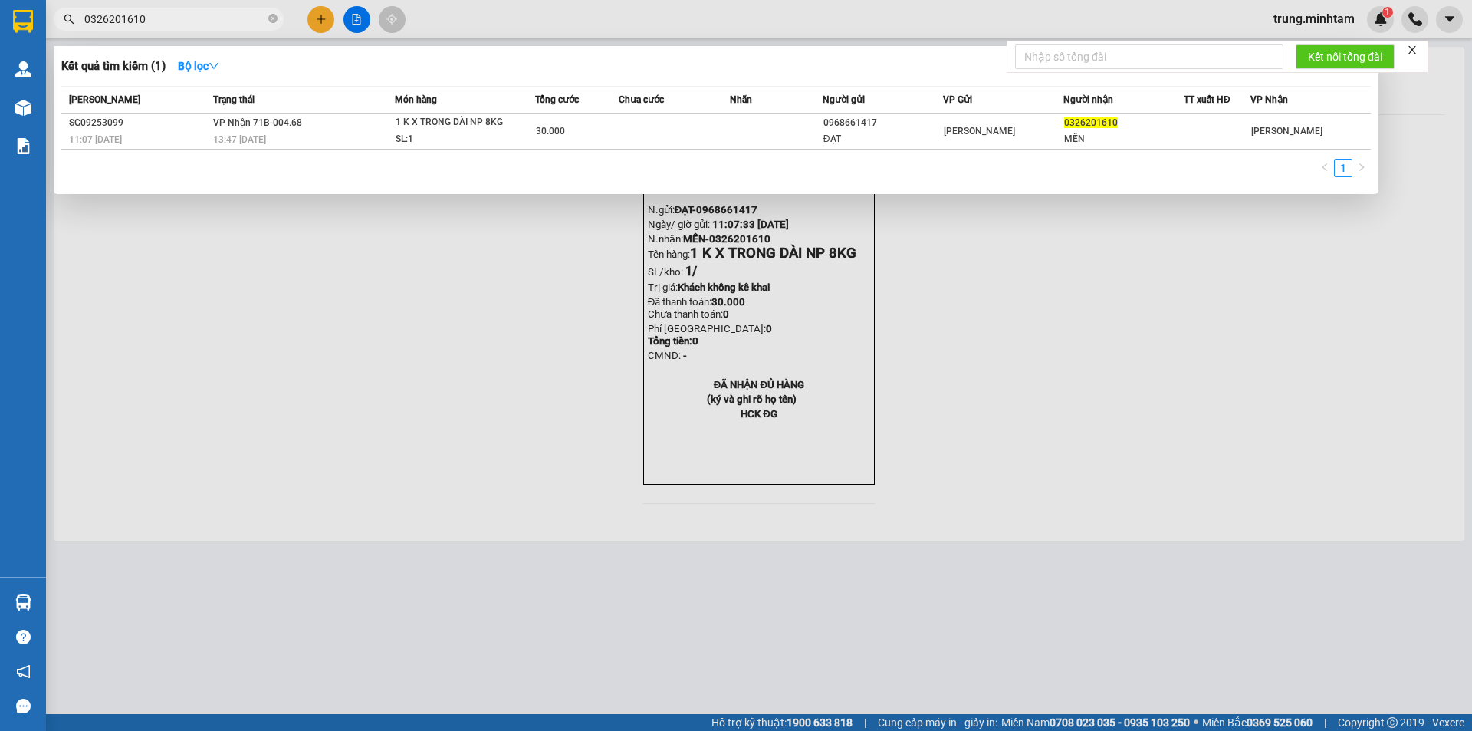
click at [185, 16] on input "0326201610" at bounding box center [174, 19] width 181 height 17
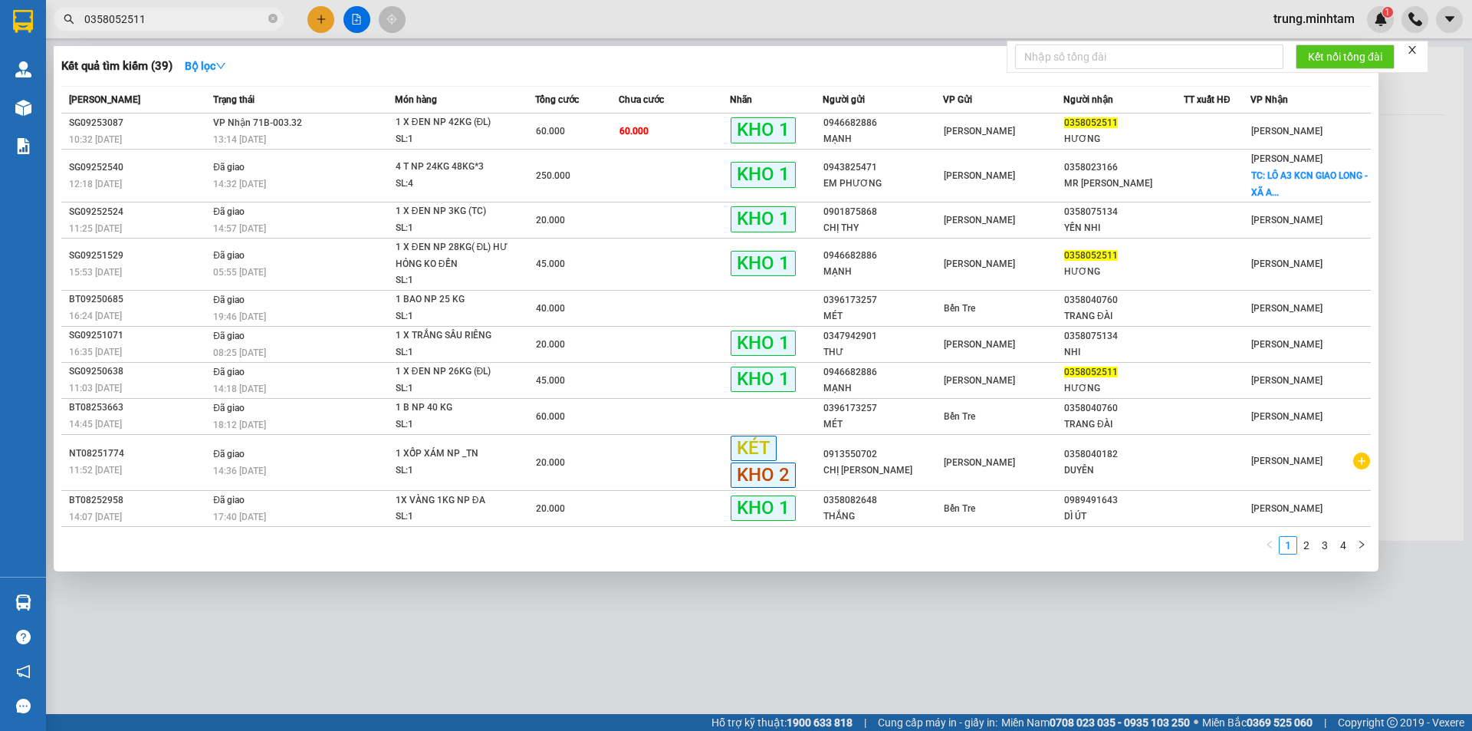
type input "0358052511"
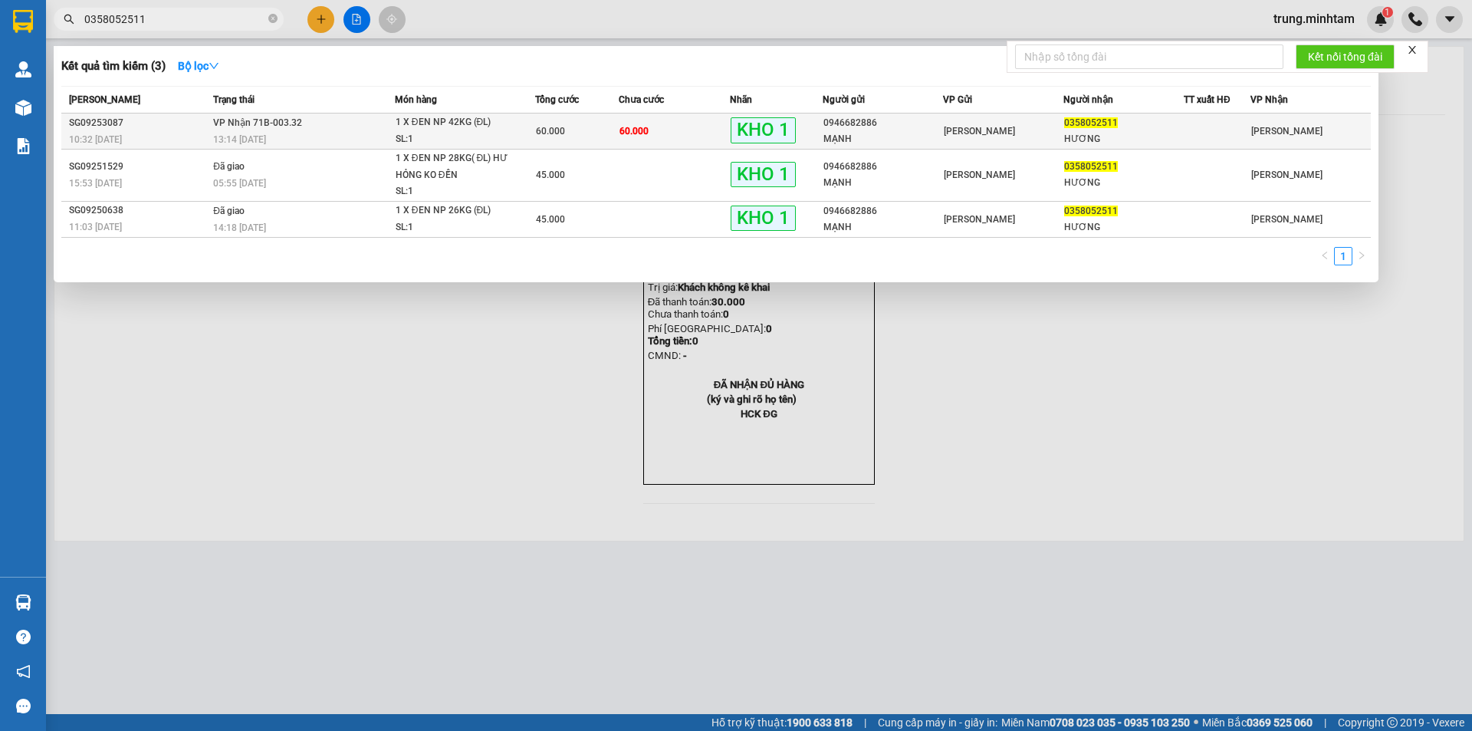
click at [703, 131] on td "60.000" at bounding box center [674, 131] width 111 height 36
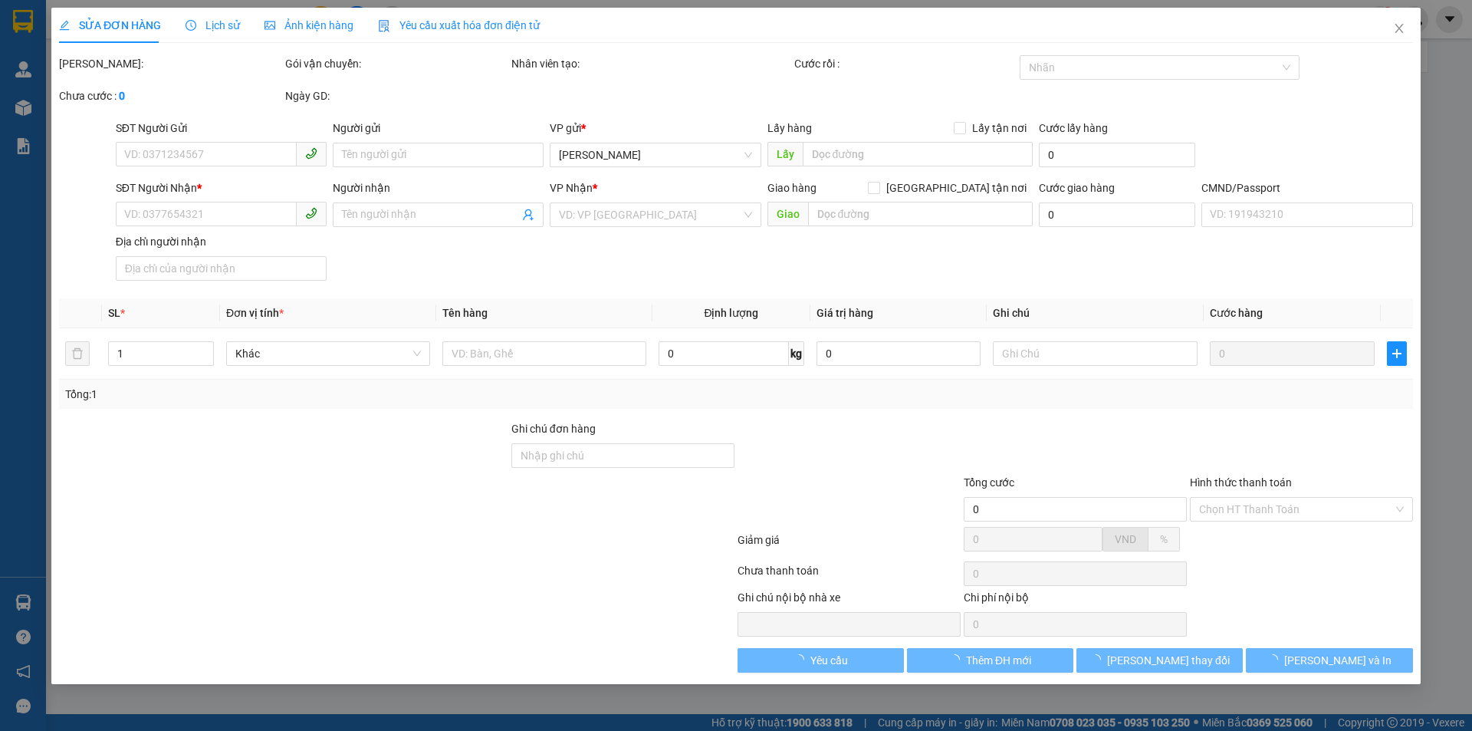
type input "0946682886"
type input "MẠNH"
type input "0358052511"
type input "HƯƠNG"
type input "KNM"
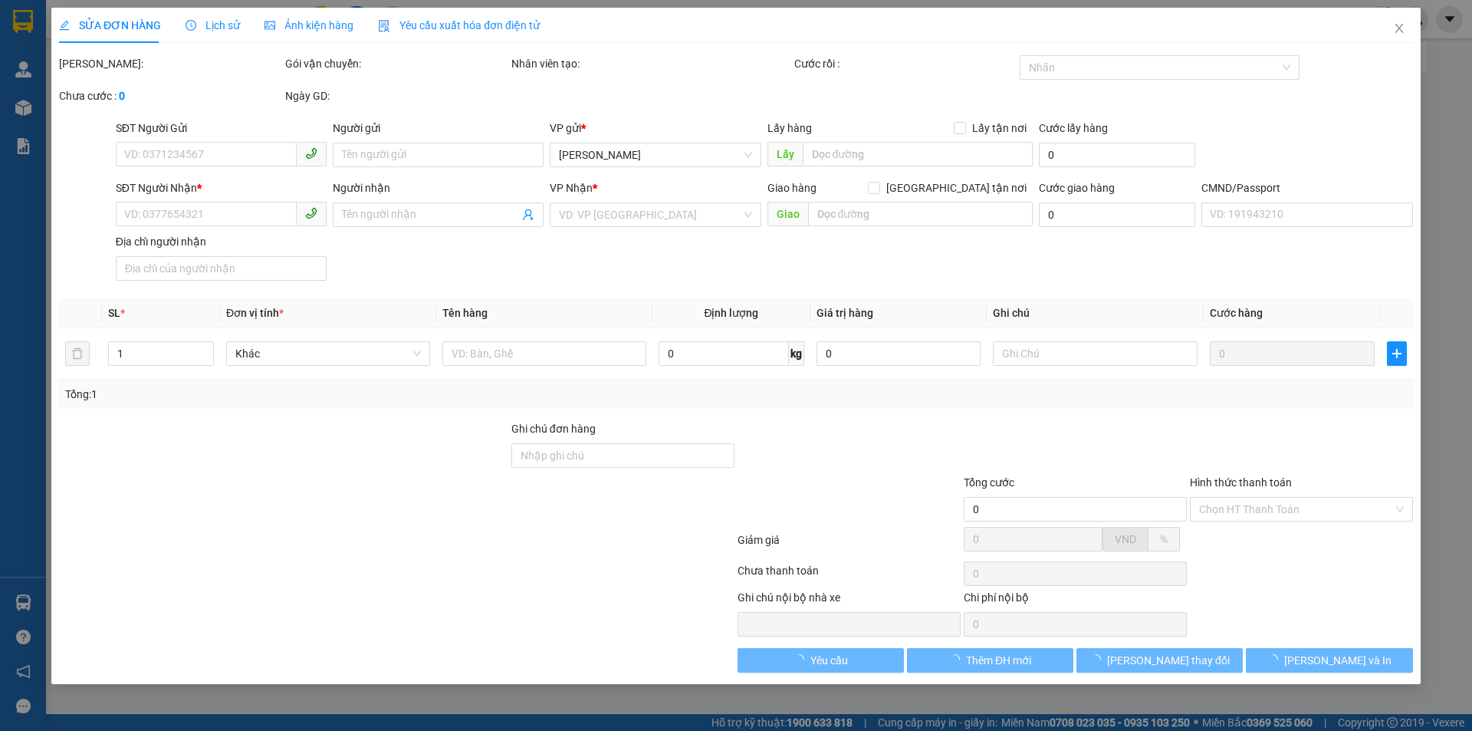
type input "60.000"
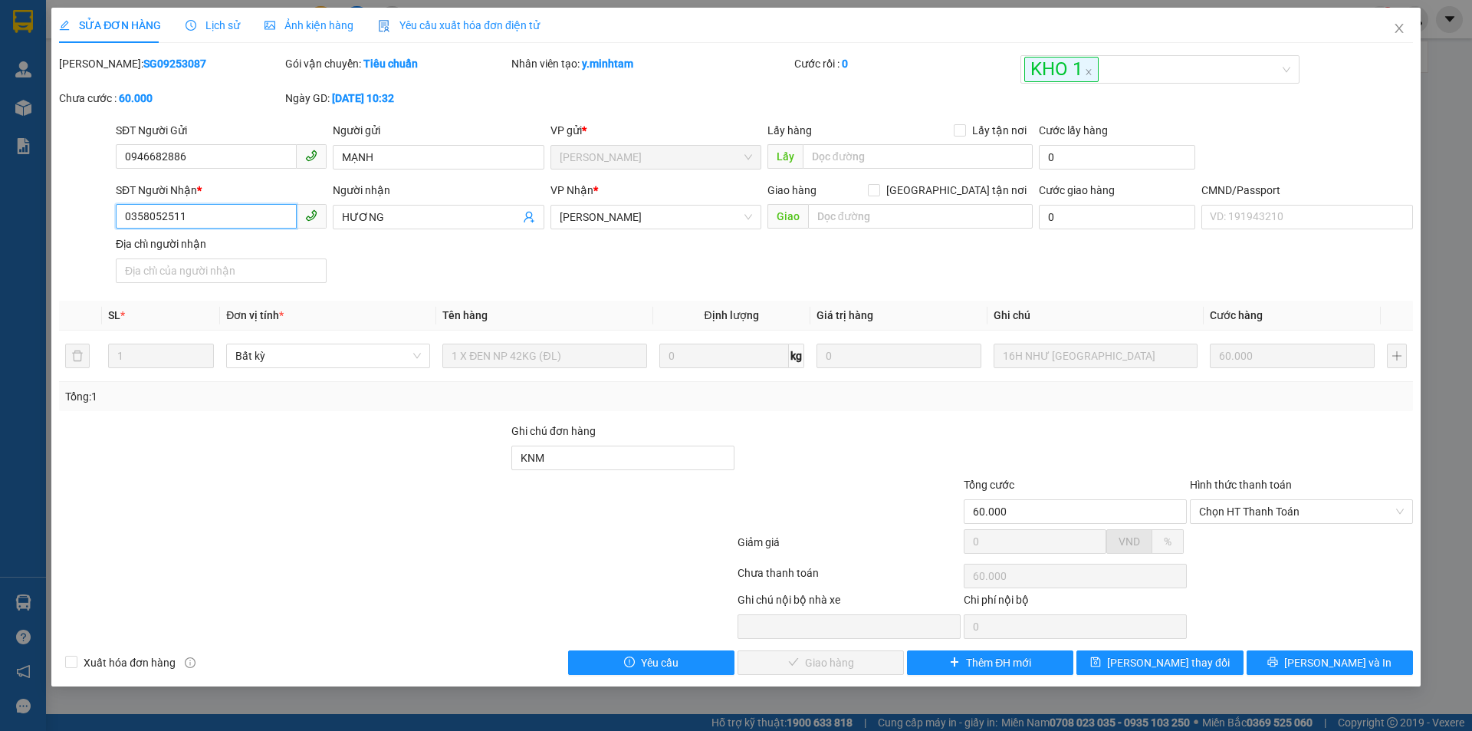
drag, startPoint x: 186, startPoint y: 213, endPoint x: 78, endPoint y: 229, distance: 109.2
click at [83, 229] on div "SĐT Người Nhận * 0358052511 0358052511 Người nhận HƯƠNG VP Nhận * Ngã Tư Huyệ…" at bounding box center [736, 235] width 1357 height 107
click at [653, 459] on input "KNM" at bounding box center [622, 458] width 223 height 25
click at [1274, 507] on span "Chọn HT Thanh Toán" at bounding box center [1301, 511] width 205 height 23
type input "KNM ANH NGON NHẬN"
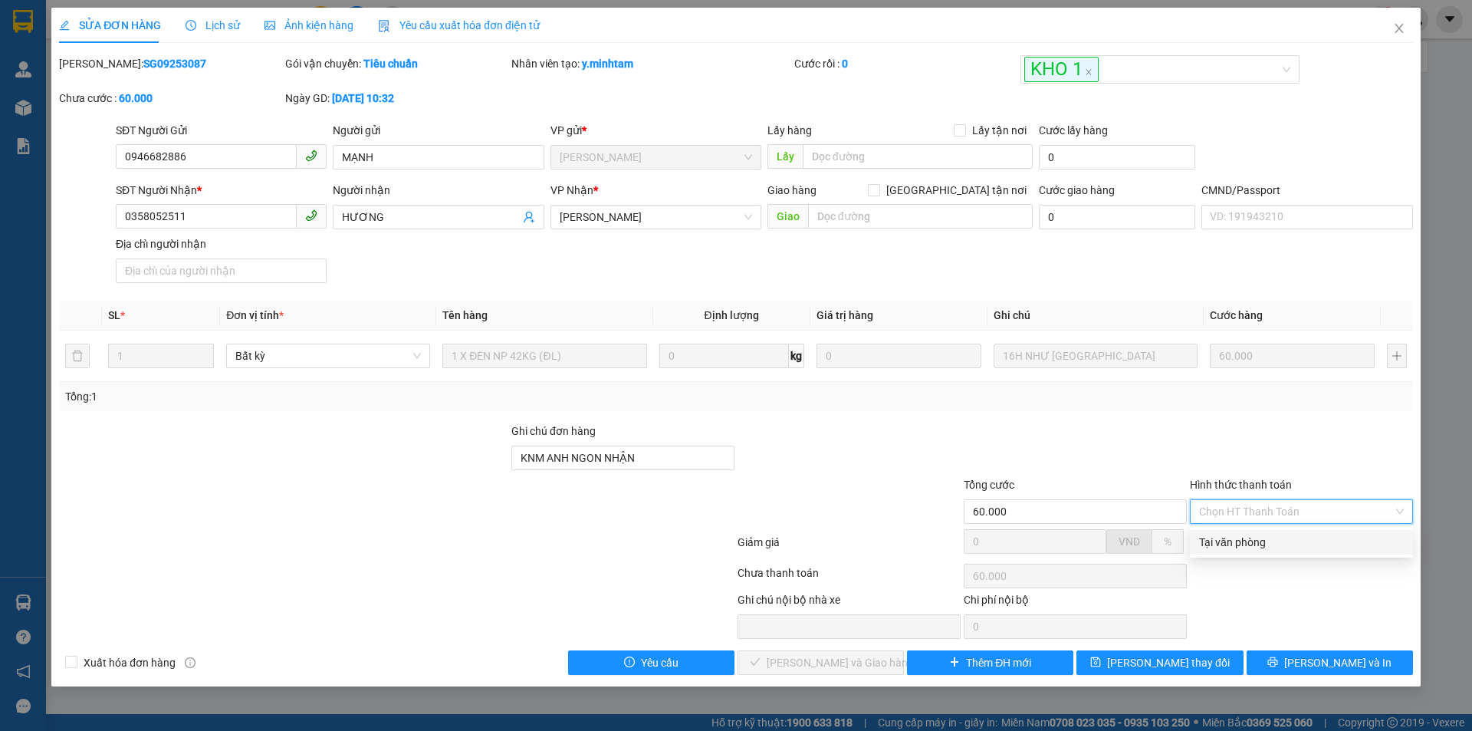
click at [1251, 544] on div "Tại văn phòng" at bounding box center [1301, 542] width 205 height 17
type input "0"
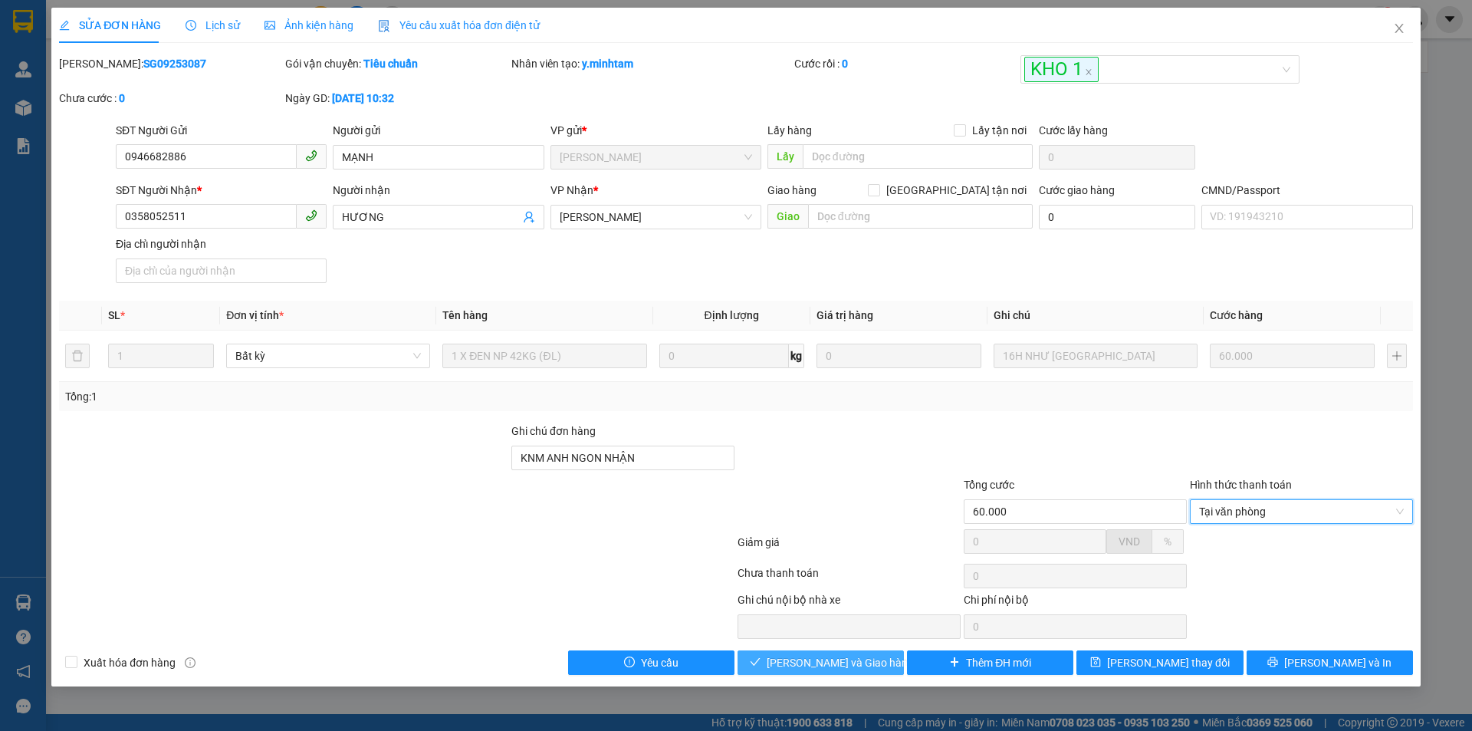
click at [814, 658] on span "[PERSON_NAME] và Giao hàng" at bounding box center [840, 662] width 147 height 17
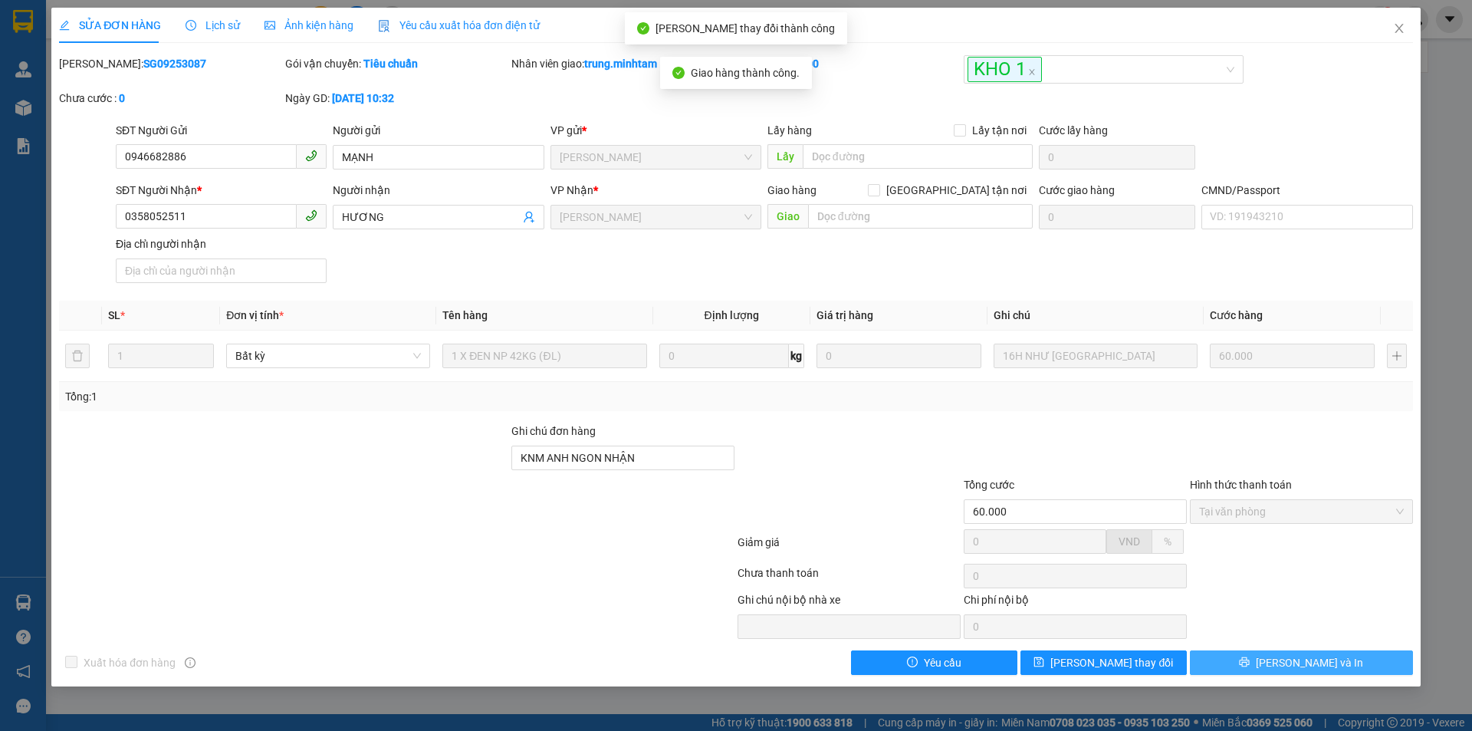
click at [1314, 664] on span "[PERSON_NAME] và In" at bounding box center [1309, 662] width 107 height 17
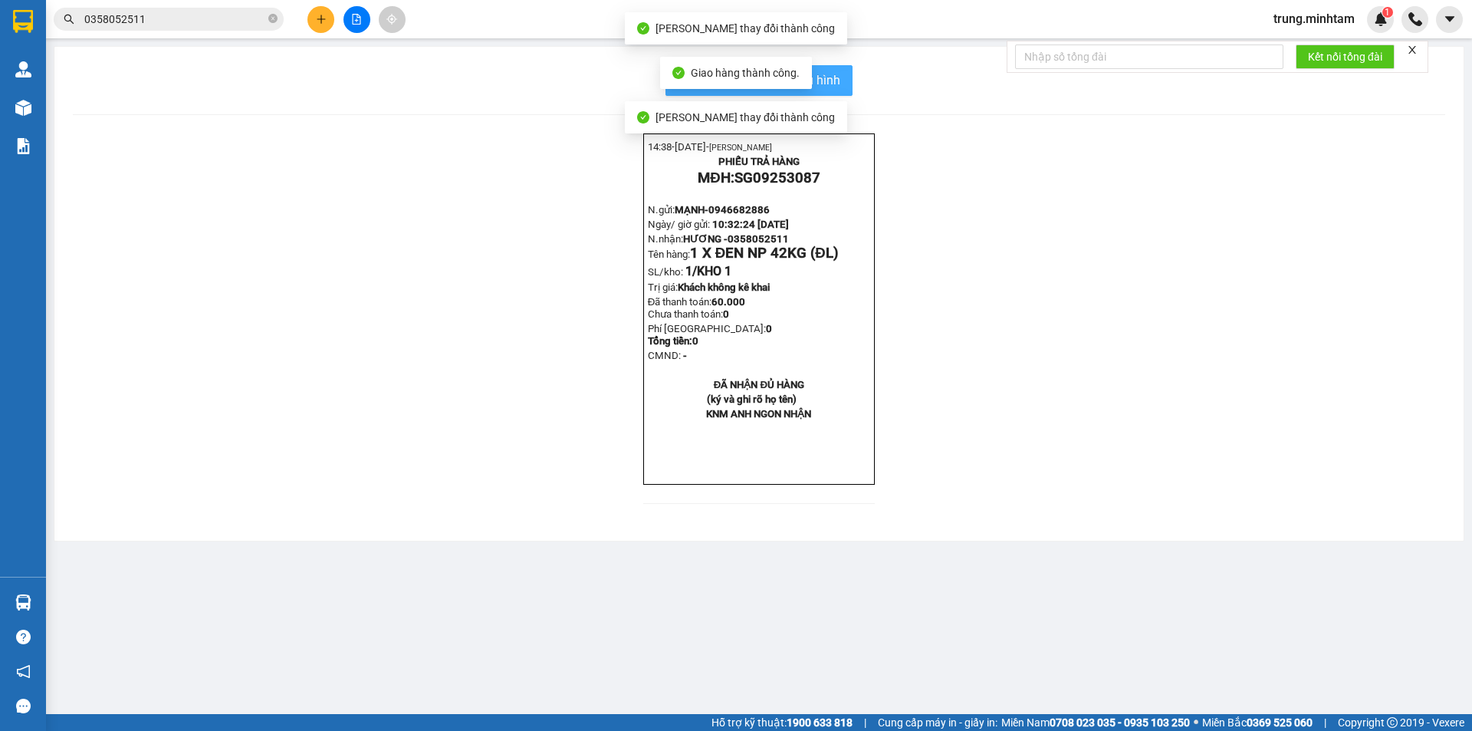
click at [824, 81] on span "In mẫu biên lai tự cấu hình" at bounding box center [768, 80] width 144 height 19
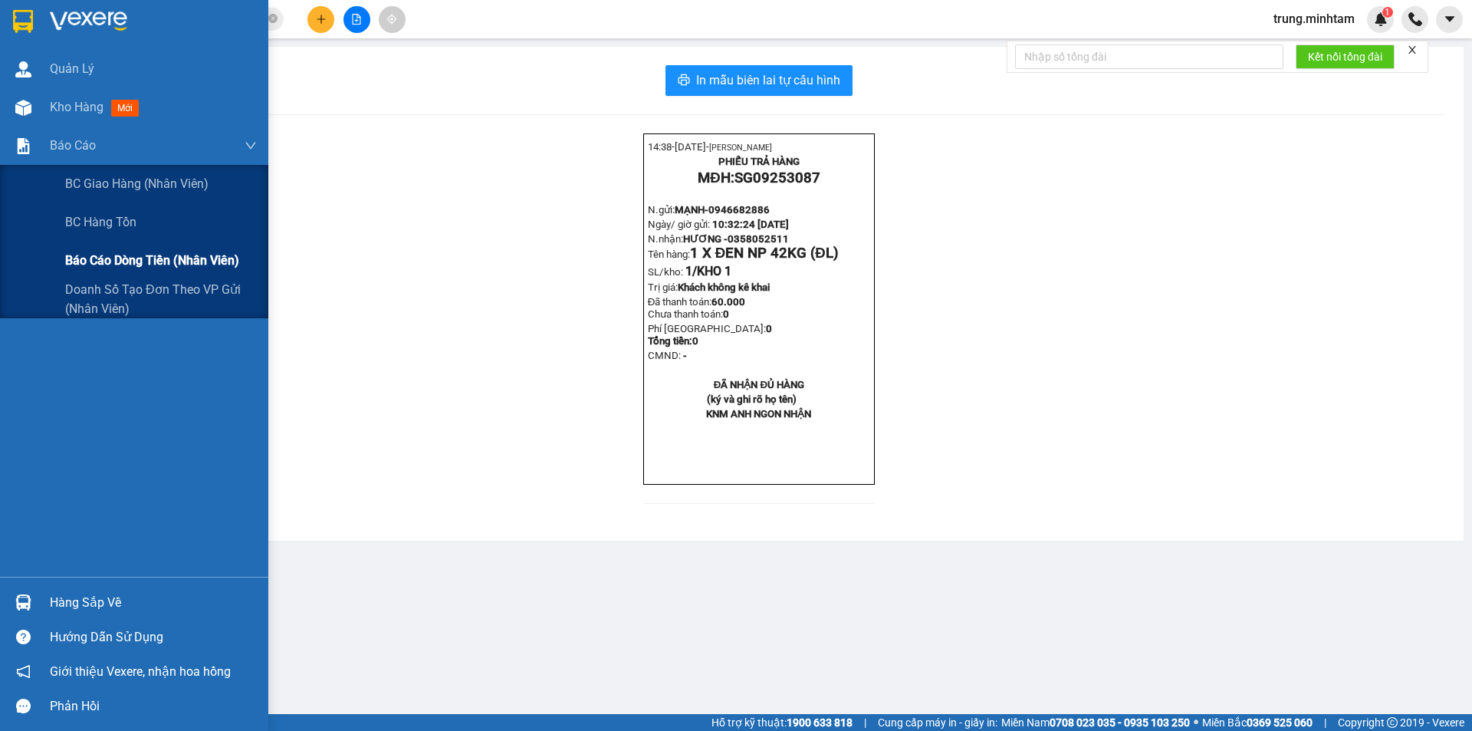
click at [124, 262] on span "Báo cáo dòng tiền (nhân viên)" at bounding box center [152, 260] width 174 height 19
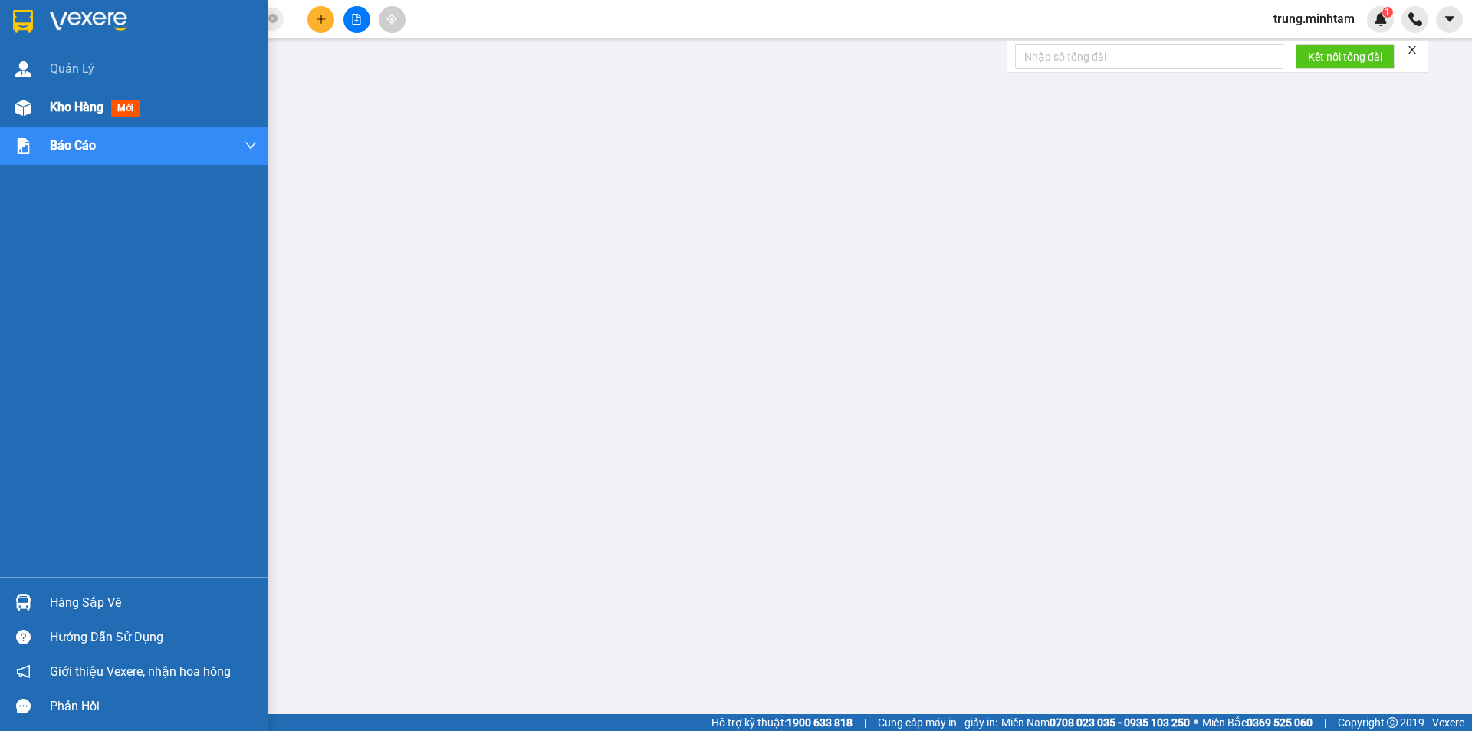
click at [91, 106] on span "Kho hàng" at bounding box center [77, 107] width 54 height 15
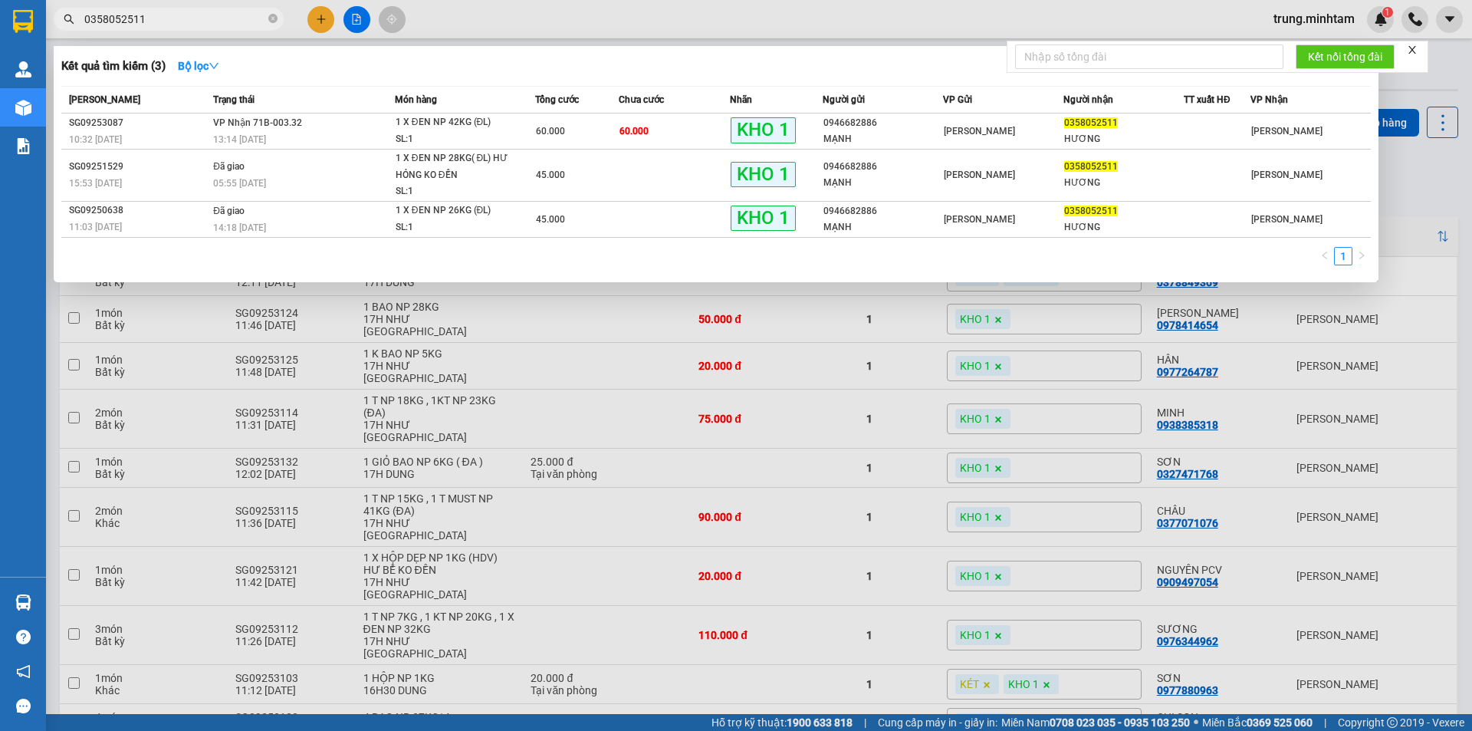
click at [179, 9] on span "0358052511" at bounding box center [169, 19] width 230 height 23
click at [171, 8] on span "0358052511" at bounding box center [169, 19] width 230 height 23
click at [172, 8] on span "0358052511" at bounding box center [169, 19] width 230 height 23
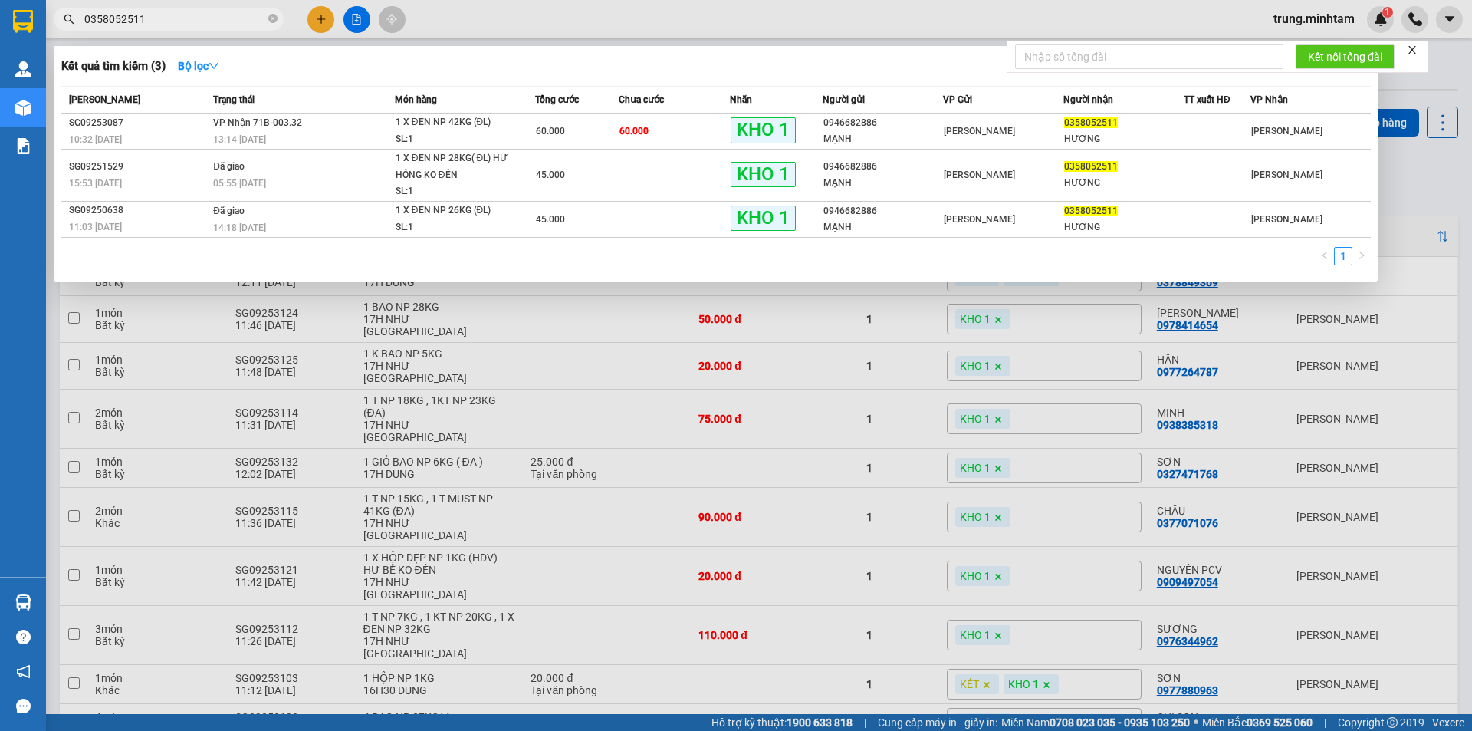
click at [173, 11] on span "0358052511" at bounding box center [169, 19] width 230 height 23
click at [178, 14] on input "0358052511" at bounding box center [174, 19] width 181 height 17
type input "0"
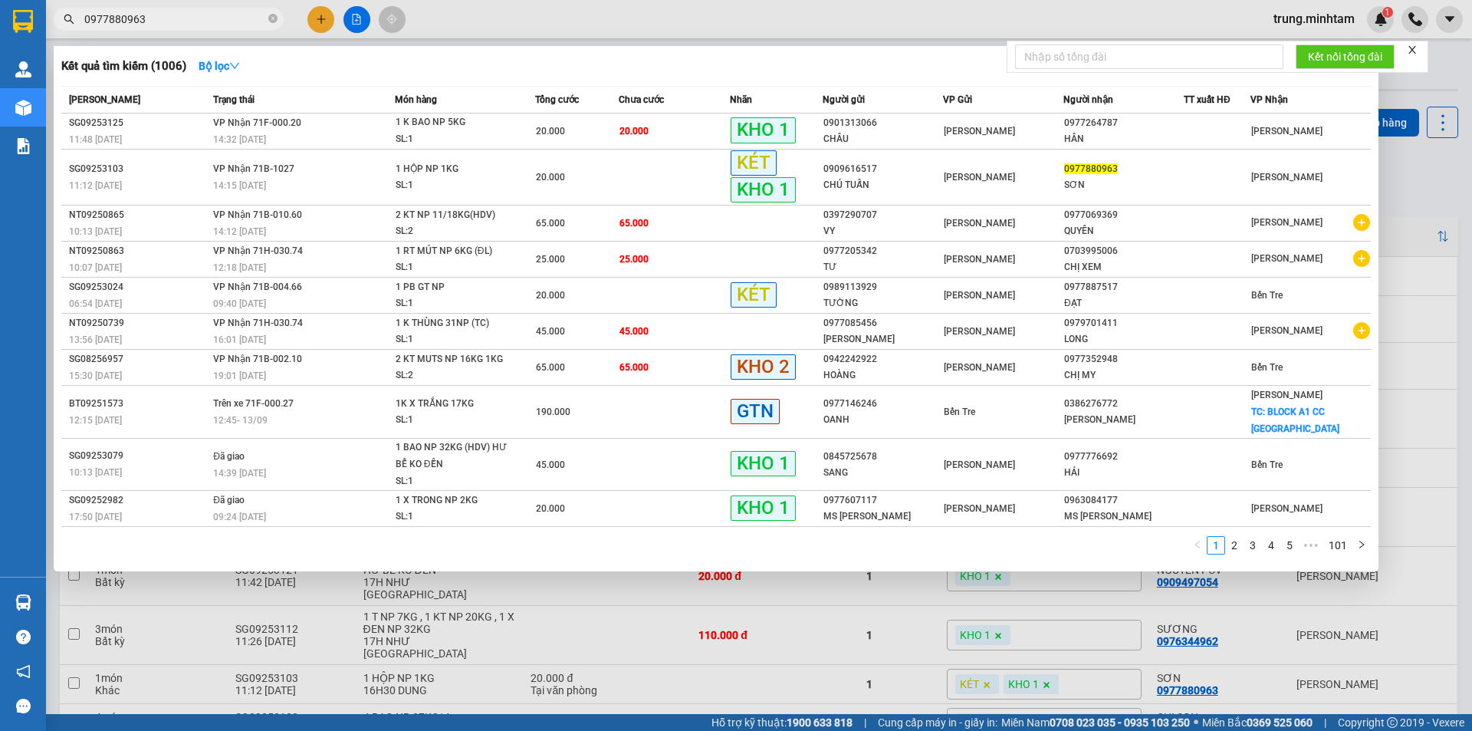
type input "0977880963"
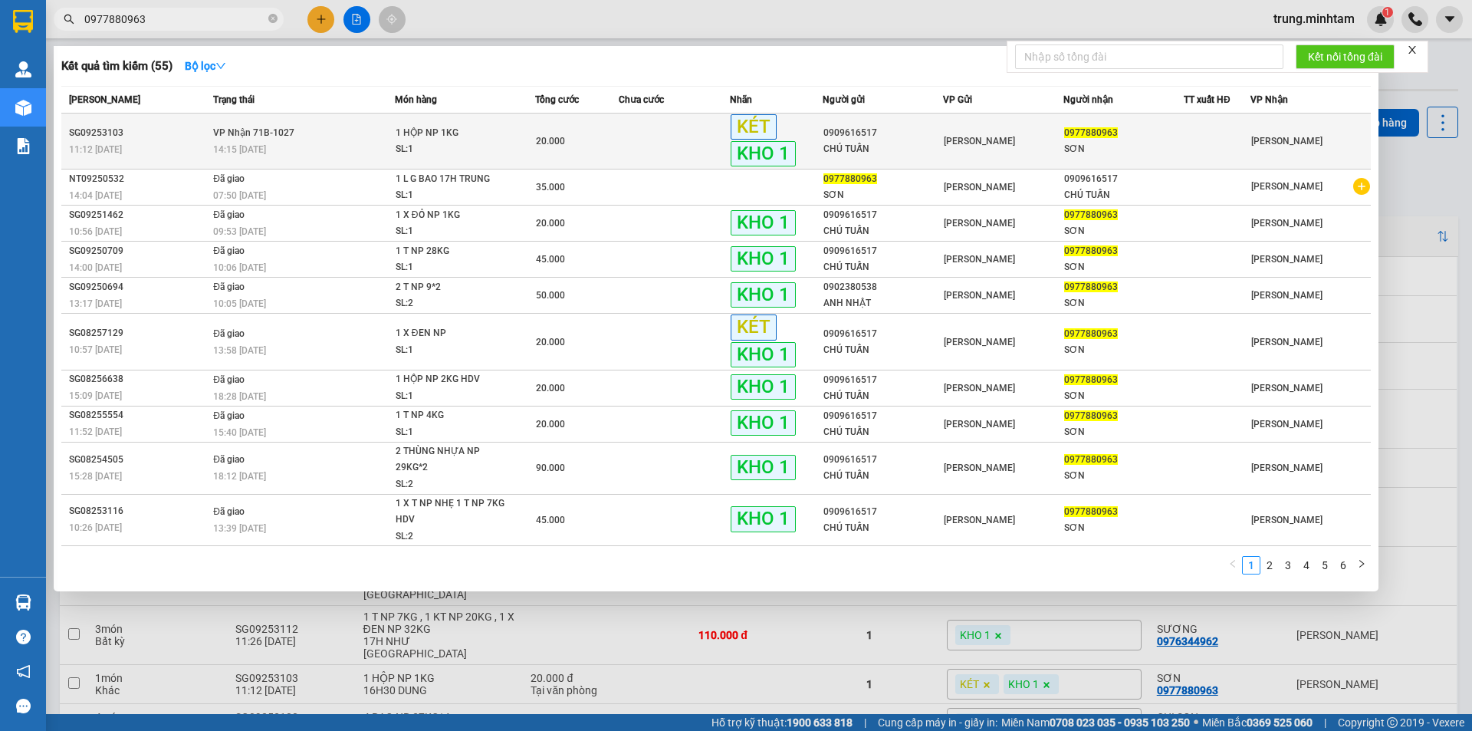
click at [904, 138] on div "0909616517" at bounding box center [883, 133] width 119 height 16
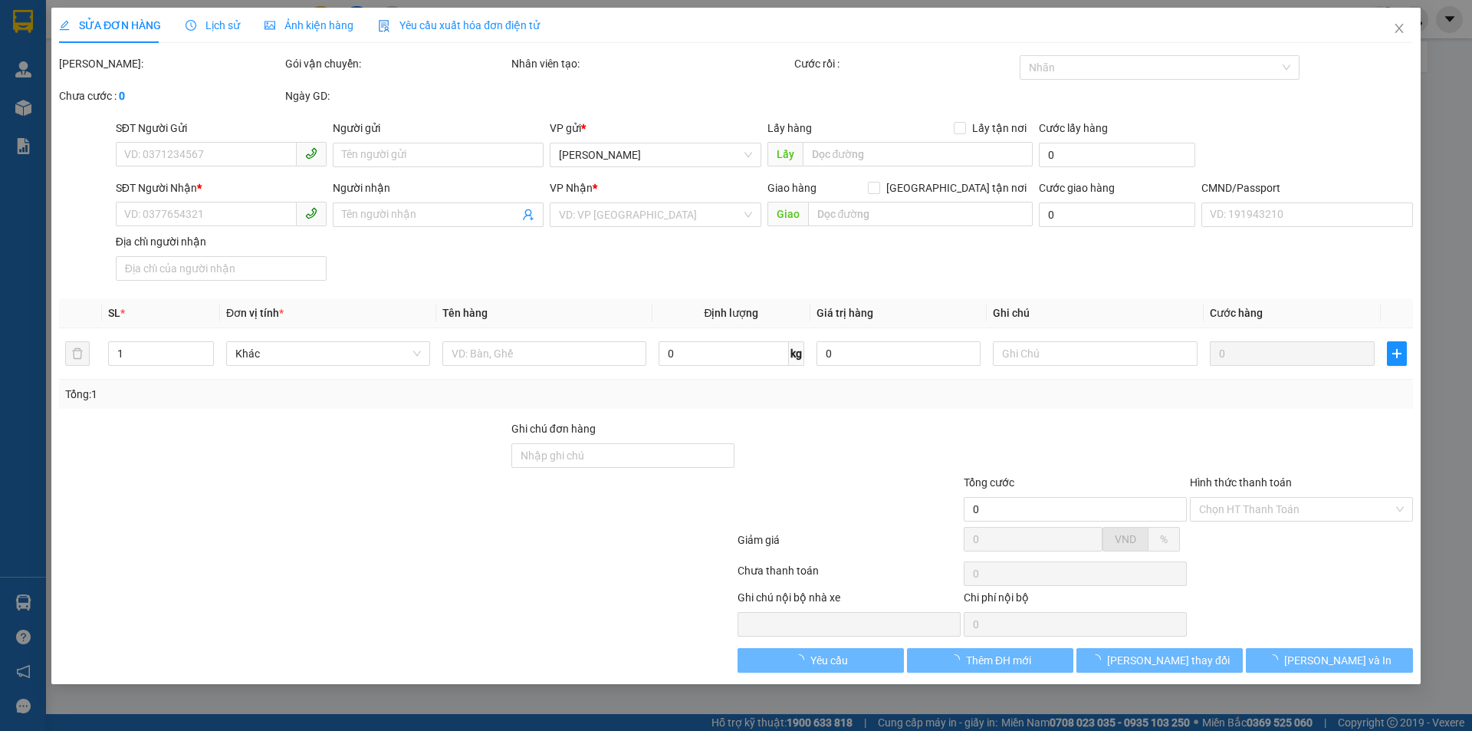
type input "0909616517"
type input "CHÚ TUẤN"
type input "0977880963"
type input "SƠN"
type input "BM"
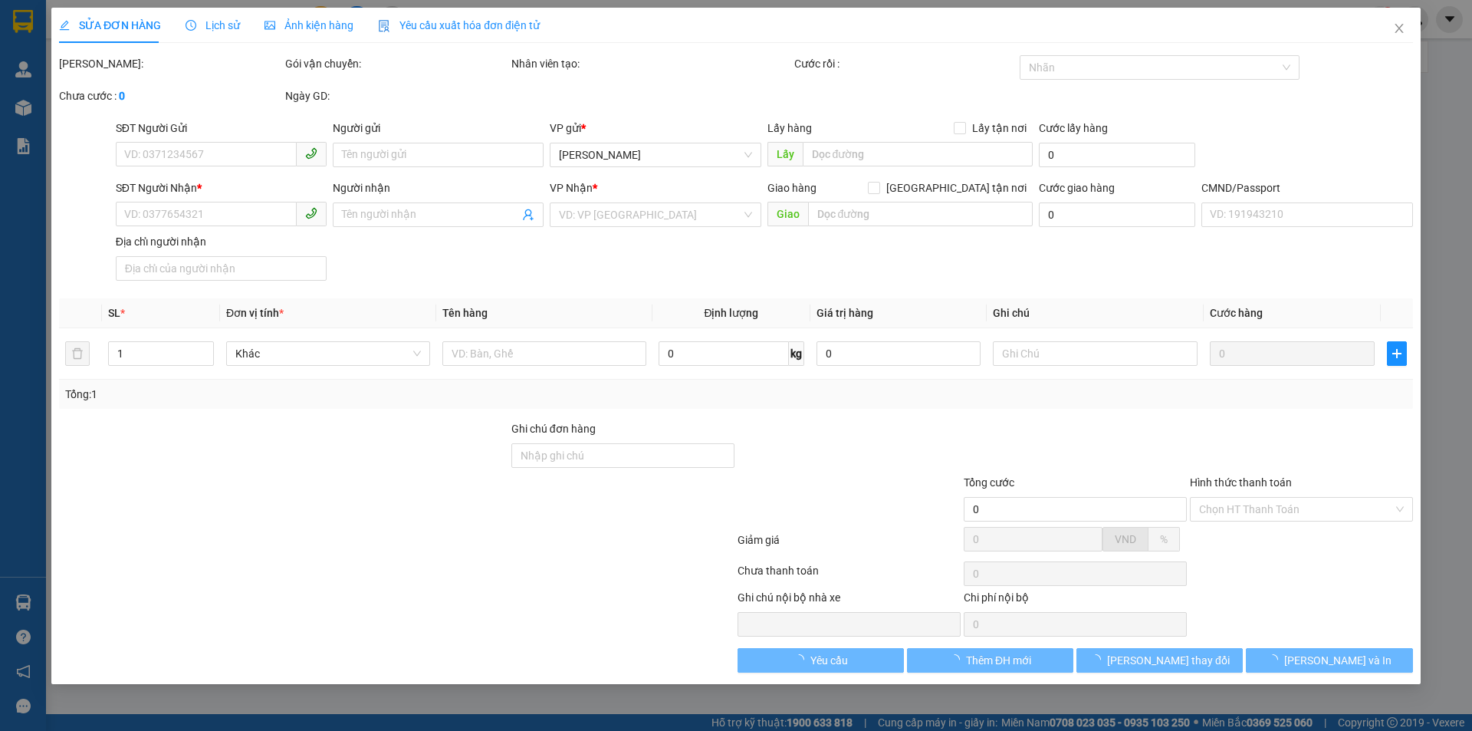
type input "20.000"
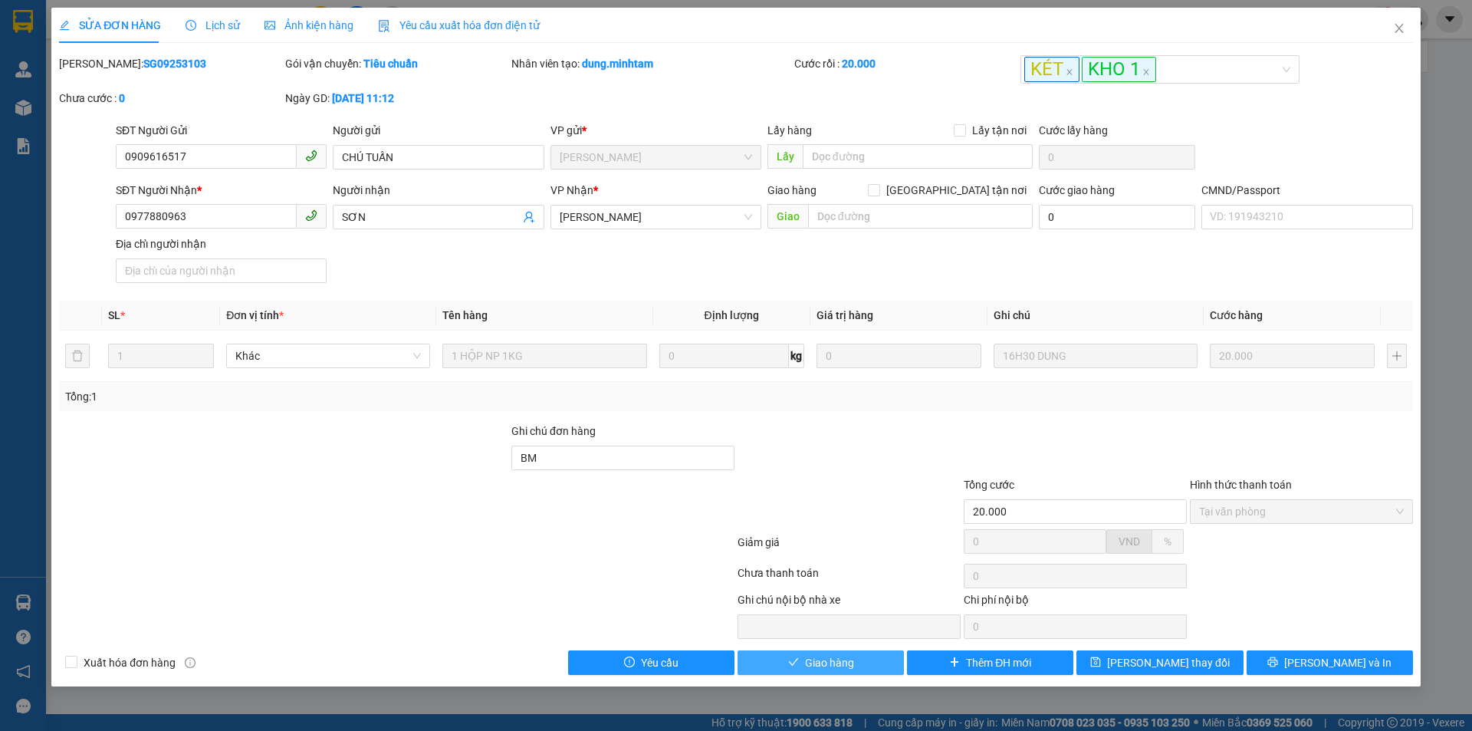
click at [873, 663] on button "Giao hàng" at bounding box center [821, 662] width 166 height 25
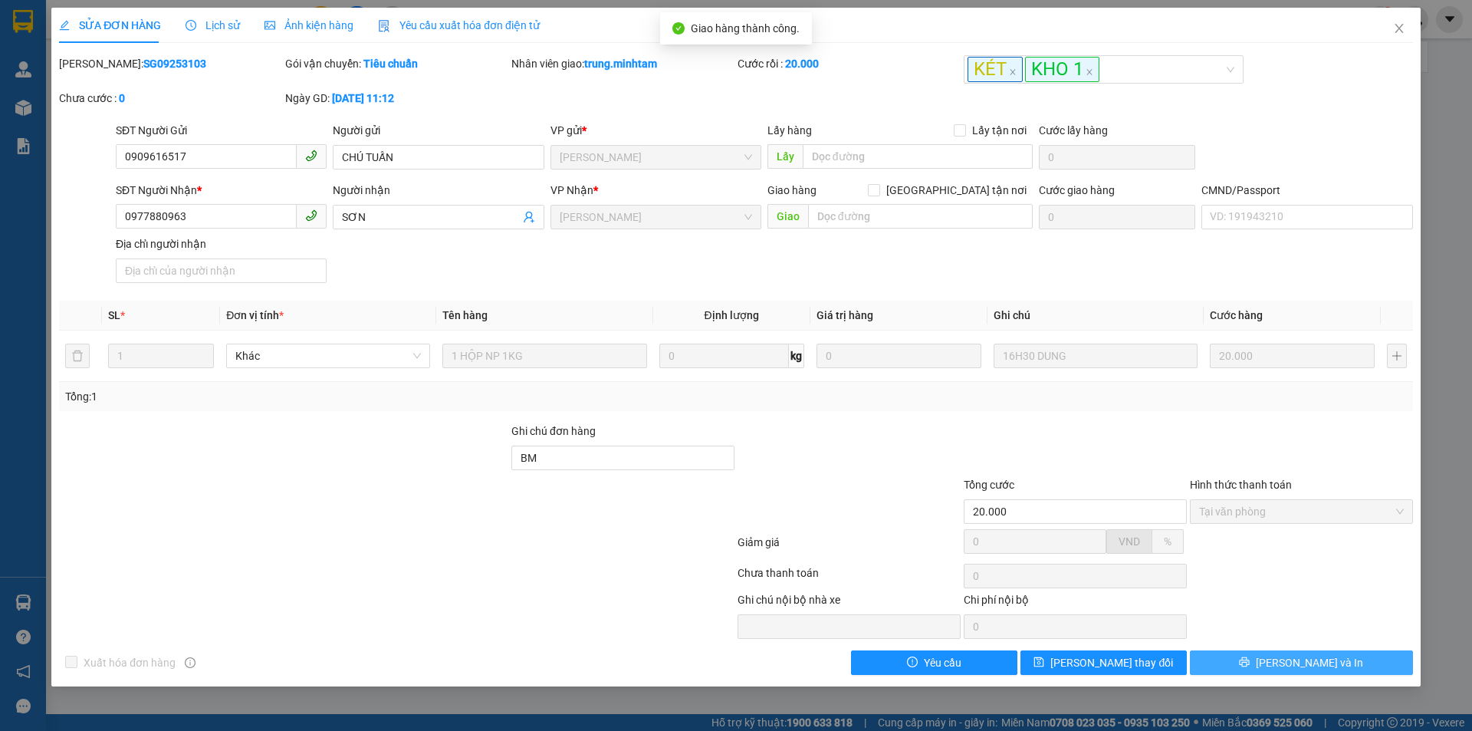
click at [1323, 665] on span "[PERSON_NAME] và In" at bounding box center [1309, 662] width 107 height 17
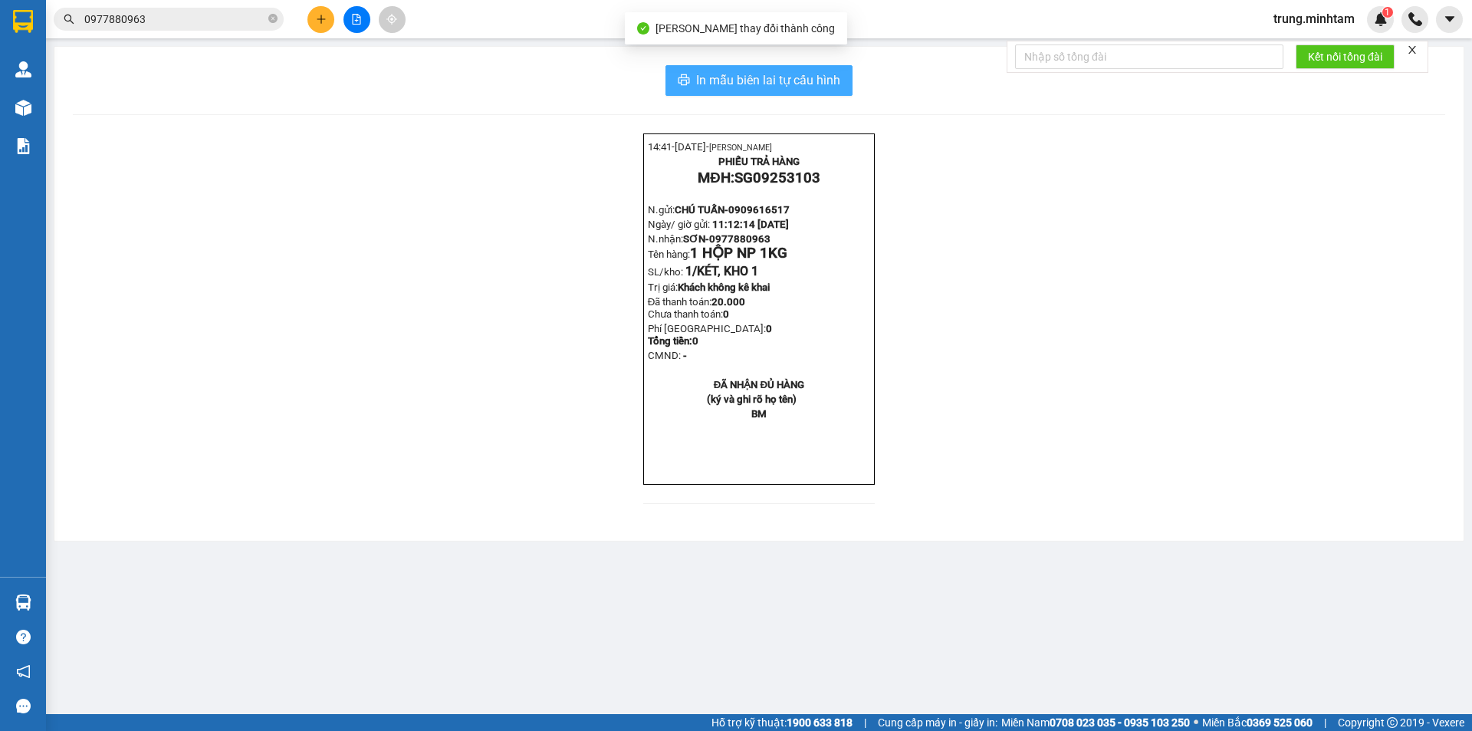
click at [832, 81] on span "In mẫu biên lai tự cấu hình" at bounding box center [768, 80] width 144 height 19
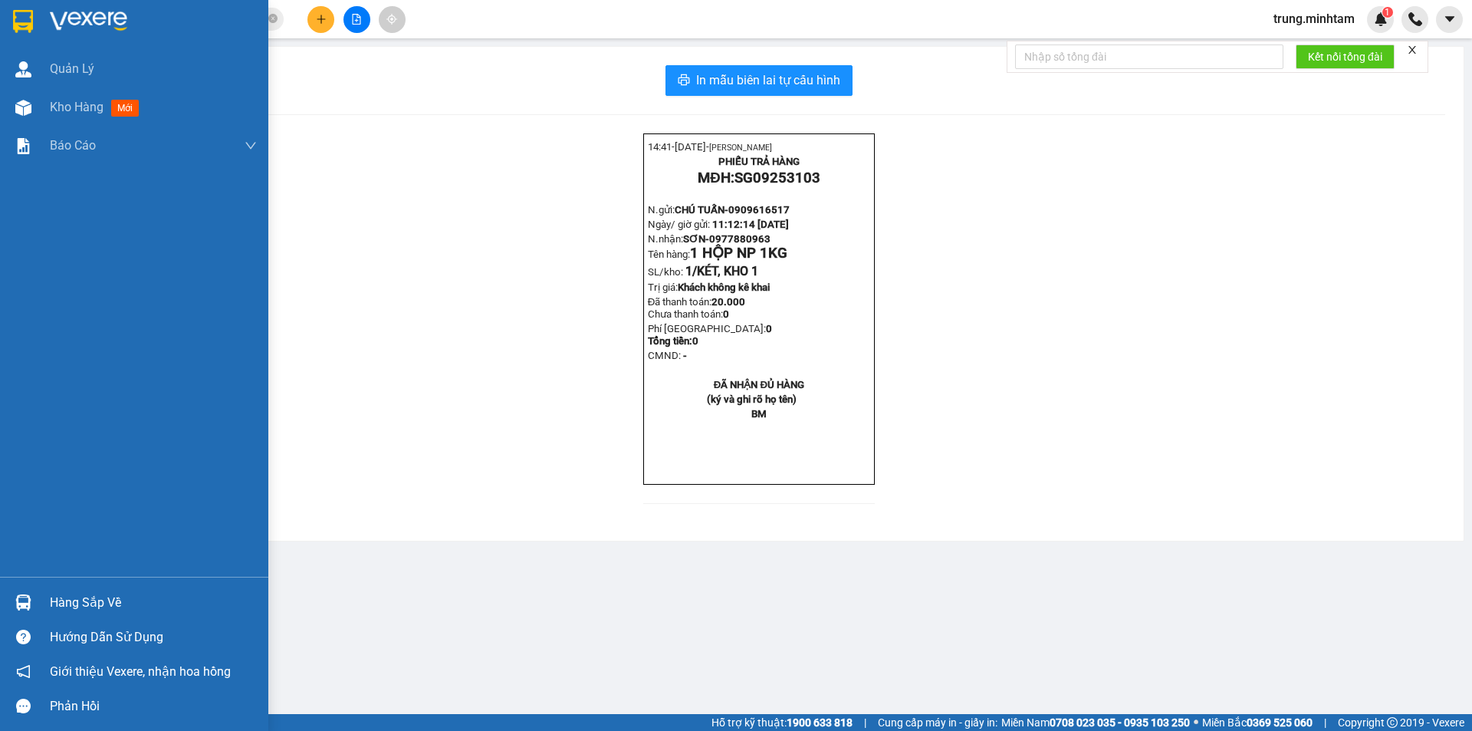
click at [84, 612] on div "Hàng sắp về" at bounding box center [153, 602] width 207 height 23
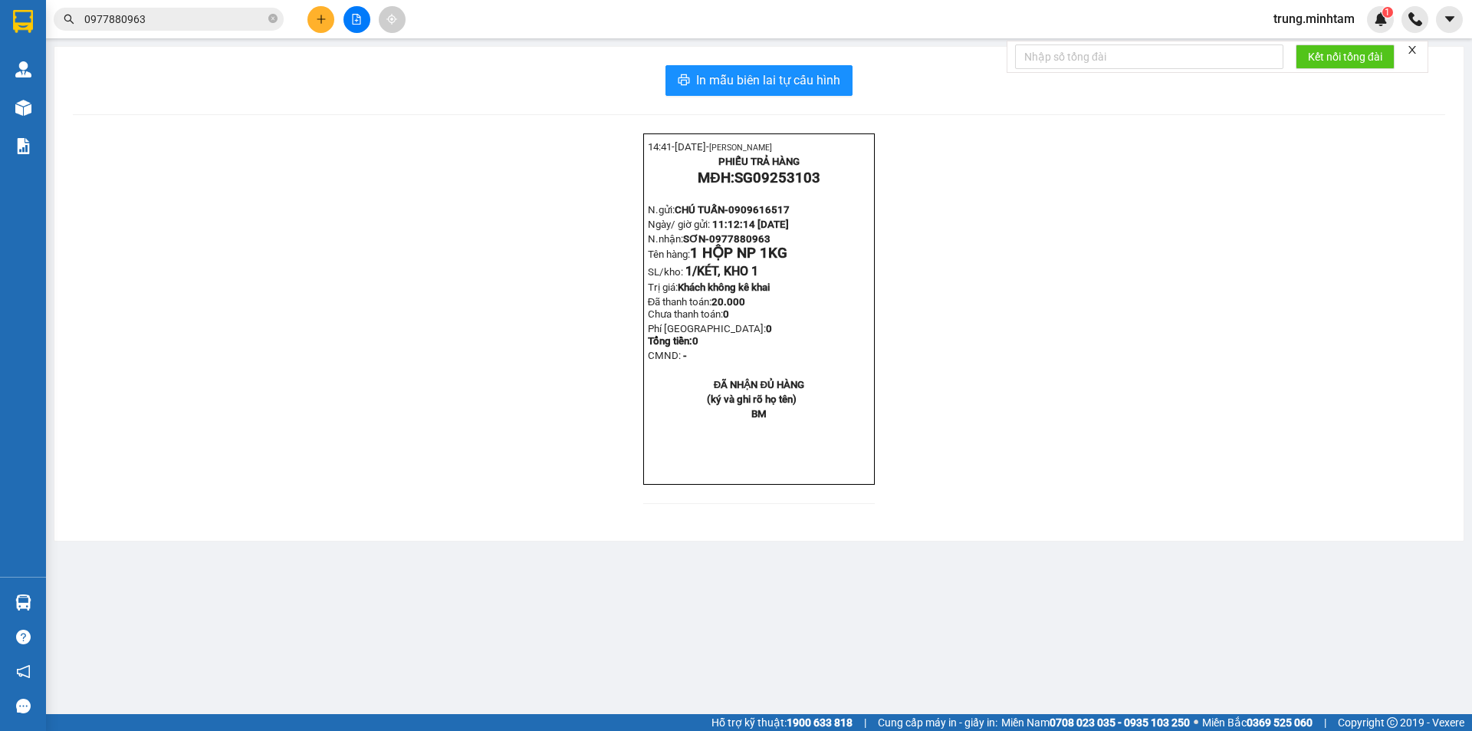
click at [452, 293] on section "Kết quả tìm kiếm ( 55 ) Bộ lọc Mã ĐH Trạng thái Món hàng Tổng cước Chưa cước Nh…" at bounding box center [736, 365] width 1472 height 731
click at [173, 15] on input "0977880963" at bounding box center [174, 19] width 181 height 17
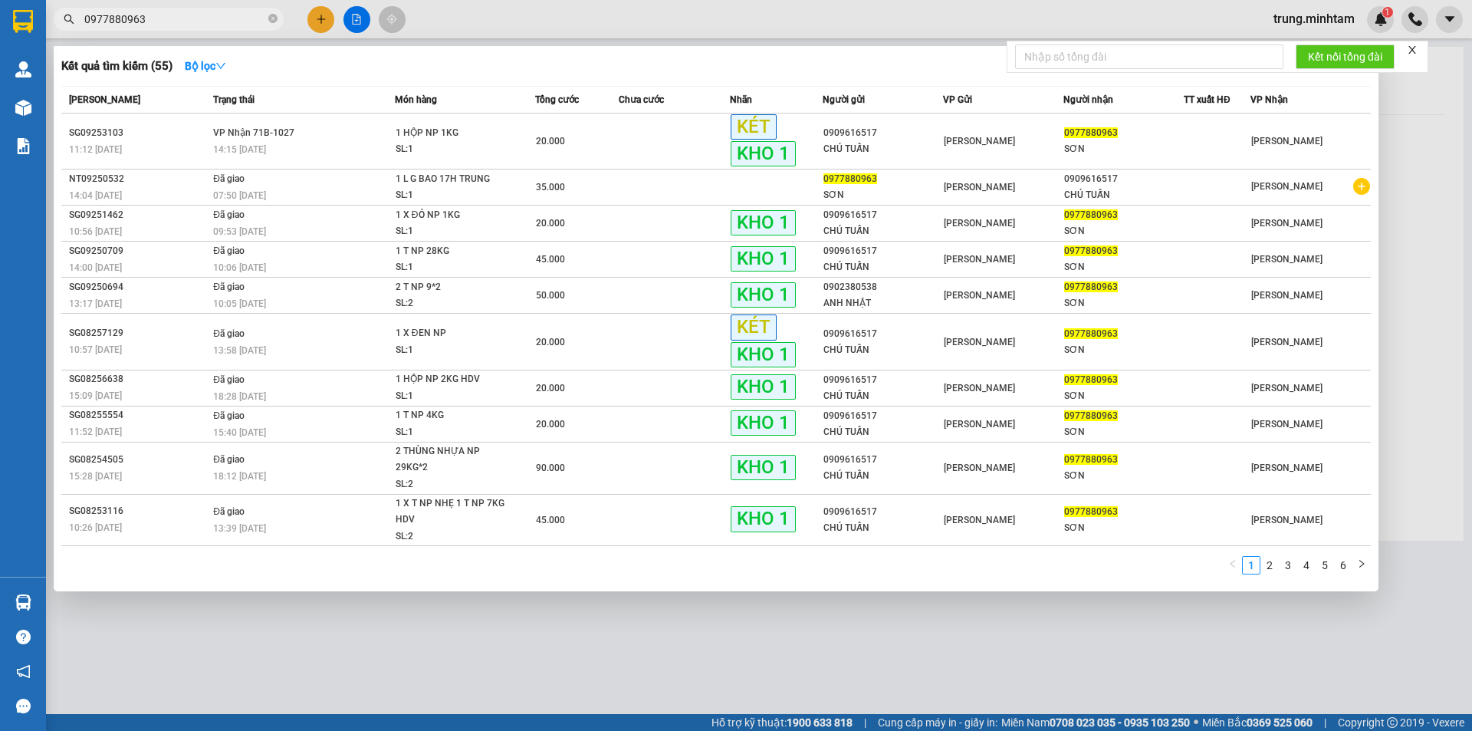
click at [173, 15] on input "0977880963" at bounding box center [174, 19] width 181 height 17
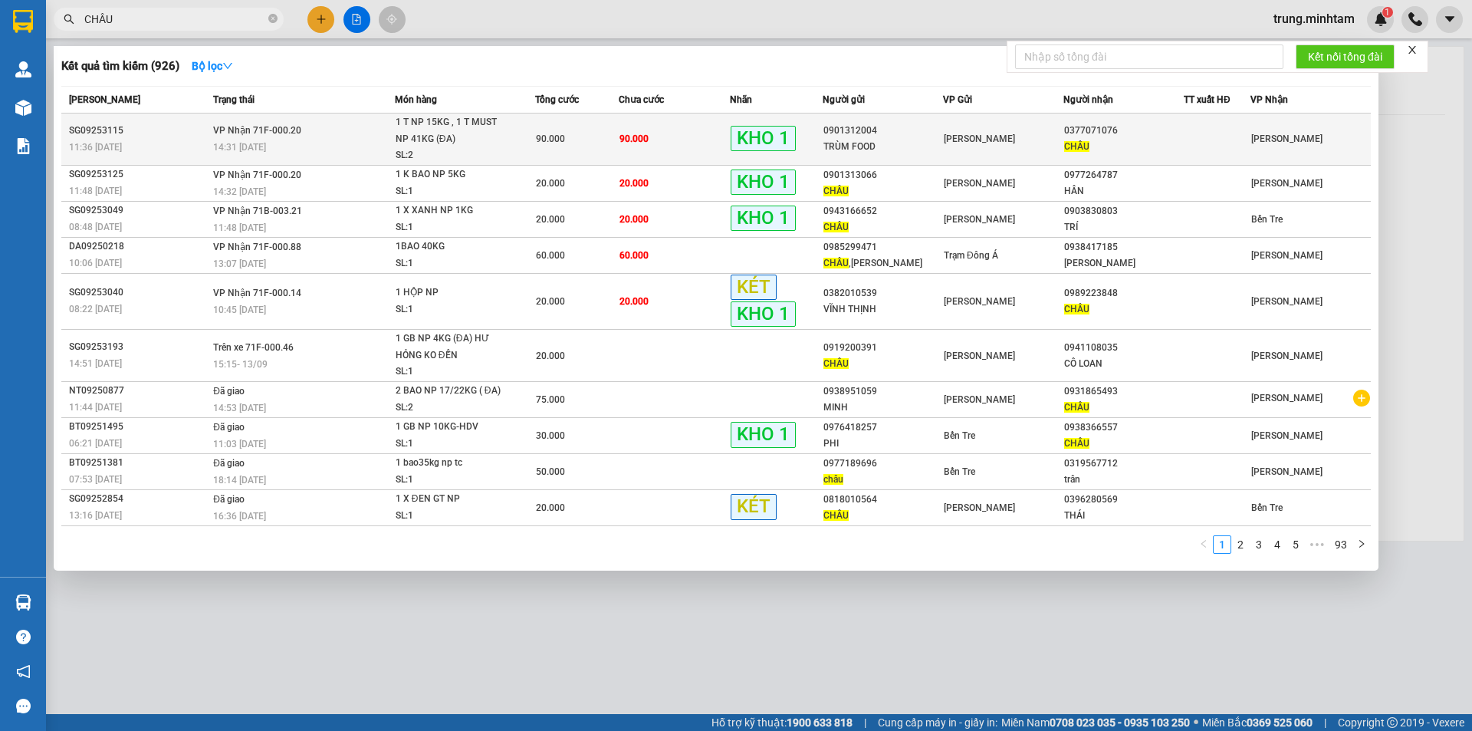
type input "CHÂU"
click at [908, 137] on div "0901312004" at bounding box center [883, 131] width 119 height 16
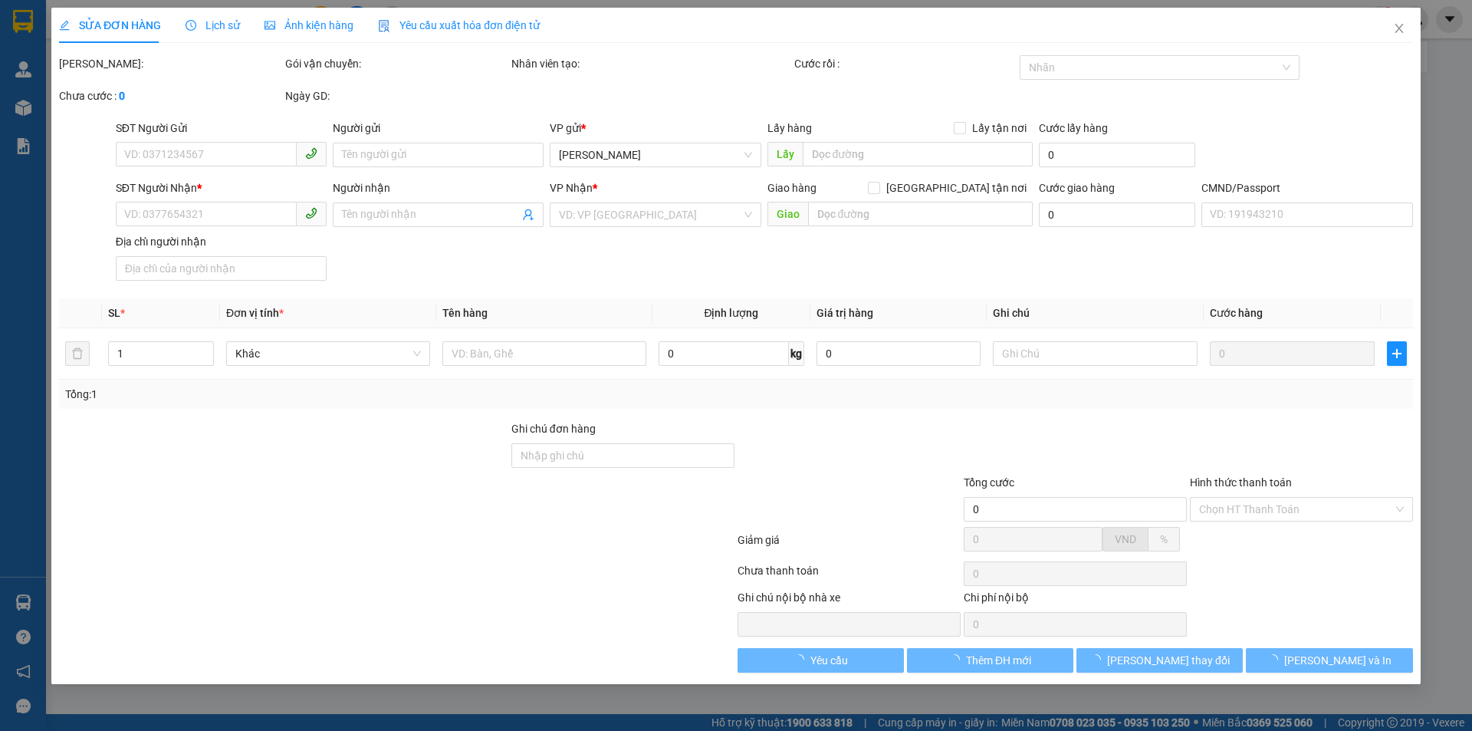
type input "0901312004"
type input "TRÙM FOOD"
type input "0377071076"
type input "CHÂU"
type input "KNM"
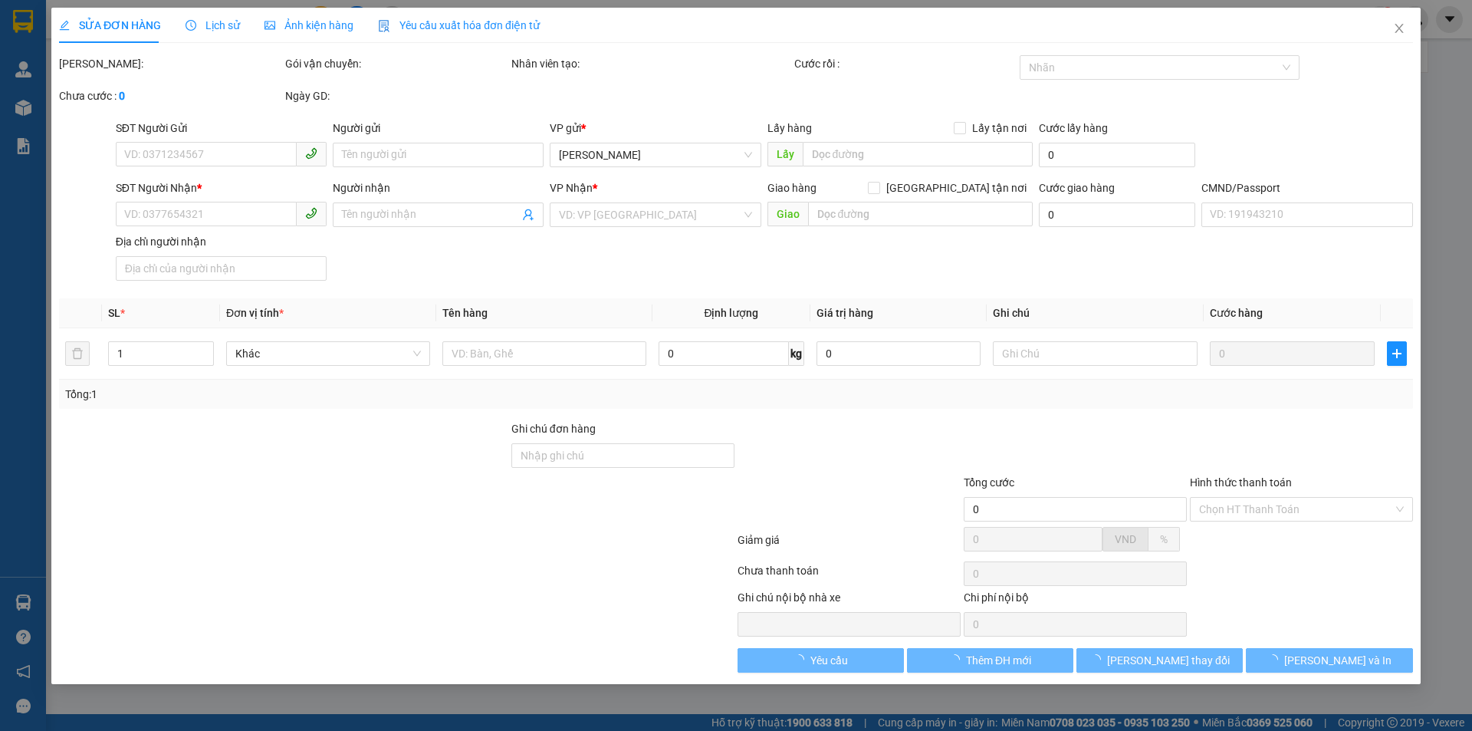
type input "90.000"
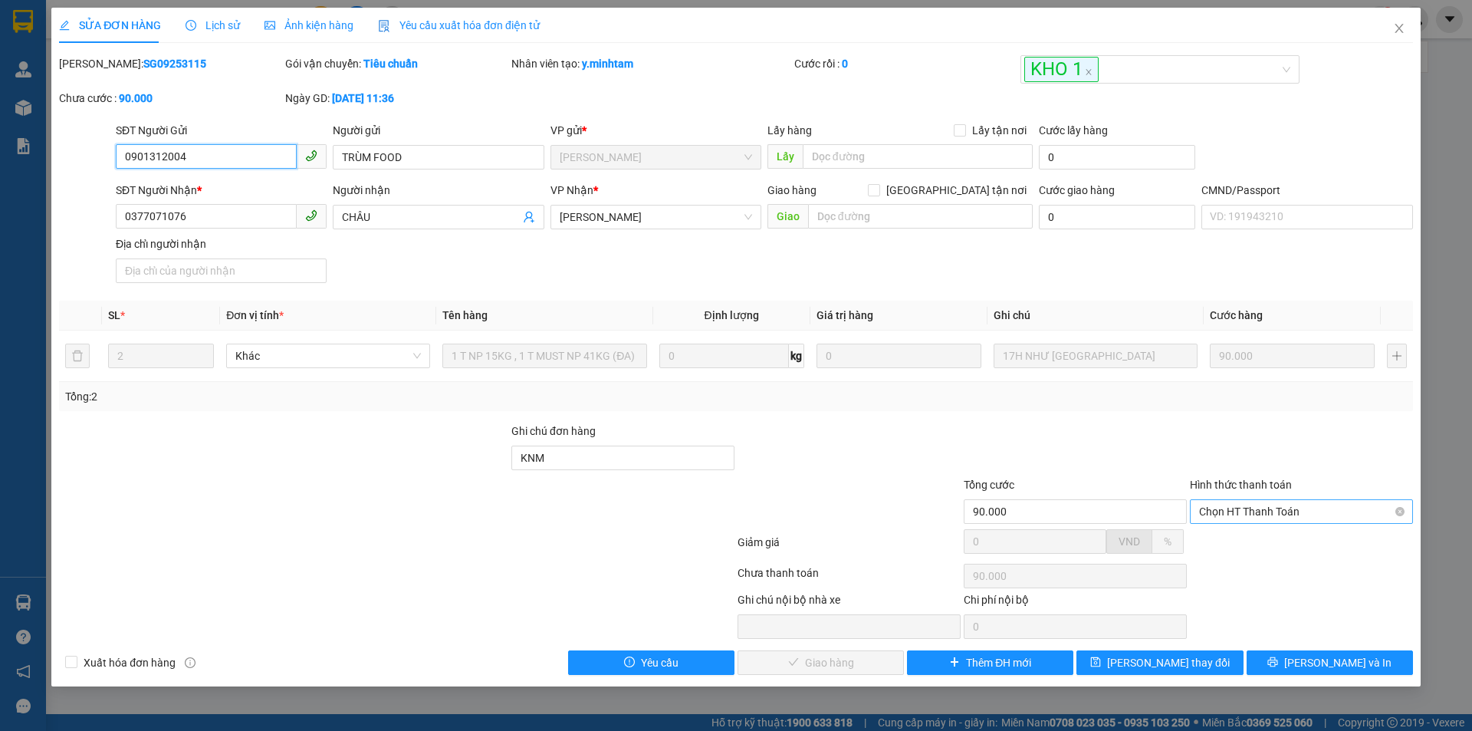
click at [1271, 517] on span "Chọn HT Thanh Toán" at bounding box center [1301, 511] width 205 height 23
click at [1247, 539] on div "Tại văn phòng" at bounding box center [1301, 542] width 205 height 17
type input "0"
click at [857, 663] on span "[PERSON_NAME] và Giao hàng" at bounding box center [840, 662] width 147 height 17
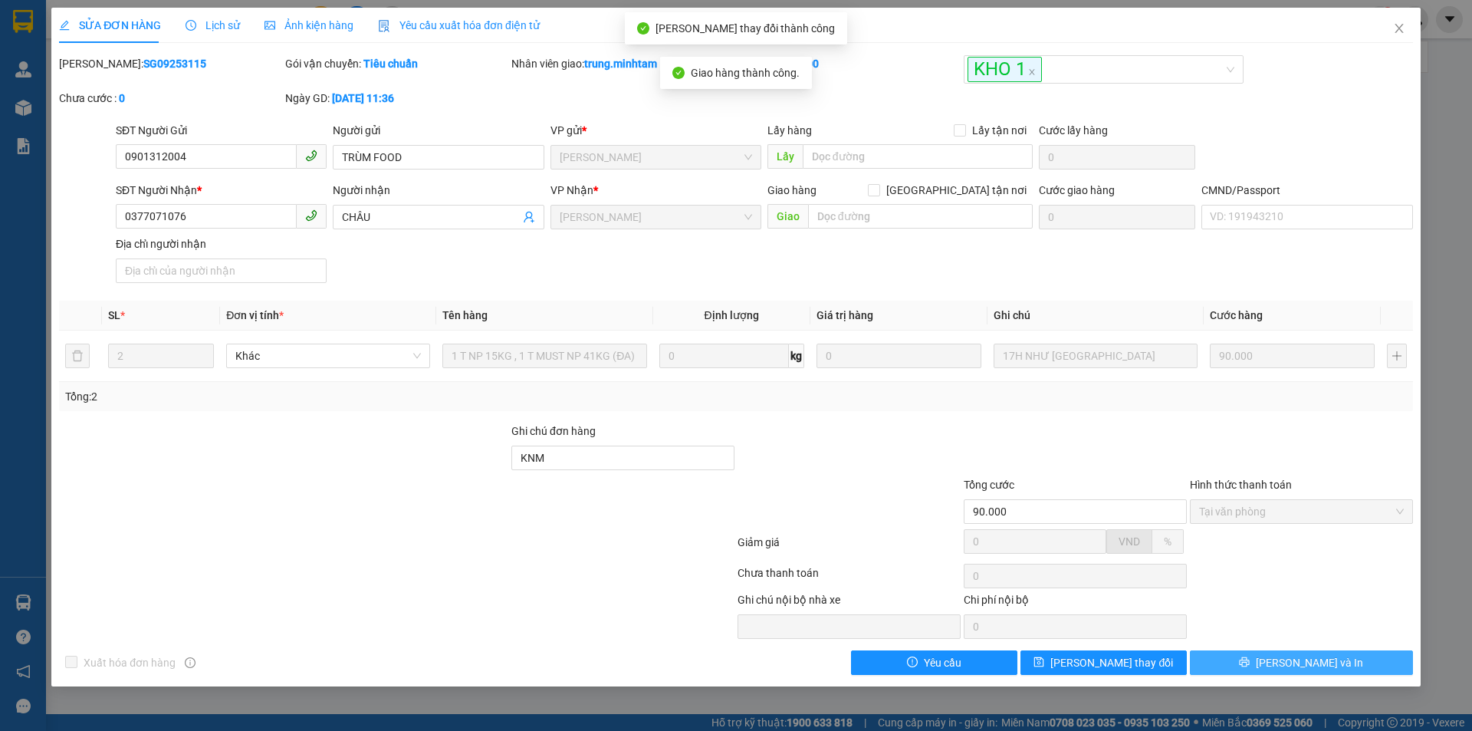
click at [1250, 661] on icon "printer" at bounding box center [1245, 662] width 10 height 10
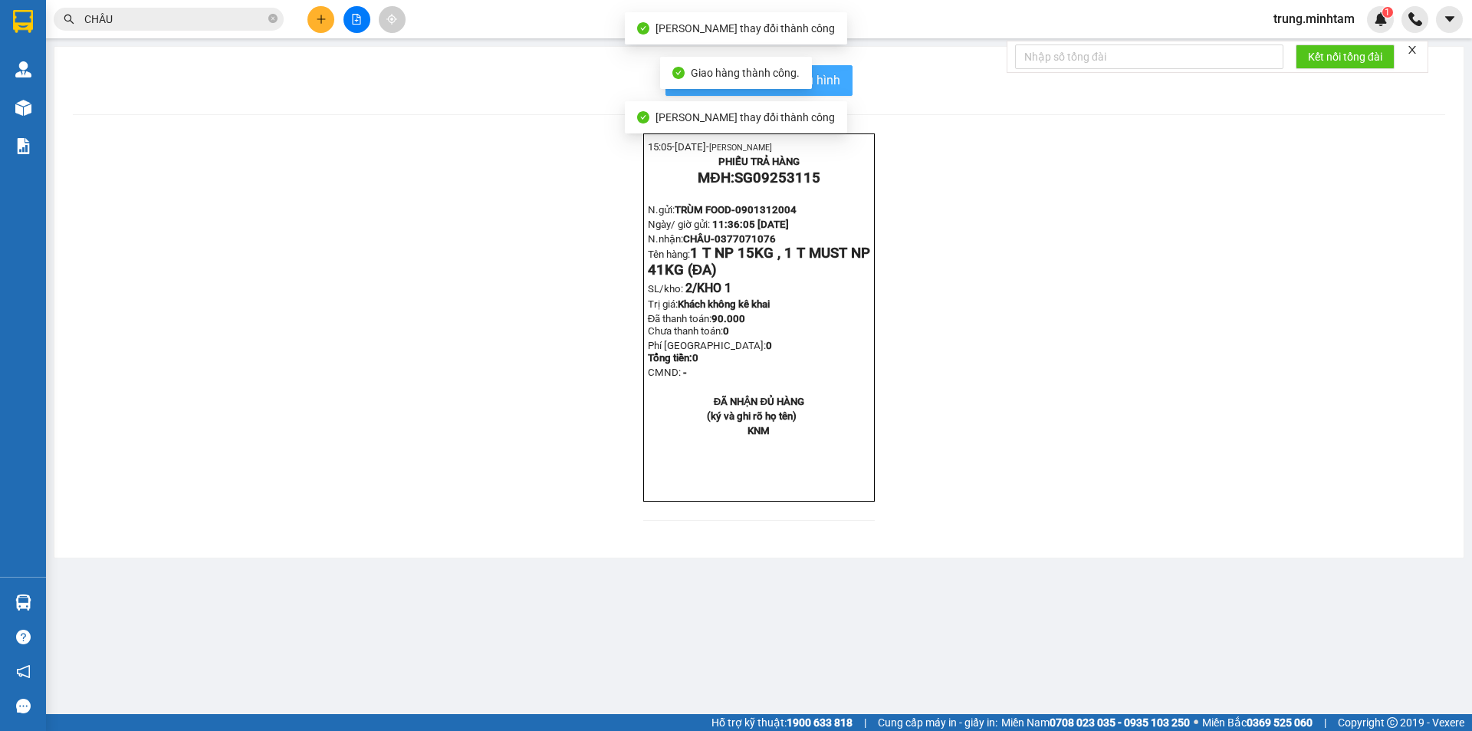
click at [834, 81] on span "In mẫu biên lai tự cấu hình" at bounding box center [768, 80] width 144 height 19
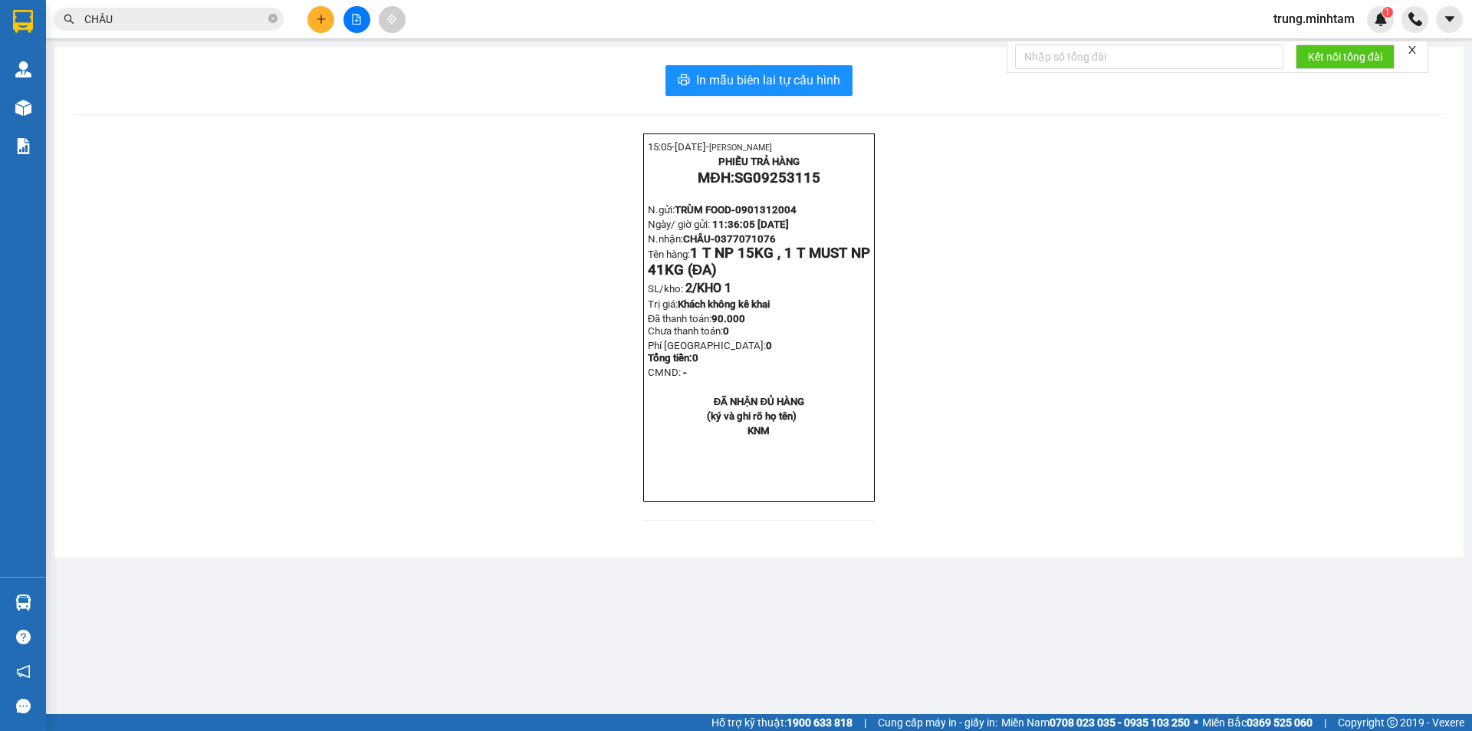
click at [133, 20] on input "CHÂU" at bounding box center [174, 19] width 181 height 17
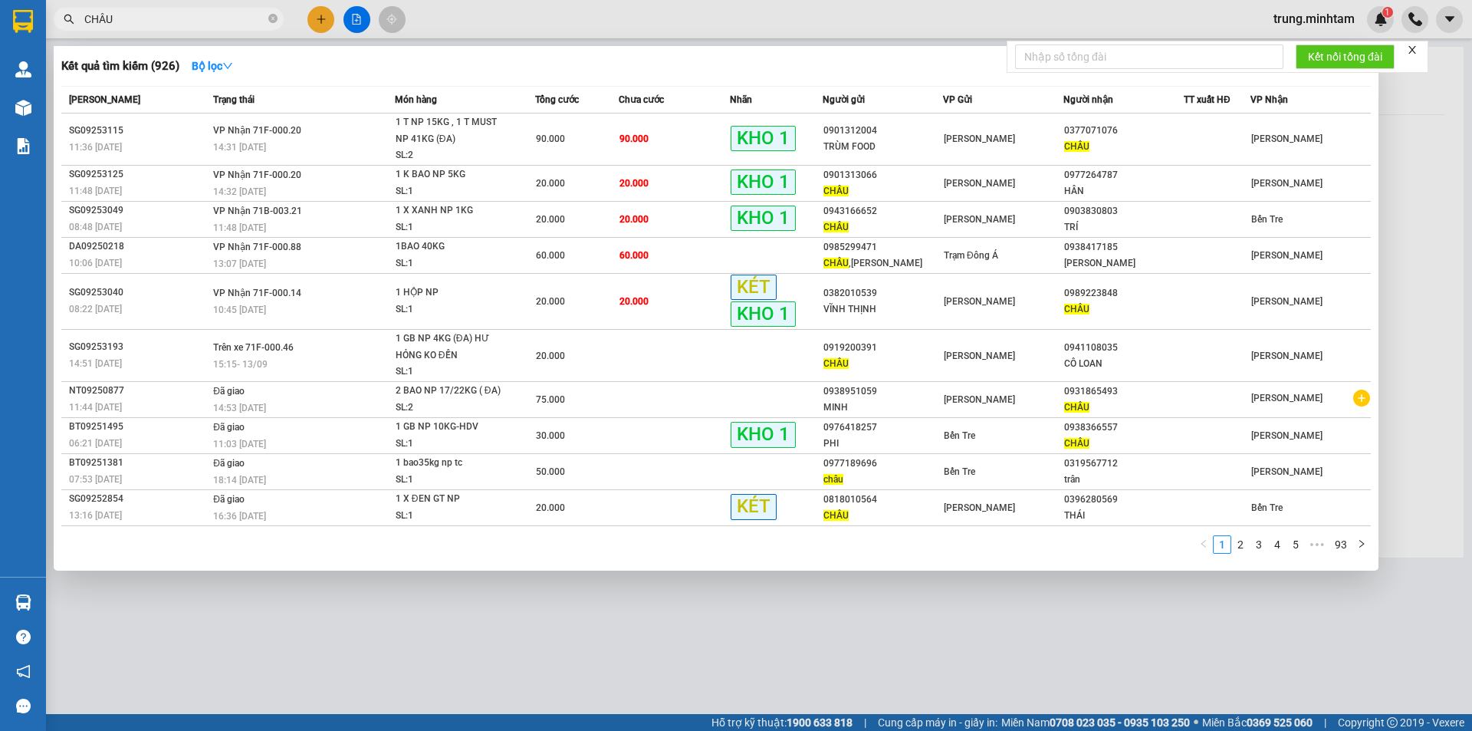
click at [133, 19] on input "CHÂU" at bounding box center [174, 19] width 181 height 17
click at [136, 18] on input "CHÂU" at bounding box center [174, 19] width 181 height 17
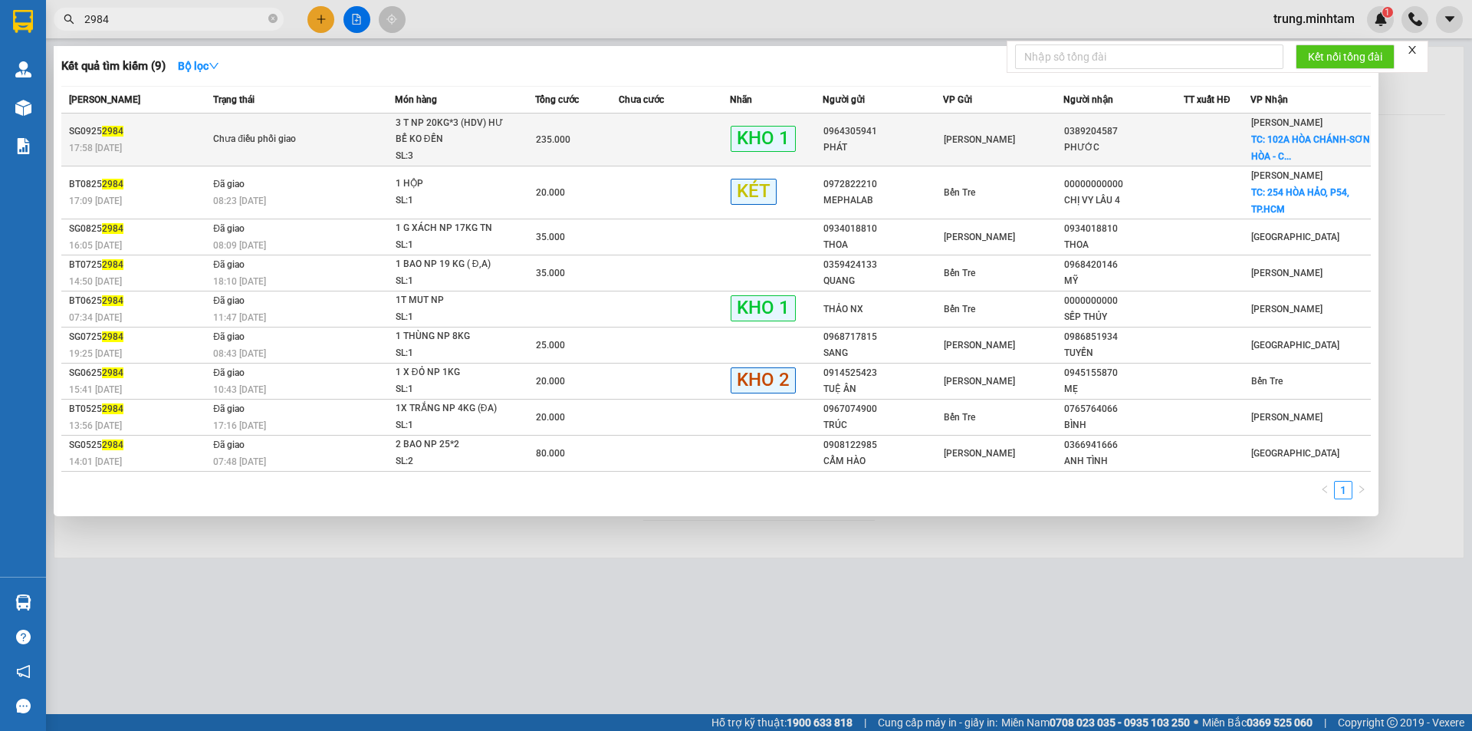
type input "2984"
click at [919, 136] on div "0964305941" at bounding box center [883, 131] width 119 height 16
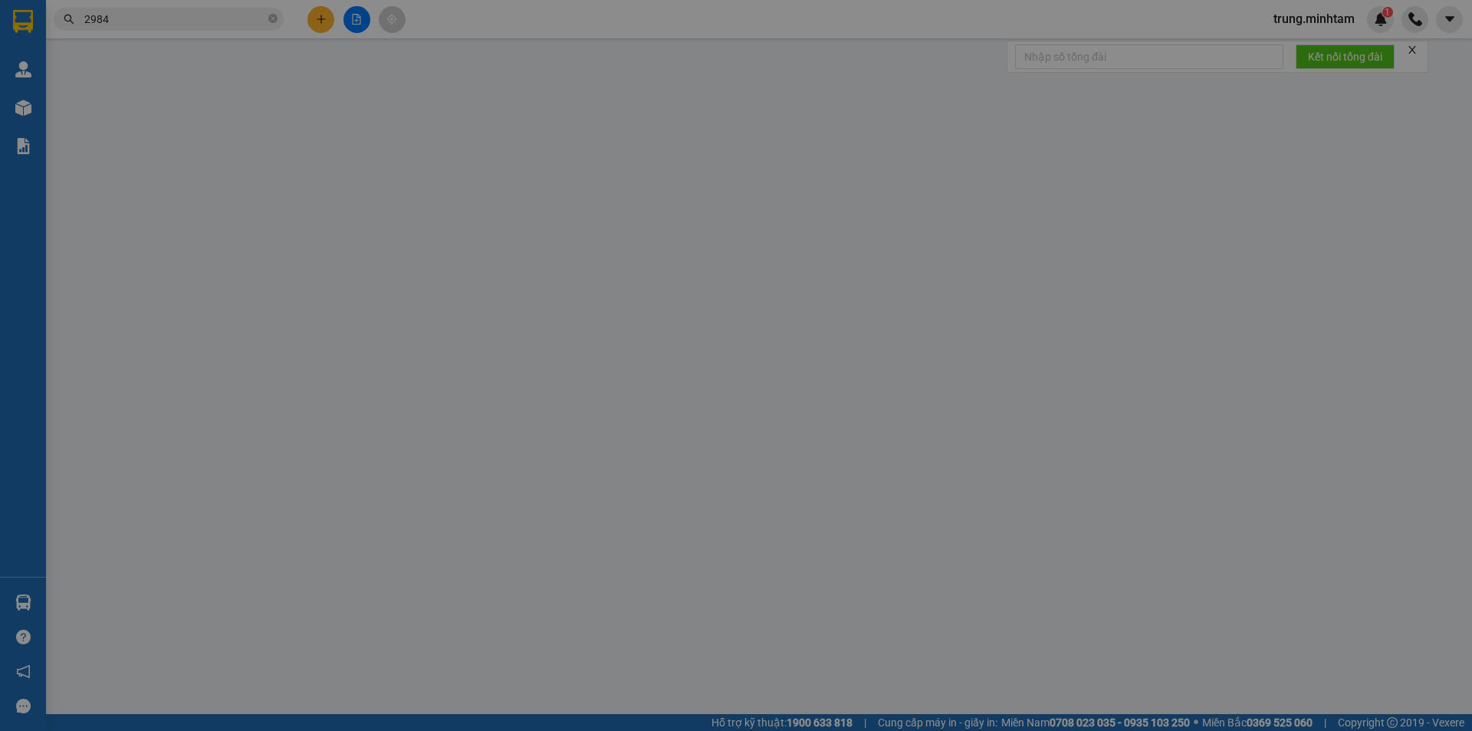
type input "0964305941"
type input "PHÁT"
type input "0389204587"
type input "PHƯỚC"
checkbox input "true"
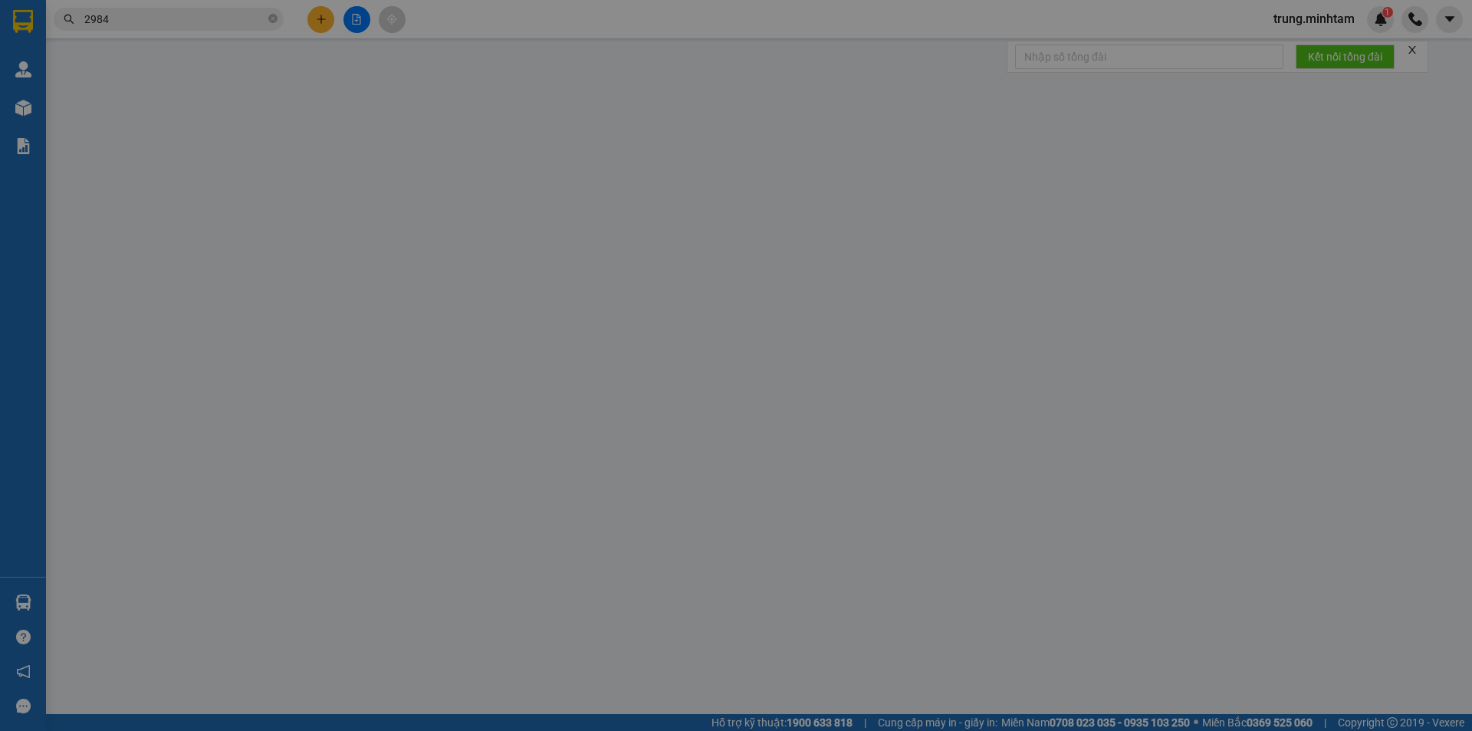
type input "102A HÒA CHÁNH-[GEOGRAPHIC_DATA] - [GEOGRAPHIC_DATA]"
type input "GIAO 02838571622"
type input "235.000"
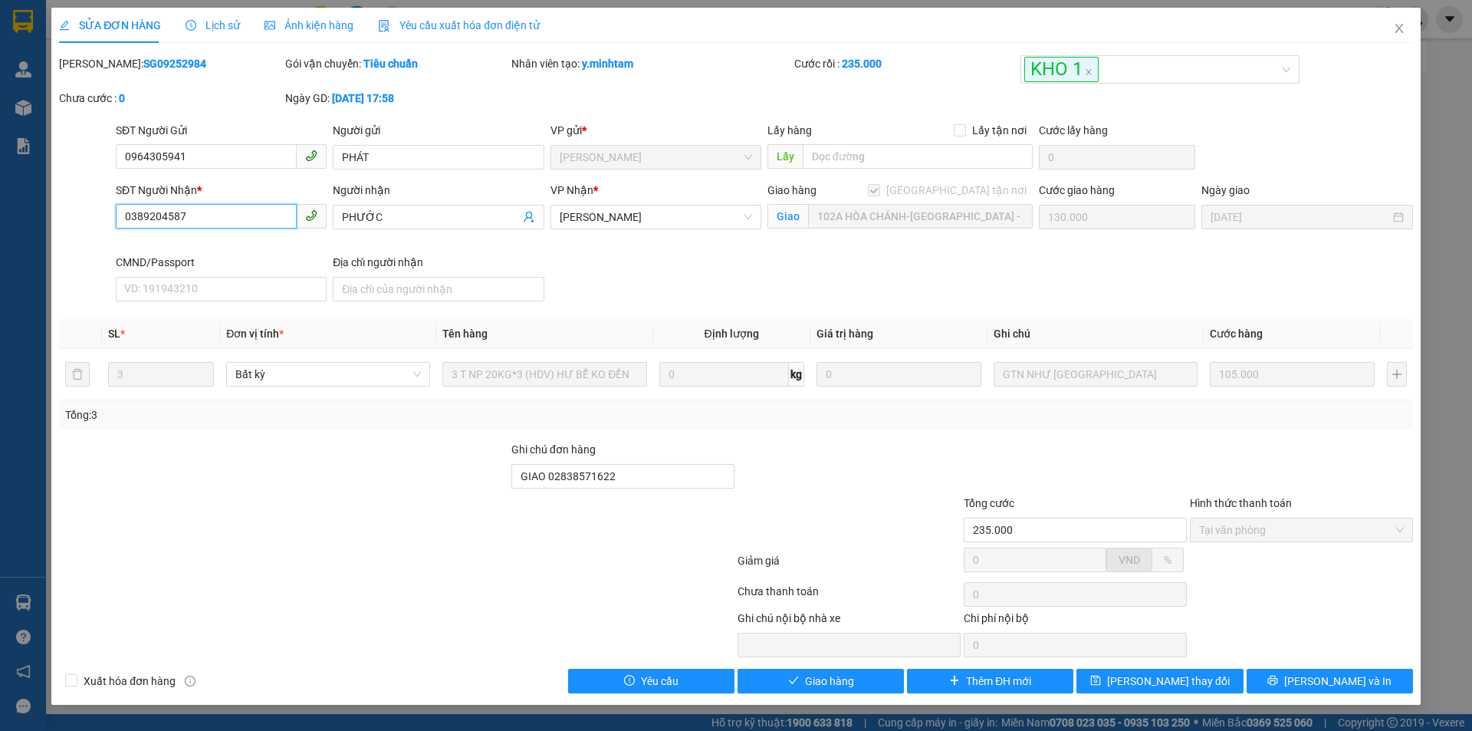
drag, startPoint x: 184, startPoint y: 214, endPoint x: 84, endPoint y: 215, distance: 100.5
click at [84, 216] on div "SĐT Người Nhận * 0389204587 0389204587 Người nhận PHƯỚC VP Nhận * Ngã Tư Huyệ…" at bounding box center [736, 245] width 1357 height 126
click at [257, 216] on input "0389204587" at bounding box center [206, 216] width 181 height 25
click at [1398, 31] on icon "close" at bounding box center [1399, 28] width 8 height 9
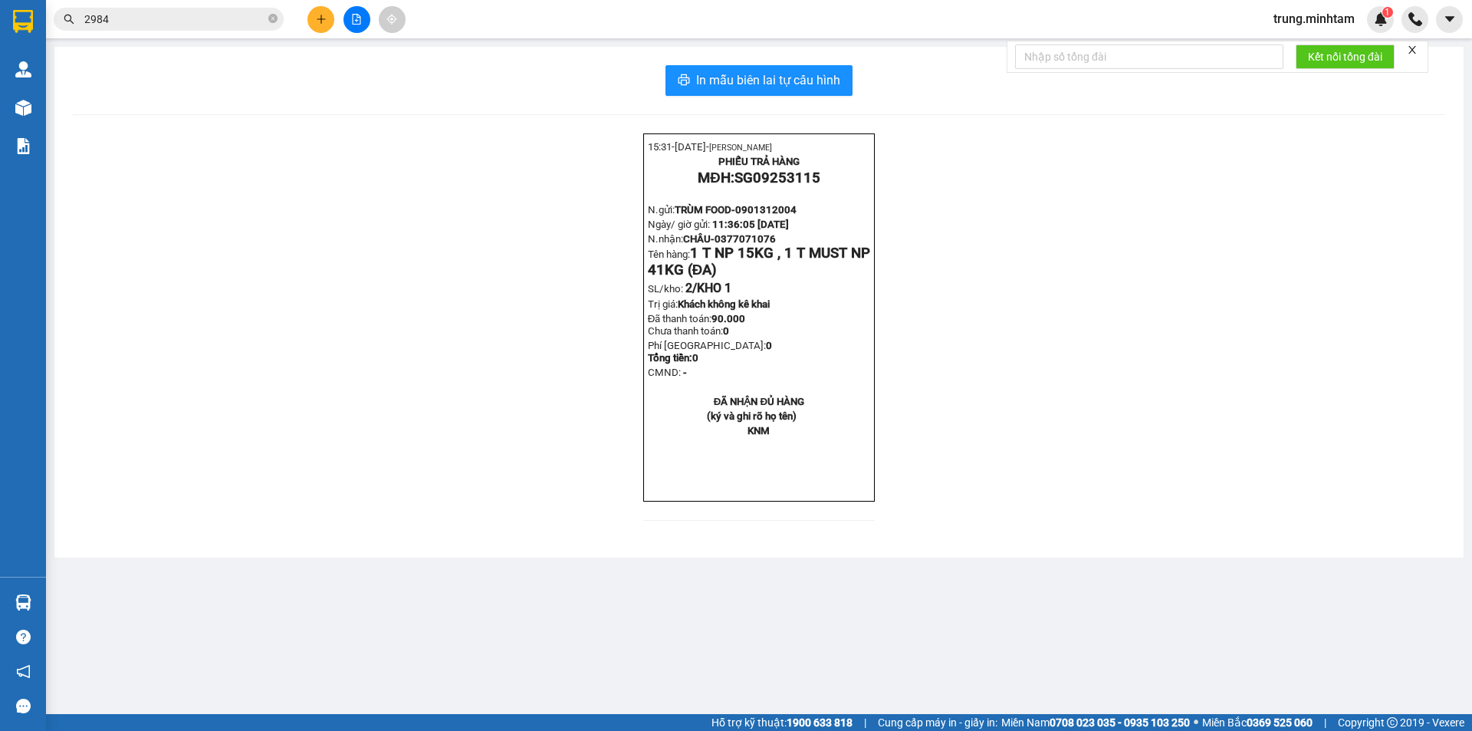
click at [320, 14] on icon "plus" at bounding box center [321, 19] width 11 height 11
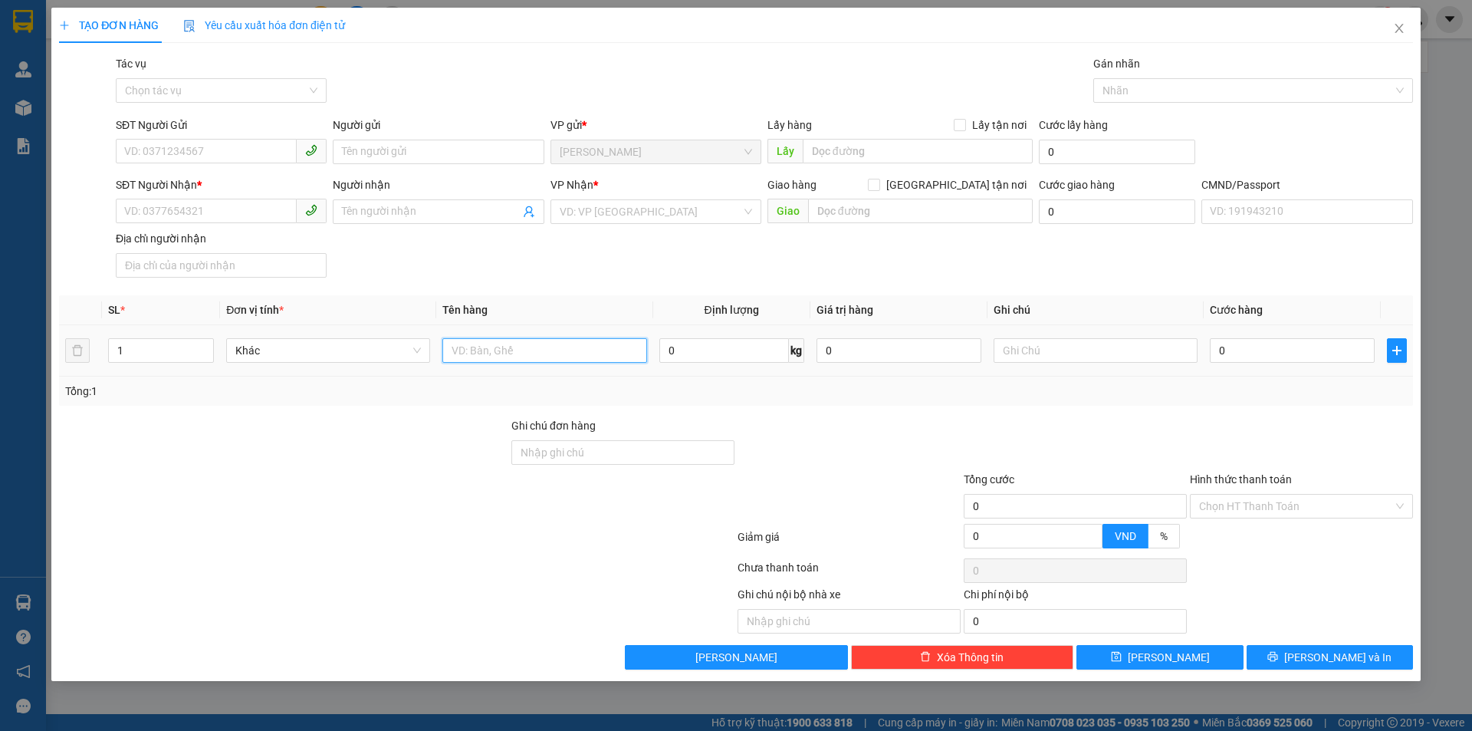
click at [480, 348] on input "text" at bounding box center [544, 350] width 204 height 25
type input "2 BAO 1 GB 18*2/ 19KG"
click at [172, 146] on input "SĐT Người Gửi" at bounding box center [206, 151] width 181 height 25
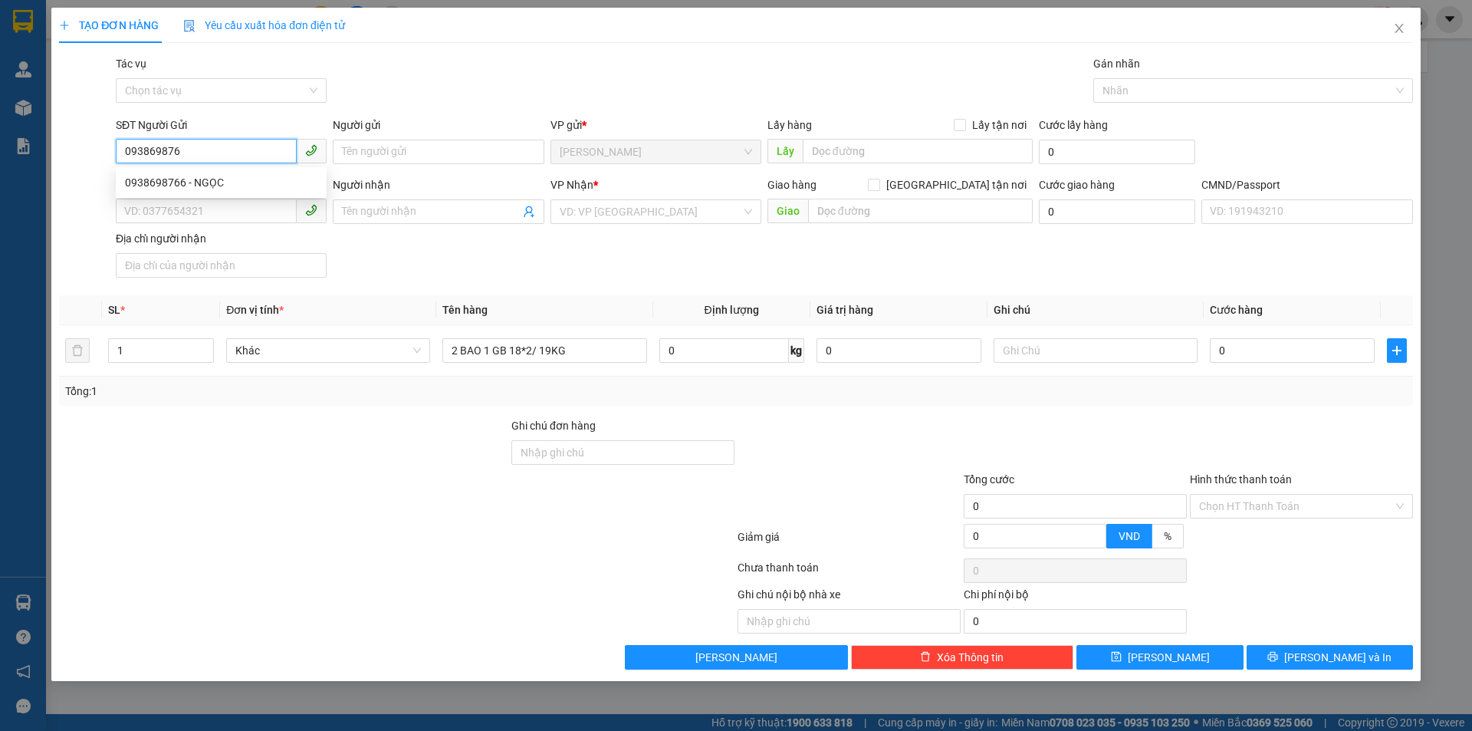
type input "0938698766"
click at [229, 183] on div "0938698766 - NGỌC" at bounding box center [221, 182] width 192 height 17
type input "NGỌC"
type input "0907652839"
type input "HƯƠNG"
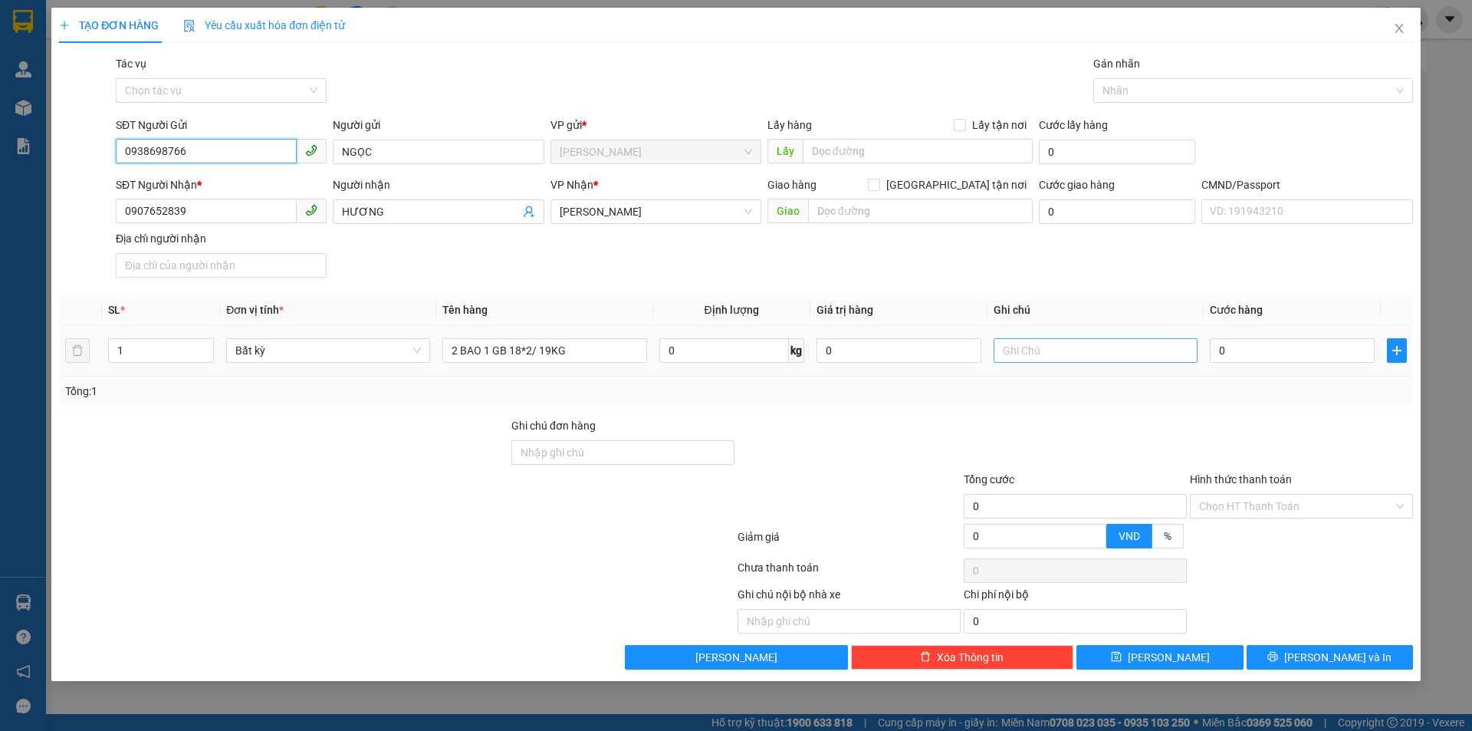
type input "0938698766"
click at [1103, 350] on input "text" at bounding box center [1096, 350] width 204 height 25
type input "19H30 LINH"
click at [160, 348] on input "1" at bounding box center [161, 350] width 104 height 23
type input "3"
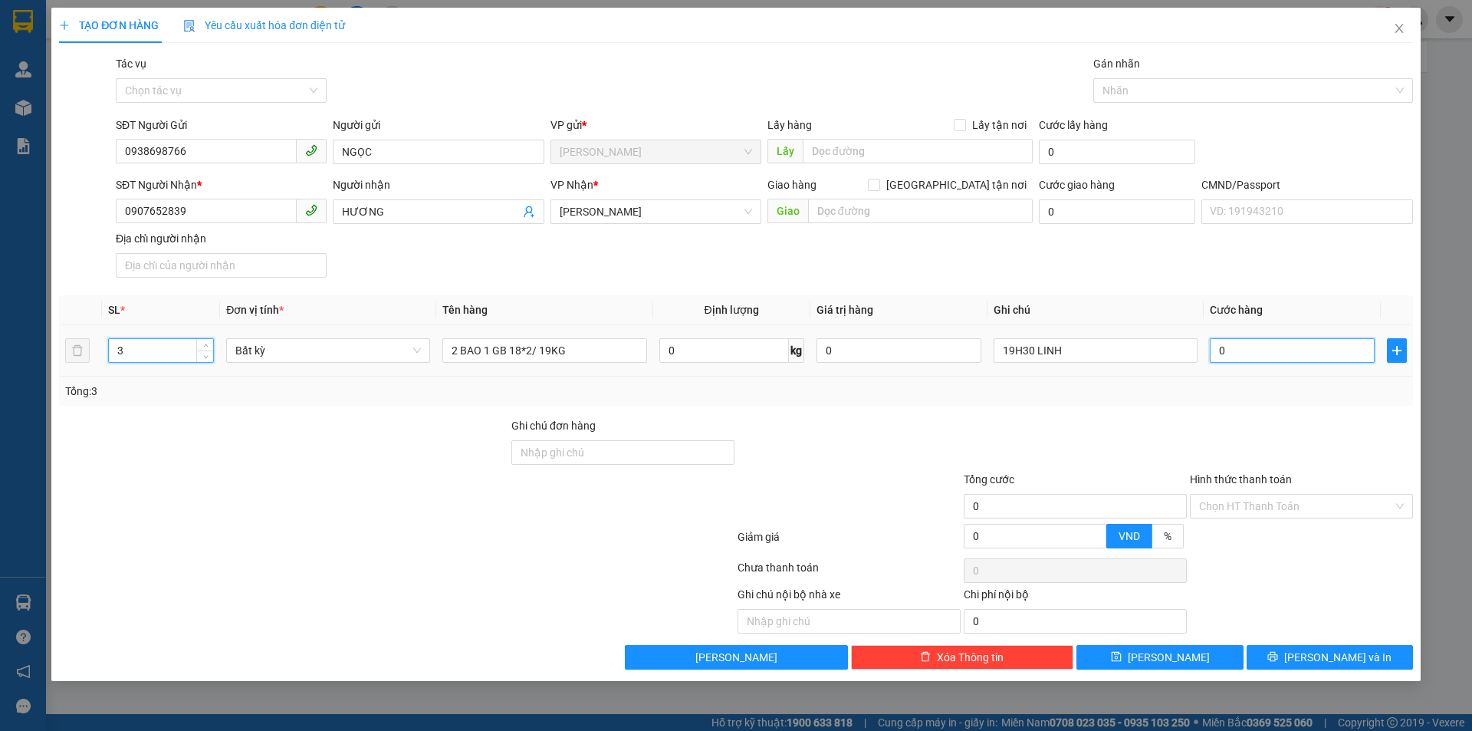
click at [1267, 357] on input "0" at bounding box center [1292, 350] width 165 height 25
type input "1"
type input "10"
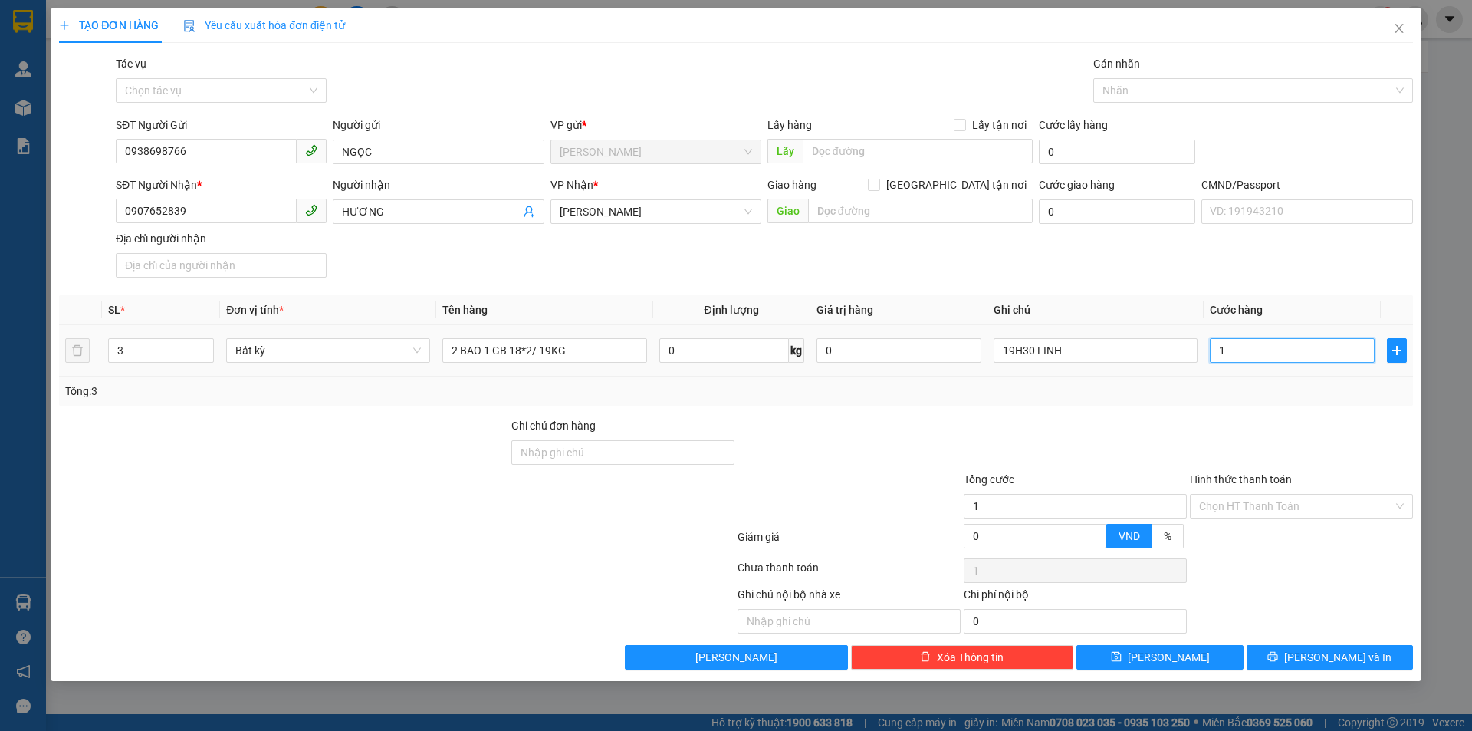
type input "10"
type input "105"
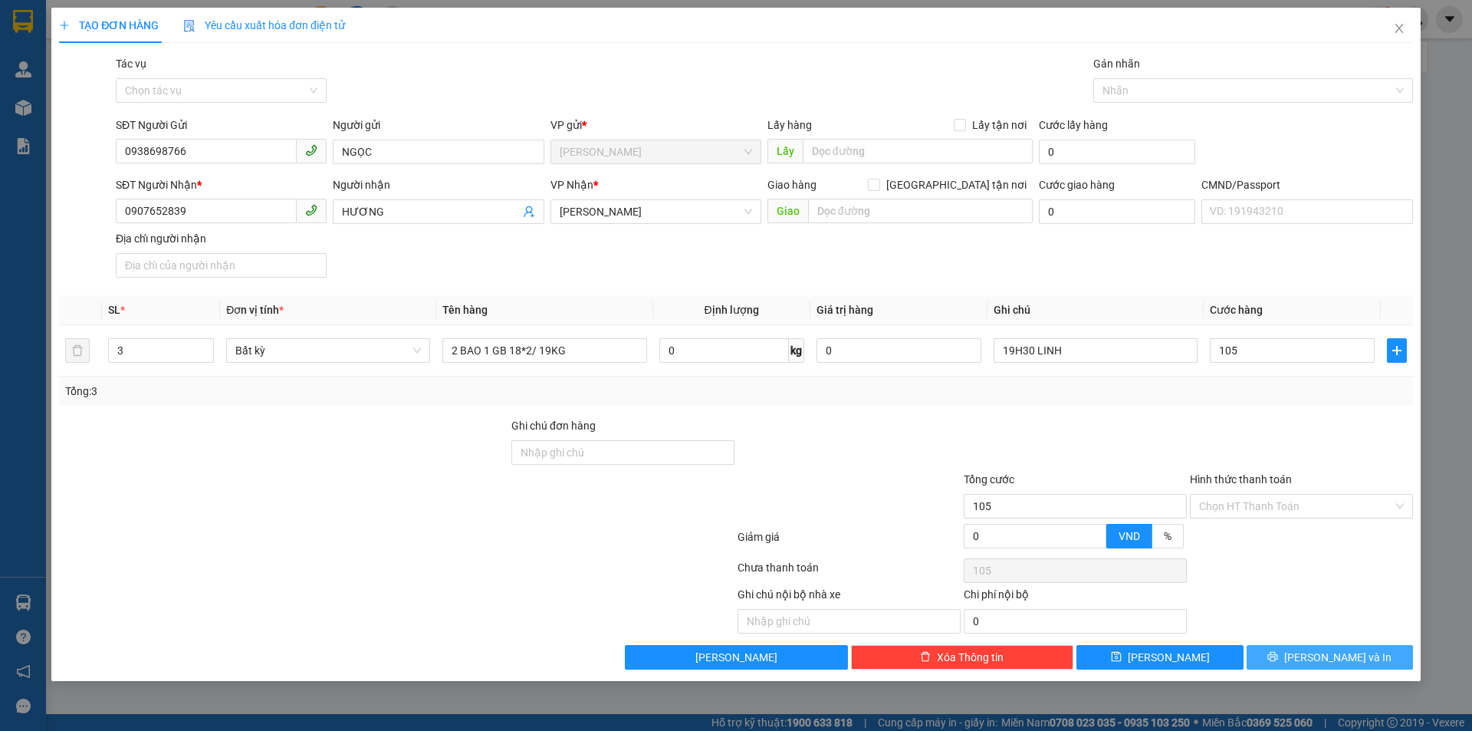
type input "105.000"
click at [1350, 658] on span "[PERSON_NAME] và In" at bounding box center [1337, 657] width 107 height 17
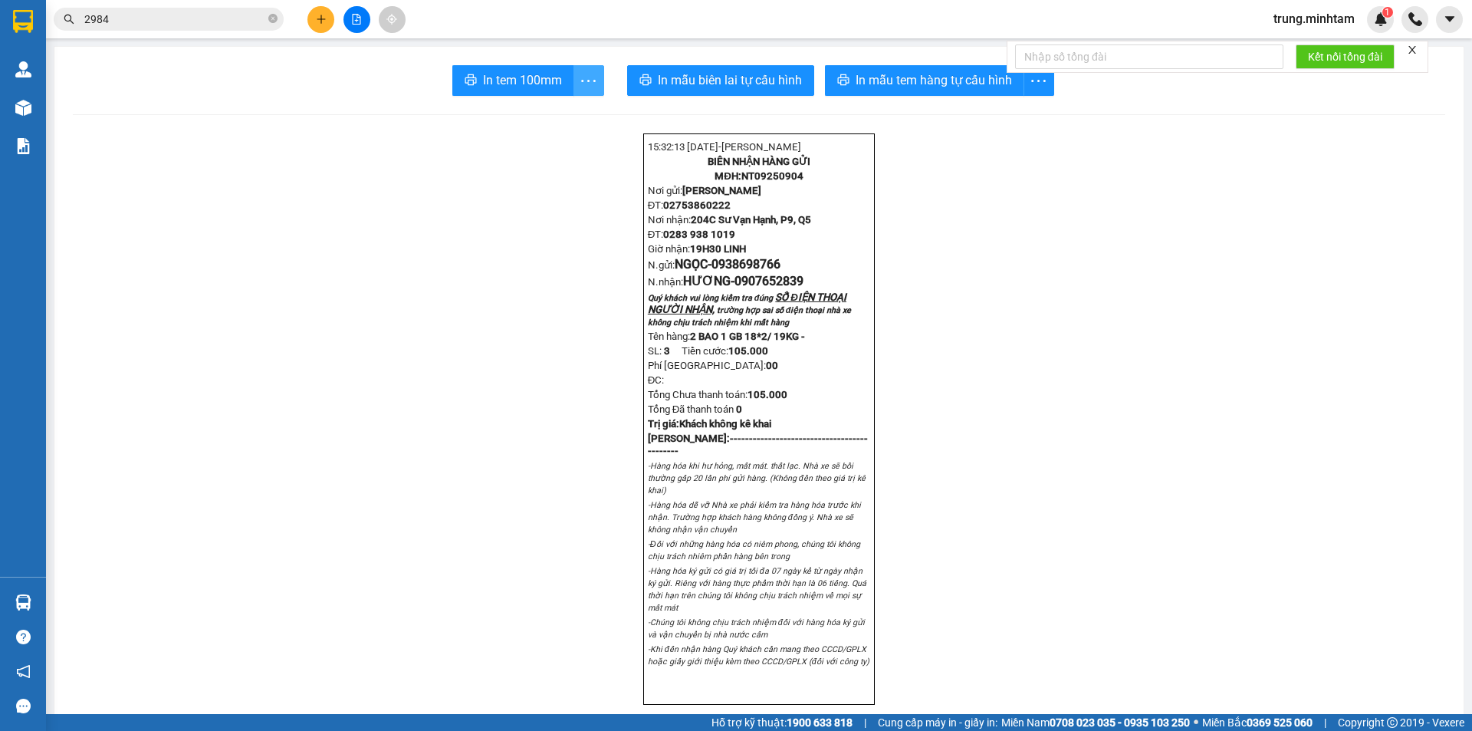
click at [580, 77] on icon "more" at bounding box center [588, 80] width 19 height 19
click at [535, 122] on div "In tem 100mm theo số lượng (3)" at bounding box center [512, 114] width 153 height 17
